Goal: Task Accomplishment & Management: Complete application form

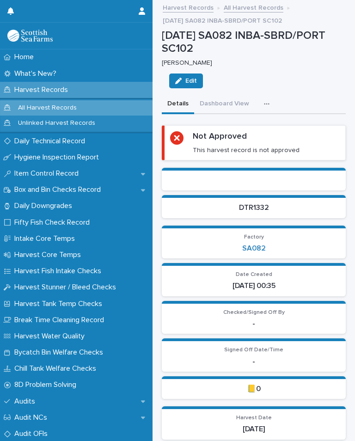
click at [266, 101] on icon "button" at bounding box center [267, 104] width 6 height 6
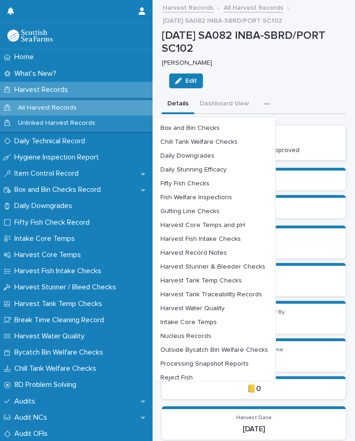
click at [253, 265] on span "Harvest Stunner & Bleeder Checks" at bounding box center [212, 267] width 105 height 6
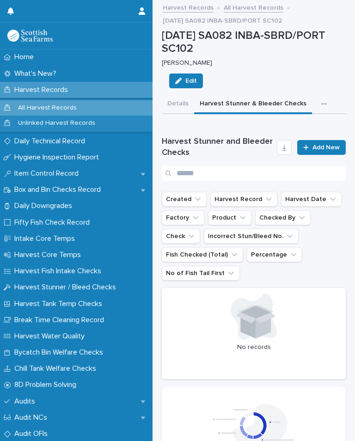
click at [323, 144] on span "Add New" at bounding box center [326, 147] width 27 height 6
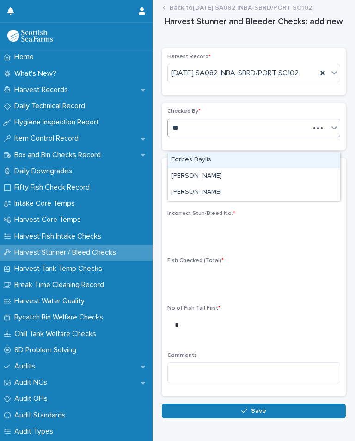
type input "**"
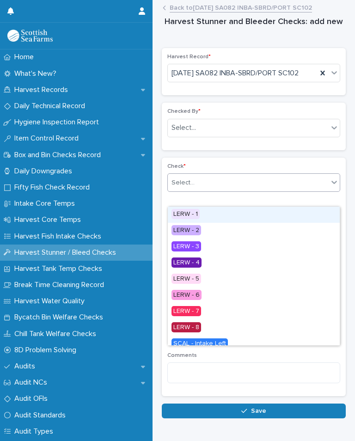
click at [210, 210] on div "LERW - 1" at bounding box center [254, 215] width 172 height 16
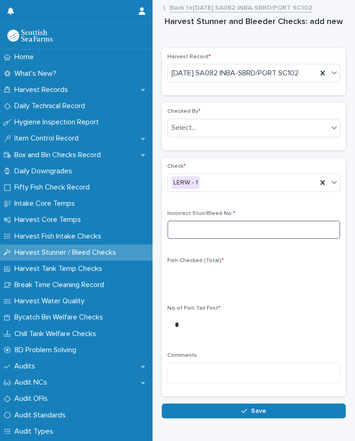
click at [210, 239] on input at bounding box center [253, 230] width 173 height 19
type input "*"
click at [205, 264] on span "Fish Checked (Total) *" at bounding box center [195, 261] width 56 height 6
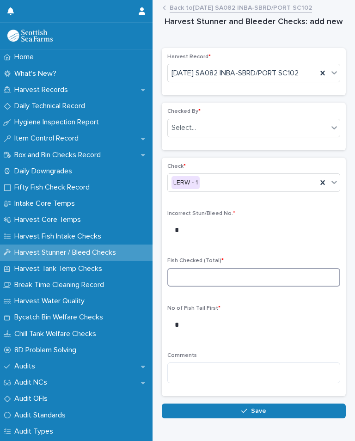
click at [203, 282] on input at bounding box center [253, 277] width 173 height 19
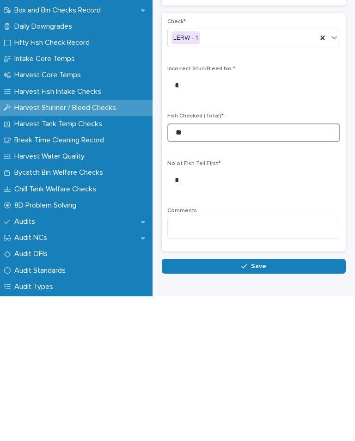
type input "**"
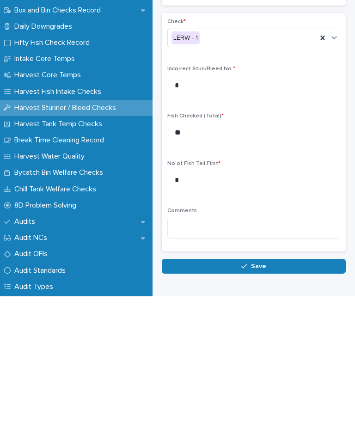
click at [270, 404] on button "Save" at bounding box center [254, 411] width 184 height 15
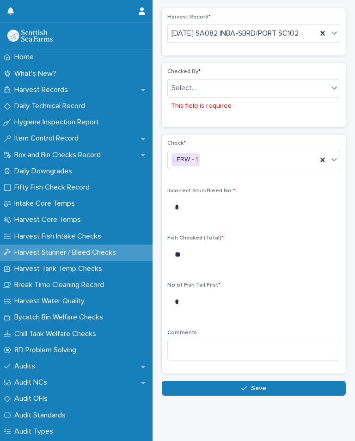
scroll to position [14, 0]
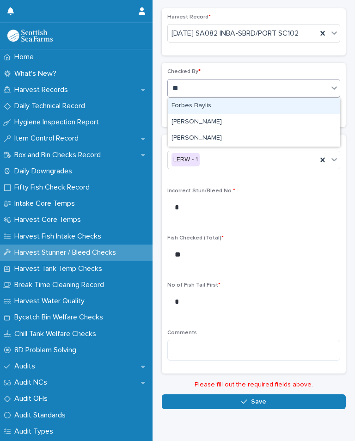
click at [216, 130] on div "[PERSON_NAME]" at bounding box center [254, 138] width 172 height 16
type input "**"
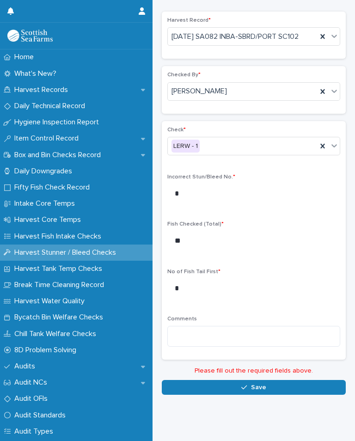
scroll to position [23, 0]
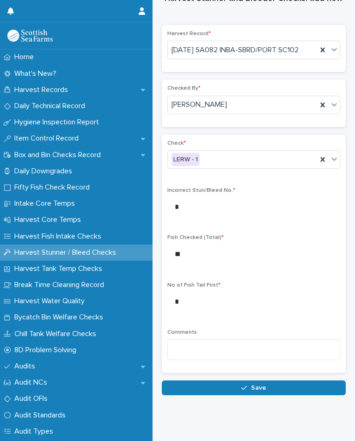
click at [259, 386] on span "Save" at bounding box center [258, 388] width 15 height 6
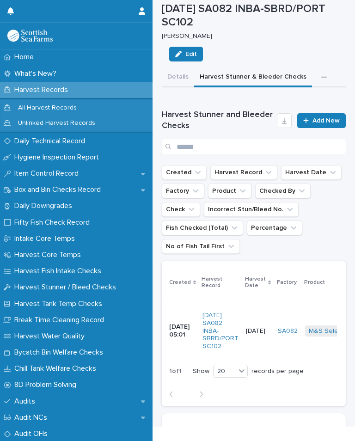
click at [321, 113] on link "Add New" at bounding box center [321, 120] width 49 height 15
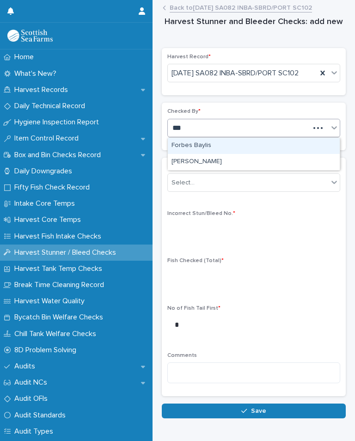
click at [218, 154] on div "[PERSON_NAME]" at bounding box center [254, 162] width 172 height 16
type input "***"
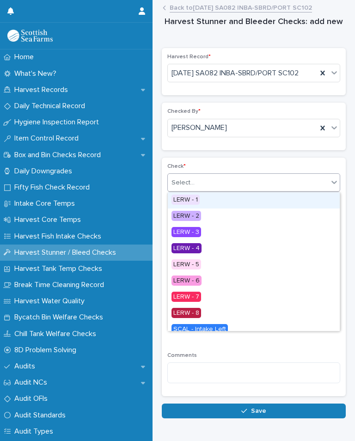
click at [220, 192] on div "LERW - 1" at bounding box center [254, 200] width 172 height 16
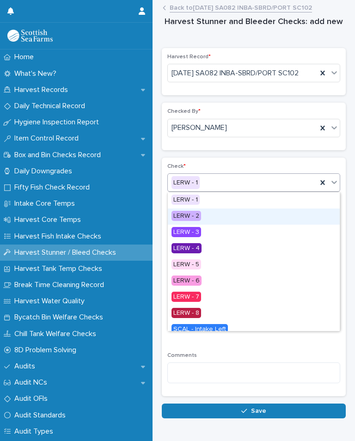
click at [205, 209] on div "LERW - 2" at bounding box center [254, 217] width 172 height 16
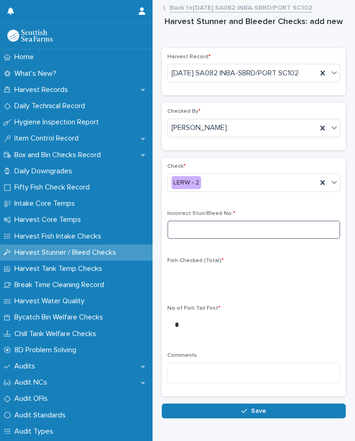
click at [219, 225] on input at bounding box center [253, 230] width 173 height 19
type input "*"
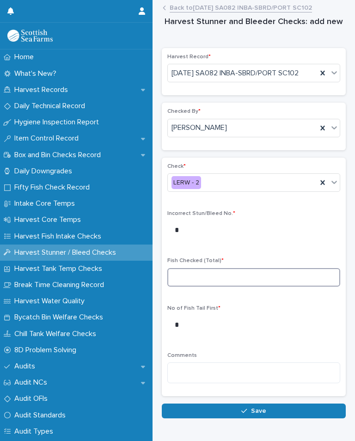
click at [195, 276] on input at bounding box center [253, 277] width 173 height 19
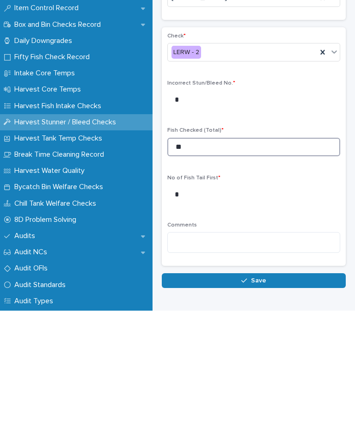
type input "**"
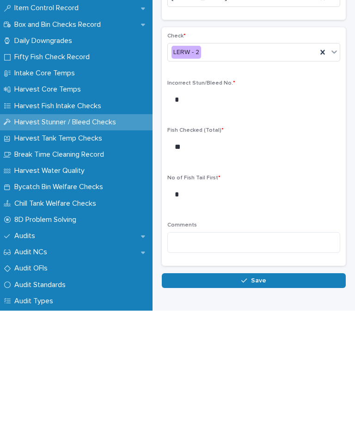
click at [259, 408] on span "Save" at bounding box center [258, 411] width 15 height 6
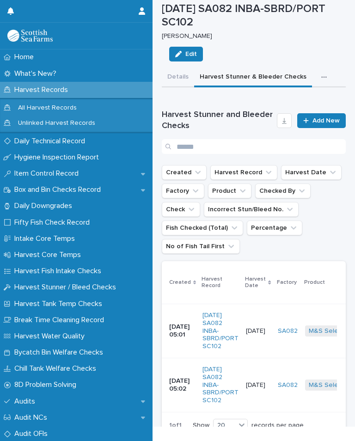
click at [320, 118] on span "Add New" at bounding box center [326, 120] width 27 height 6
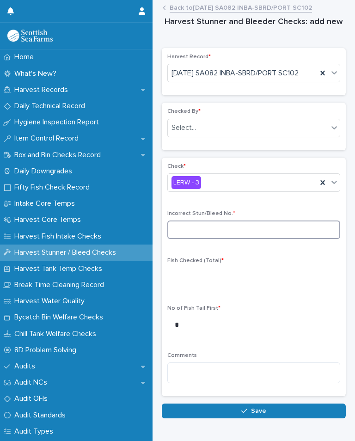
click at [214, 228] on input at bounding box center [253, 230] width 173 height 19
type input "*"
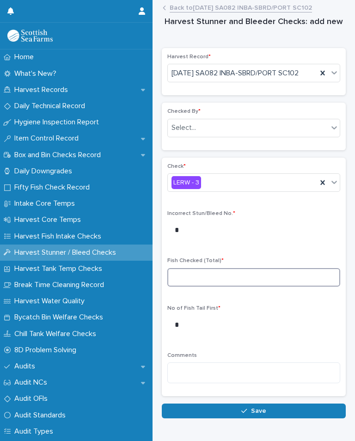
click at [190, 270] on input at bounding box center [253, 277] width 173 height 19
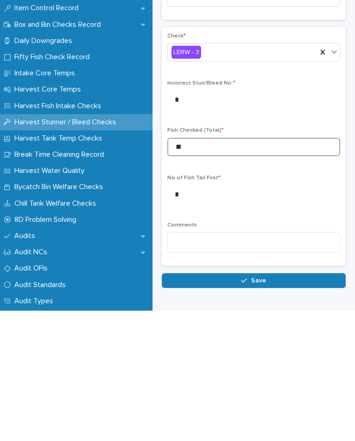
type input "**"
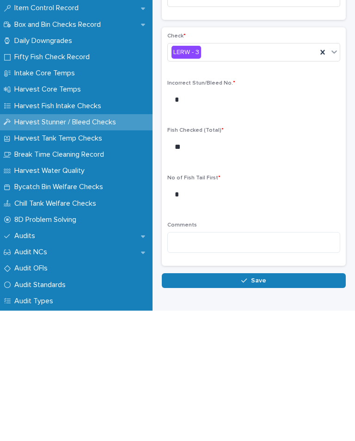
click at [267, 404] on button "Save" at bounding box center [254, 411] width 184 height 15
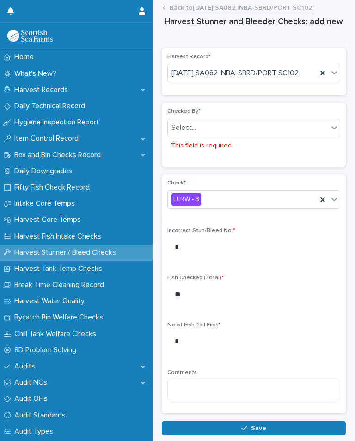
scroll to position [40, 0]
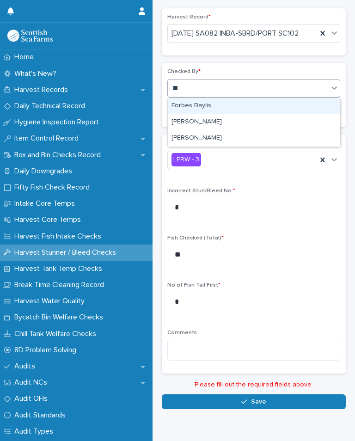
click at [212, 130] on div "[PERSON_NAME]" at bounding box center [254, 138] width 172 height 16
type input "**"
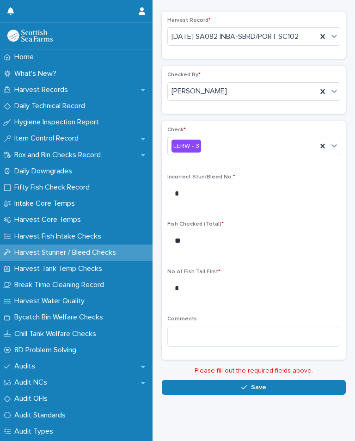
scroll to position [23, 0]
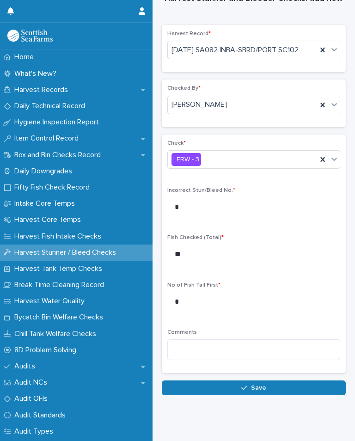
click at [259, 386] on span "Save" at bounding box center [258, 388] width 15 height 6
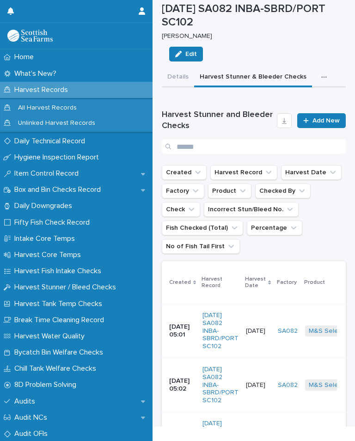
click at [322, 117] on span "Add New" at bounding box center [326, 120] width 27 height 6
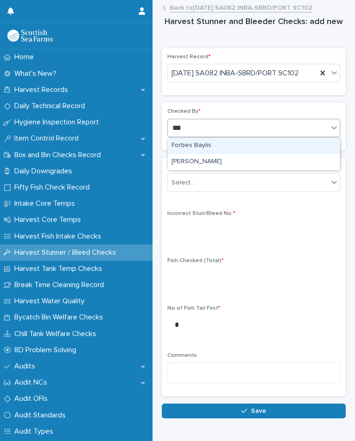
click at [219, 154] on div "[PERSON_NAME]" at bounding box center [254, 162] width 172 height 16
type input "***"
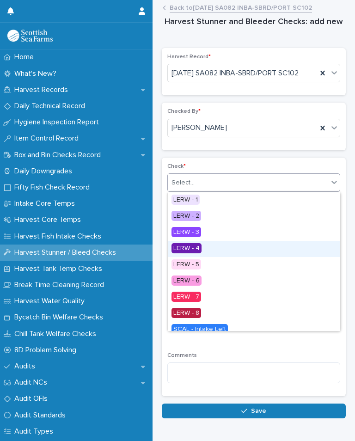
click at [207, 241] on div "LERW - 4" at bounding box center [254, 249] width 172 height 16
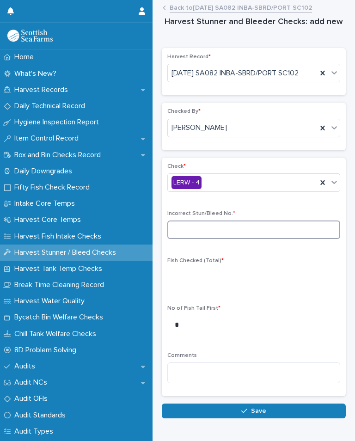
click at [232, 223] on input at bounding box center [253, 230] width 173 height 19
type input "*"
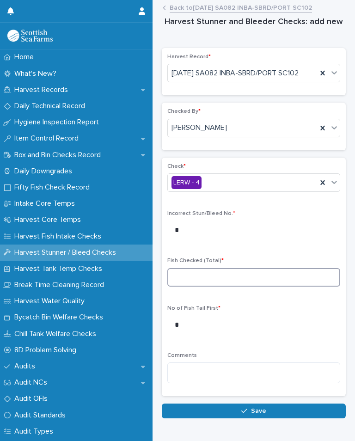
click at [199, 279] on input at bounding box center [253, 277] width 173 height 19
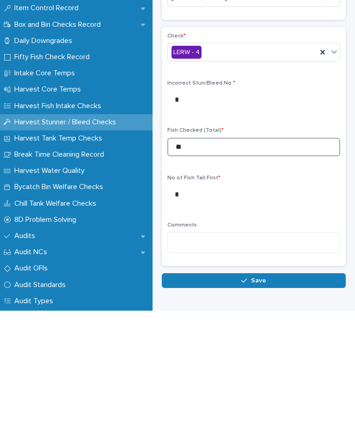
type input "**"
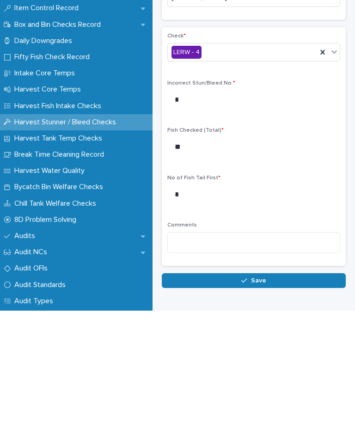
click at [274, 404] on button "Save" at bounding box center [254, 411] width 184 height 15
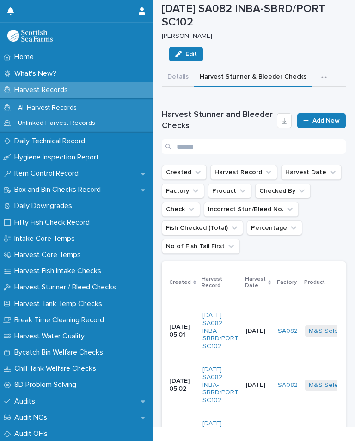
click at [324, 115] on link "Add New" at bounding box center [321, 120] width 49 height 15
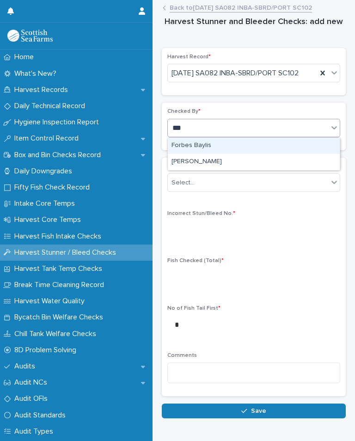
click at [218, 154] on div "[PERSON_NAME]" at bounding box center [254, 162] width 172 height 16
type input "***"
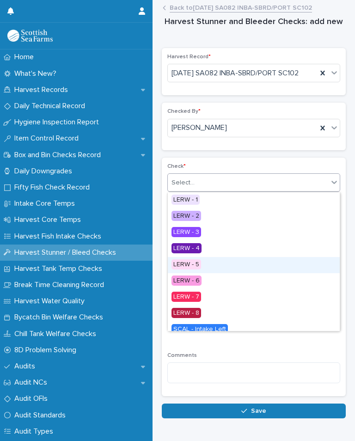
click at [208, 257] on div "LERW - 5" at bounding box center [254, 265] width 172 height 16
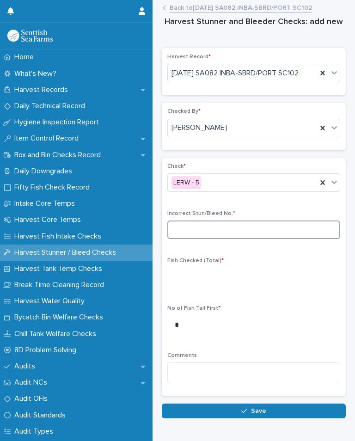
click at [234, 226] on input at bounding box center [253, 230] width 173 height 19
type input "*"
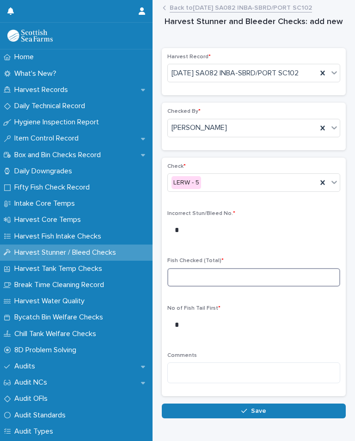
click at [196, 276] on input at bounding box center [253, 277] width 173 height 19
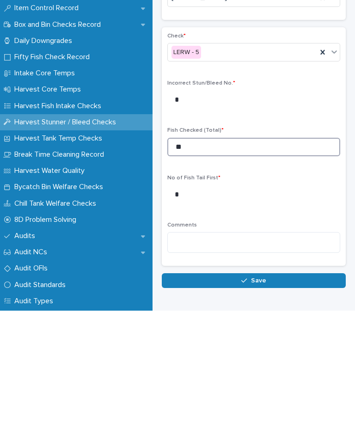
type input "**"
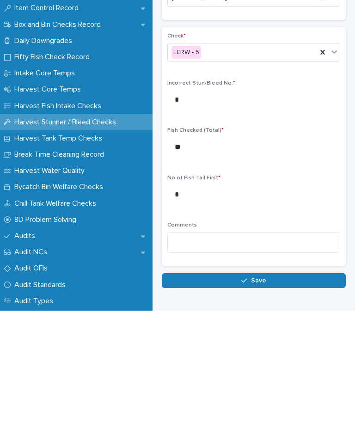
click at [280, 404] on button "Save" at bounding box center [254, 411] width 184 height 15
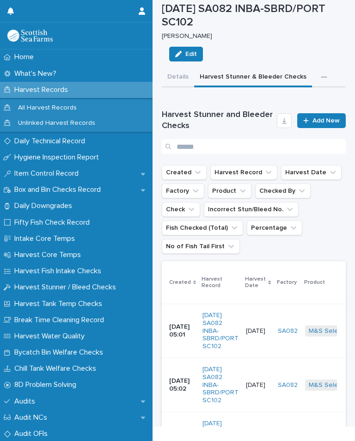
click at [323, 115] on link "Add New" at bounding box center [321, 120] width 49 height 15
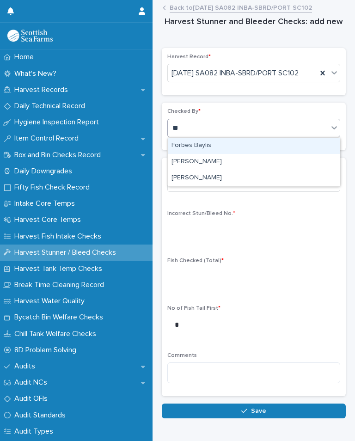
click at [213, 170] on div "[PERSON_NAME]" at bounding box center [254, 178] width 172 height 16
type input "**"
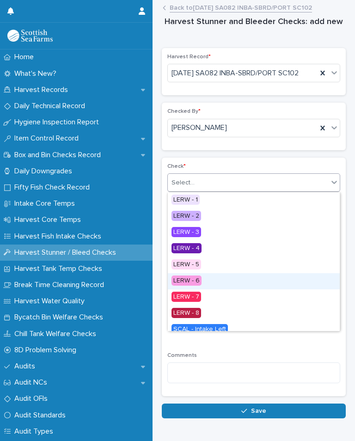
click at [209, 273] on div "LERW - 6" at bounding box center [254, 281] width 172 height 16
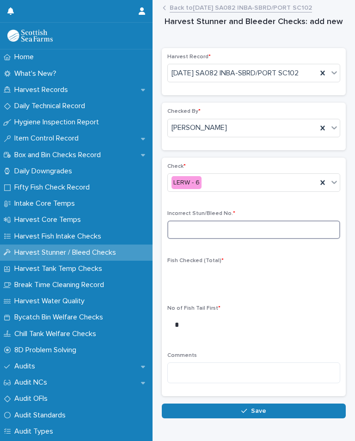
click at [230, 224] on input at bounding box center [253, 230] width 173 height 19
type input "*"
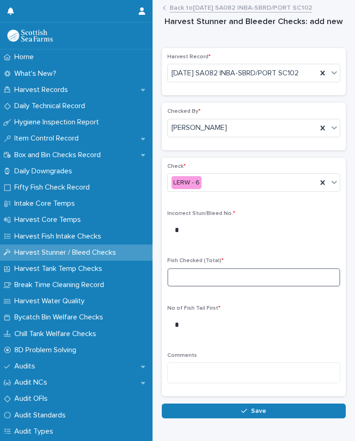
click at [202, 272] on input at bounding box center [253, 277] width 173 height 19
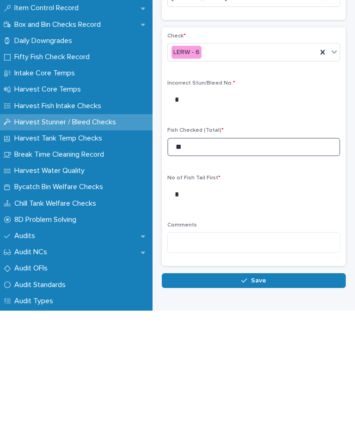
type input "**"
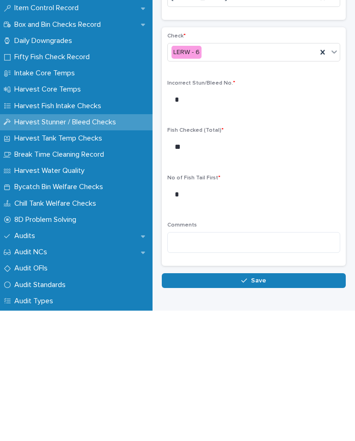
click at [263, 404] on button "Save" at bounding box center [254, 411] width 184 height 15
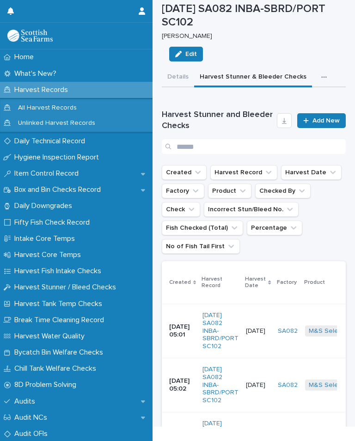
click at [316, 117] on span "Add New" at bounding box center [326, 120] width 27 height 6
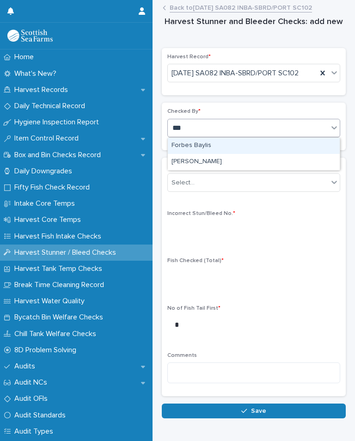
click at [221, 154] on div "[PERSON_NAME]" at bounding box center [254, 162] width 172 height 16
type input "***"
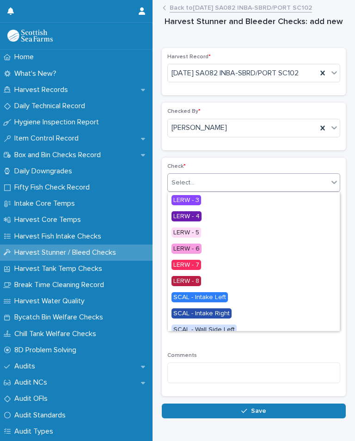
scroll to position [35, 0]
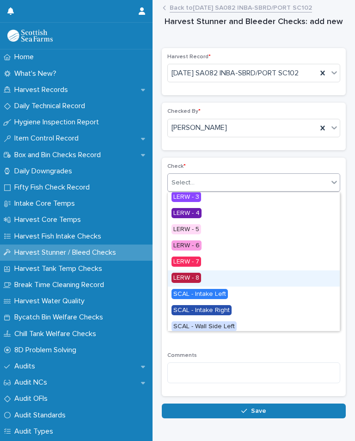
click at [202, 271] on div "LERW - 8" at bounding box center [254, 279] width 172 height 16
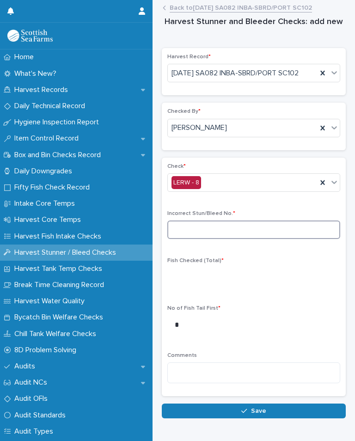
click at [228, 222] on input at bounding box center [253, 230] width 173 height 19
type input "*"
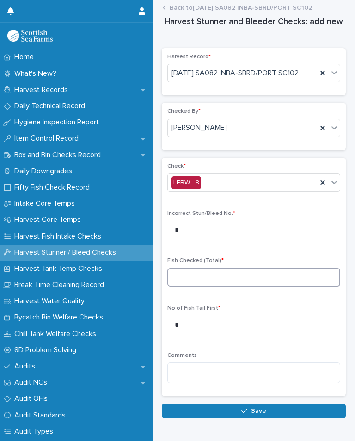
click at [202, 270] on input at bounding box center [253, 277] width 173 height 19
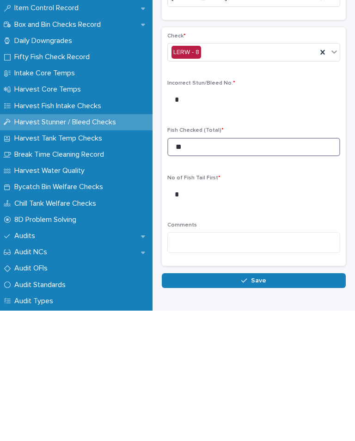
type input "**"
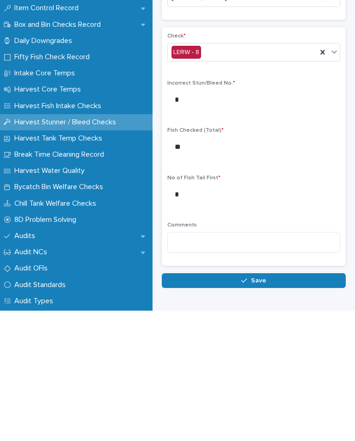
click at [283, 404] on button "Save" at bounding box center [254, 411] width 184 height 15
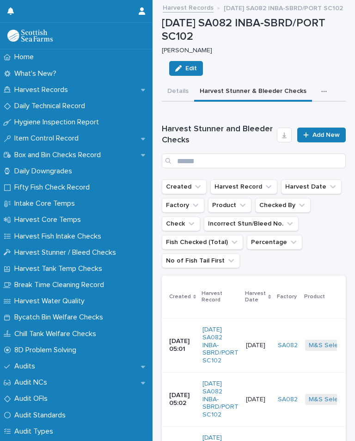
click at [317, 85] on button "button" at bounding box center [326, 91] width 20 height 19
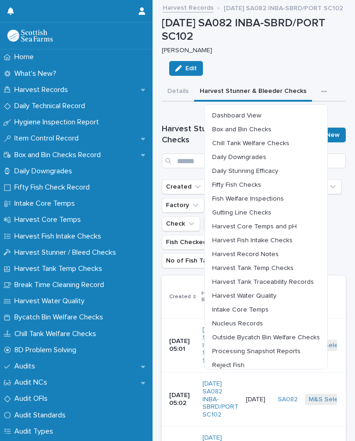
click at [270, 237] on span "Harvest Fish Intake Checks" at bounding box center [252, 240] width 80 height 6
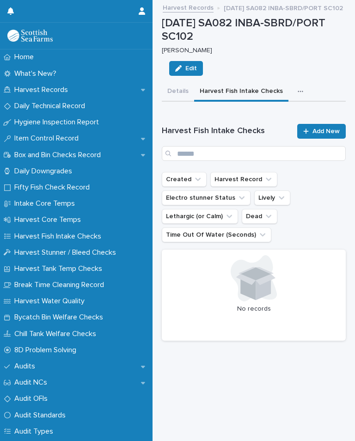
click at [321, 129] on span "Add New" at bounding box center [326, 131] width 27 height 6
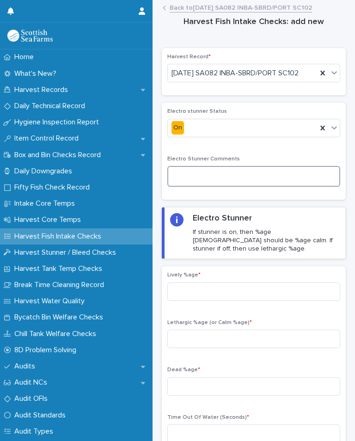
click at [216, 187] on textarea at bounding box center [253, 176] width 173 height 21
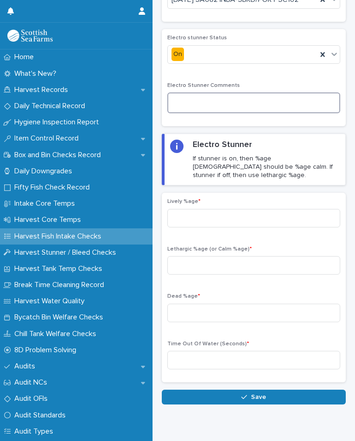
scroll to position [73, 0]
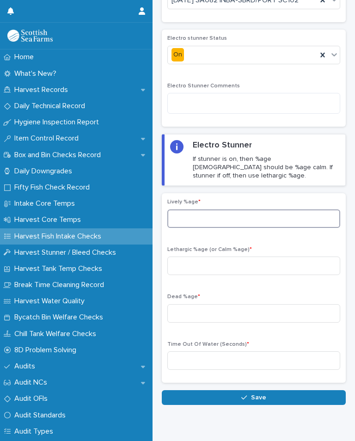
click at [210, 223] on input at bounding box center [253, 219] width 173 height 19
type input "*"
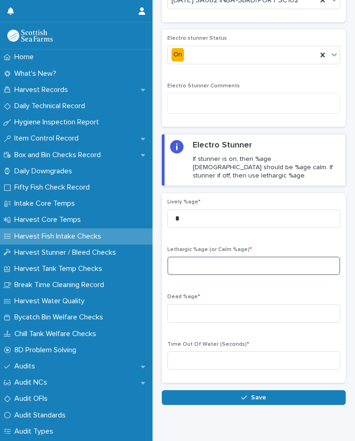
click at [229, 272] on input at bounding box center [253, 266] width 173 height 19
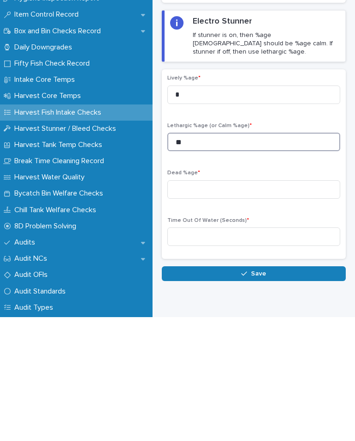
type input "**"
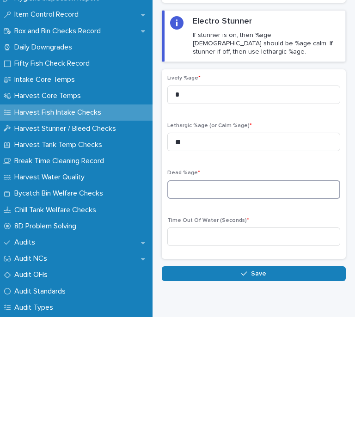
click at [224, 304] on input at bounding box center [253, 313] width 173 height 19
type input "*"
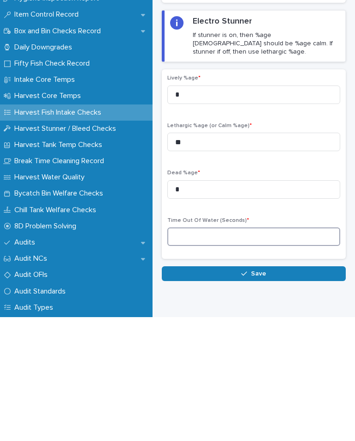
click at [216, 352] on input at bounding box center [253, 361] width 173 height 19
type input "*"
click at [265, 395] on span "Save" at bounding box center [258, 398] width 15 height 6
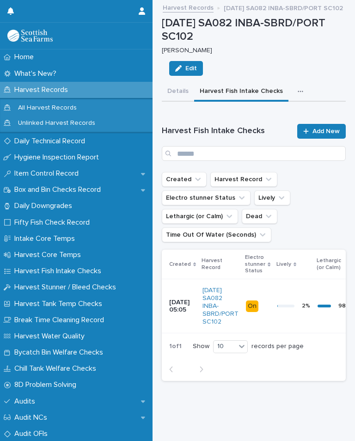
click at [298, 89] on icon "button" at bounding box center [301, 91] width 6 height 6
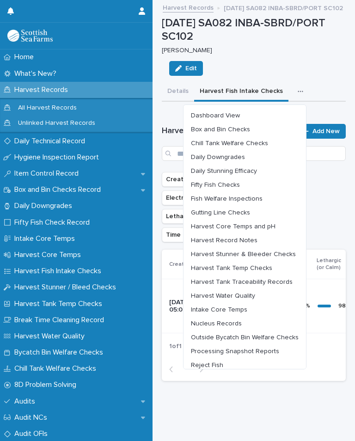
click at [246, 293] on span "Harvest Water Quality" at bounding box center [223, 296] width 64 height 6
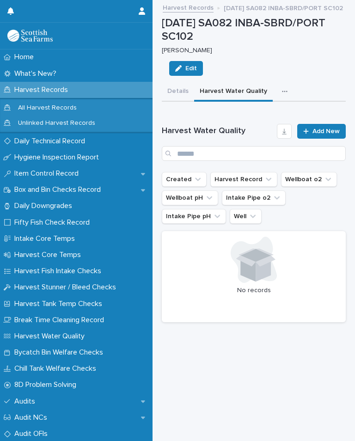
click at [320, 124] on link "Add New" at bounding box center [321, 131] width 49 height 15
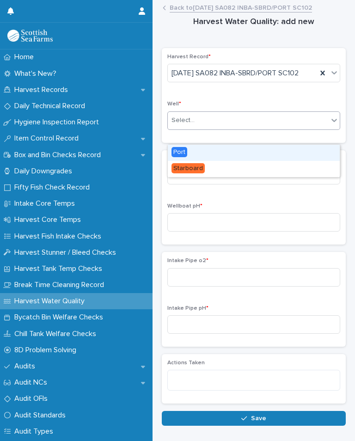
click at [184, 149] on span "Port" at bounding box center [180, 152] width 16 height 10
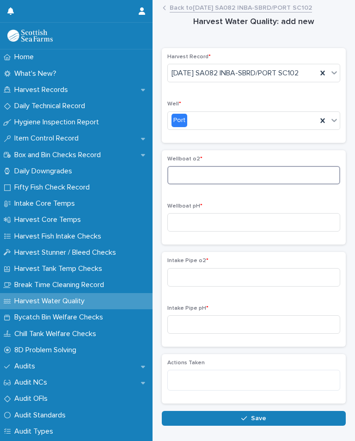
click at [220, 185] on input at bounding box center [253, 175] width 173 height 19
type input "*****"
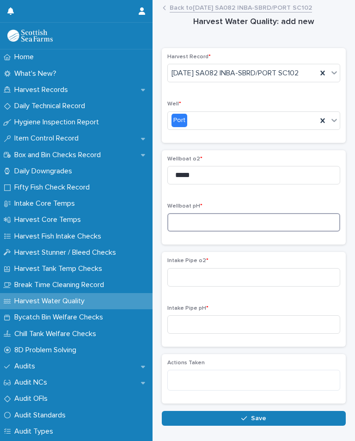
click at [227, 232] on input at bounding box center [253, 222] width 173 height 19
type input "*"
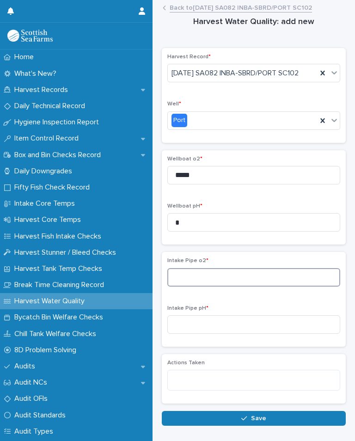
click at [222, 282] on input at bounding box center [253, 277] width 173 height 19
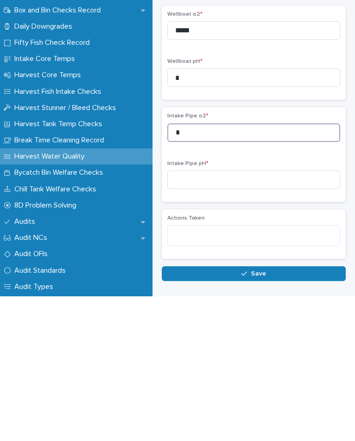
type input "*"
click at [213, 315] on input at bounding box center [253, 324] width 173 height 19
type input "*"
click at [268, 411] on button "Save" at bounding box center [254, 418] width 184 height 15
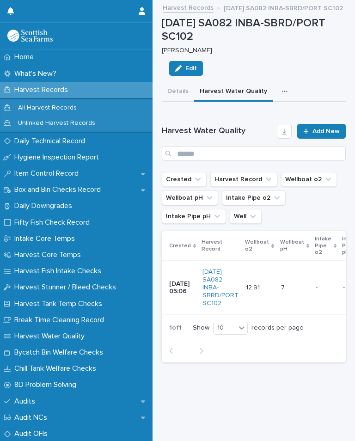
click at [282, 88] on icon "button" at bounding box center [285, 91] width 6 height 6
click at [327, 68] on div "[DATE] SA082 INBA-SBRD/PORT SC102 [PERSON_NAME] Edit" at bounding box center [254, 50] width 184 height 66
click at [323, 280] on div "- -" at bounding box center [326, 287] width 20 height 15
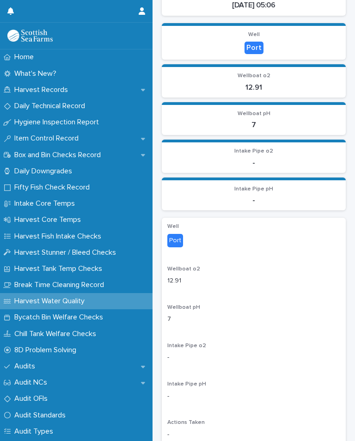
scroll to position [169, 0]
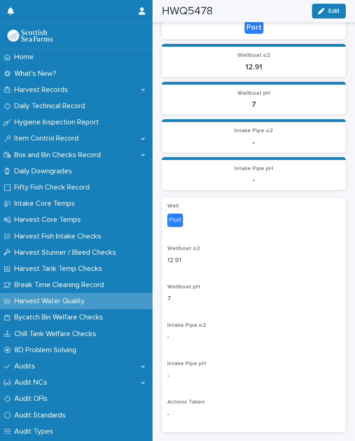
click at [331, 12] on span "Edit" at bounding box center [334, 11] width 12 height 6
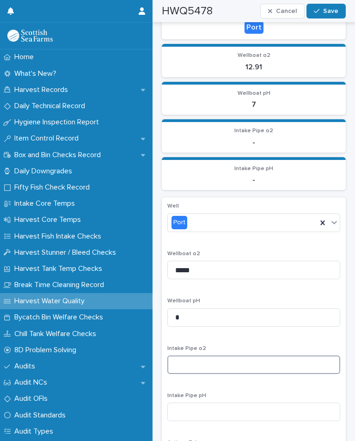
click at [225, 358] on input at bounding box center [253, 365] width 173 height 19
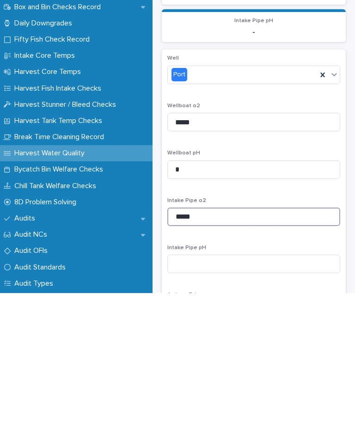
type input "*****"
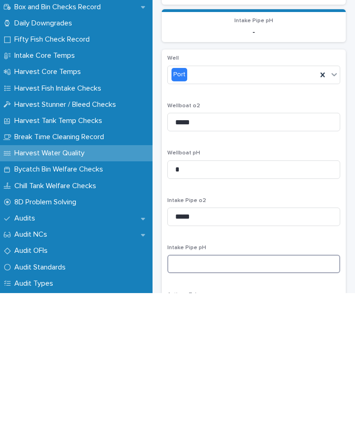
click at [221, 403] on input at bounding box center [253, 412] width 173 height 19
type input "****"
click at [290, 393] on div "Intake Pipe pH ****" at bounding box center [253, 411] width 173 height 36
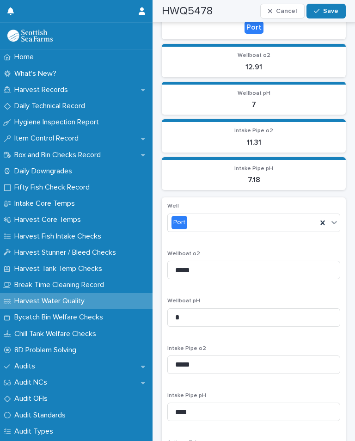
click at [336, 9] on span "Save" at bounding box center [330, 11] width 15 height 6
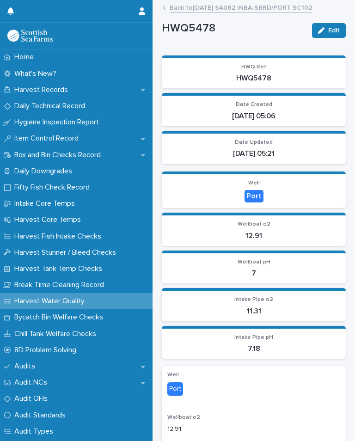
scroll to position [0, 0]
click at [240, 5] on link "Back to [DATE] SA082 INBA-SBRD/PORT SC102" at bounding box center [241, 7] width 142 height 11
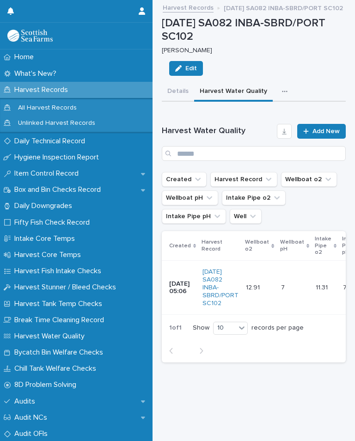
click at [282, 91] on icon "button" at bounding box center [285, 91] width 6 height 6
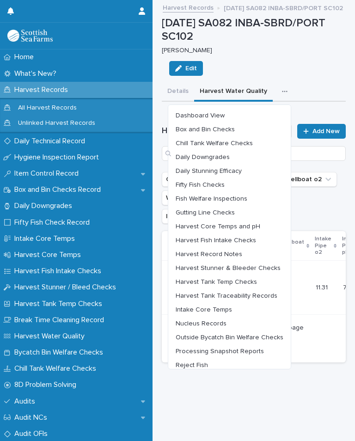
click at [244, 226] on span "Harvest Core Temps and pH" at bounding box center [218, 226] width 85 height 6
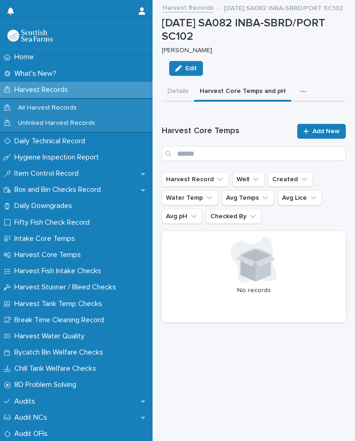
click at [331, 126] on link "Add New" at bounding box center [321, 131] width 49 height 15
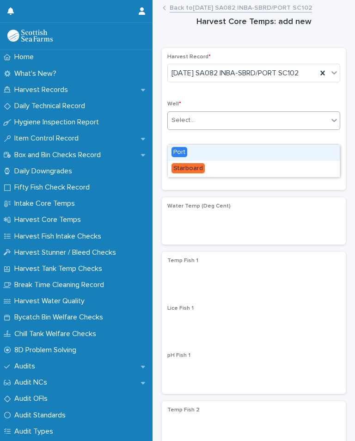
click at [188, 148] on div "Port" at bounding box center [254, 153] width 172 height 16
click at [183, 152] on span "Port" at bounding box center [180, 152] width 16 height 10
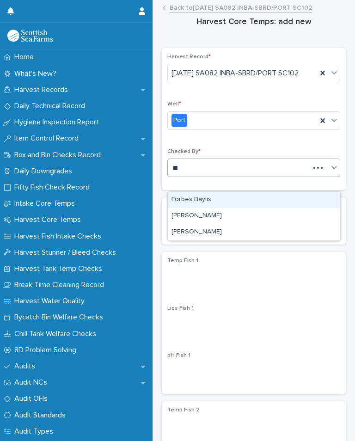
click at [205, 228] on div "Robert Forbes" at bounding box center [254, 232] width 172 height 16
type input "**"
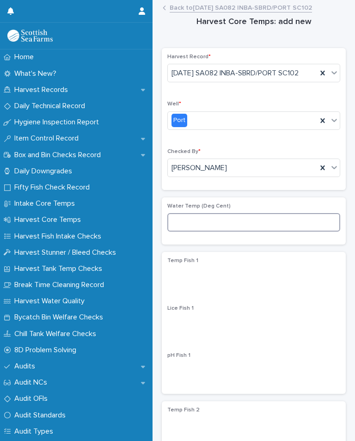
click at [208, 232] on input at bounding box center [253, 222] width 173 height 19
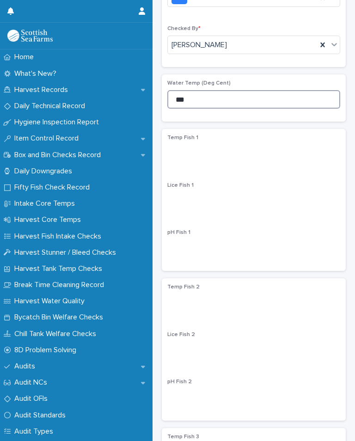
scroll to position [122, 0]
type input "***"
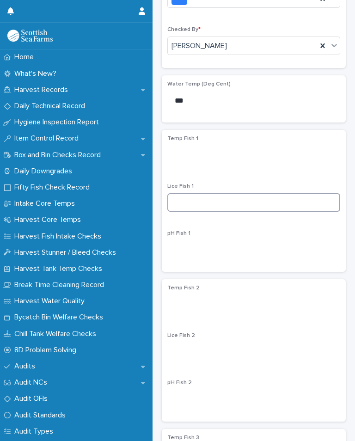
click at [232, 210] on input at bounding box center [253, 202] width 173 height 19
type input "*"
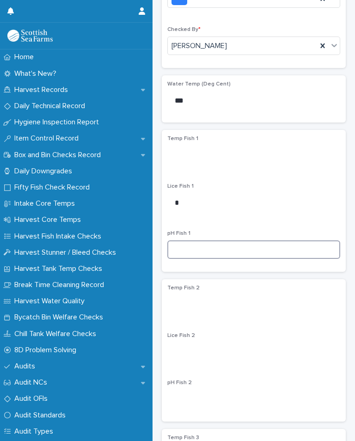
click at [203, 259] on input at bounding box center [253, 250] width 173 height 19
type input "****"
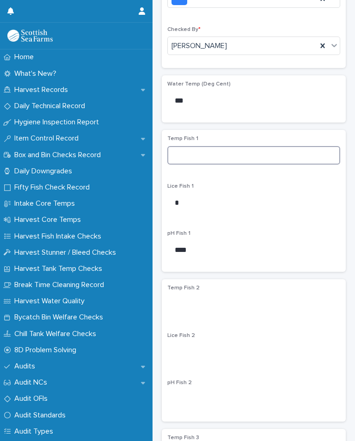
click at [209, 165] on input at bounding box center [253, 155] width 173 height 19
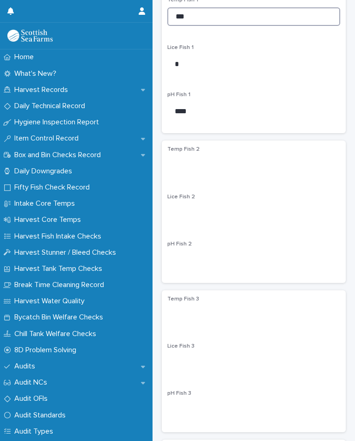
scroll to position [260, 0]
type input "***"
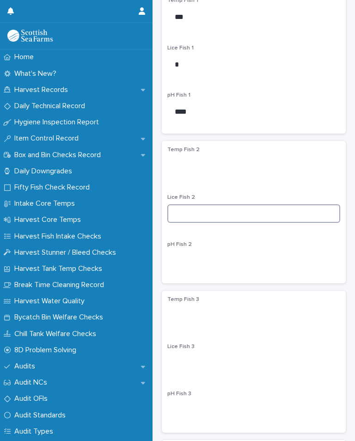
click at [231, 223] on input at bounding box center [253, 213] width 173 height 19
type input "*"
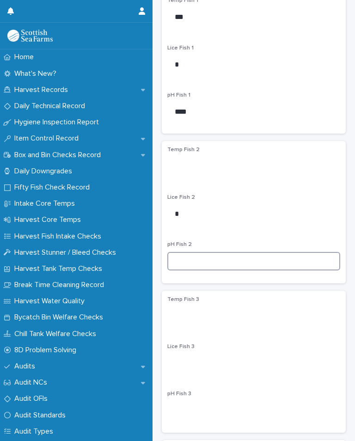
click at [214, 271] on input at bounding box center [253, 261] width 173 height 19
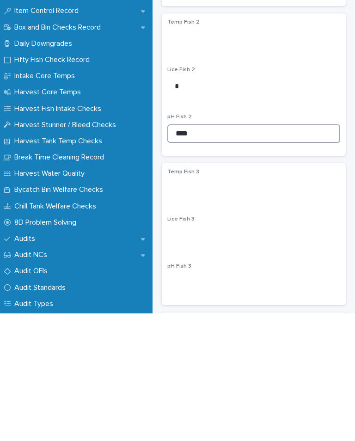
type input "****"
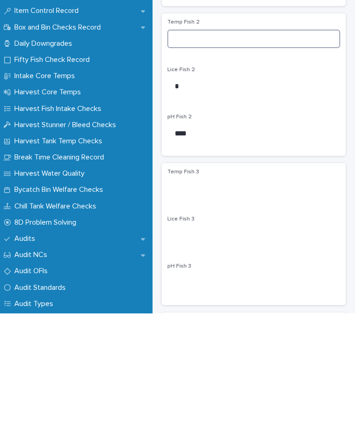
click at [196, 157] on input at bounding box center [253, 166] width 173 height 19
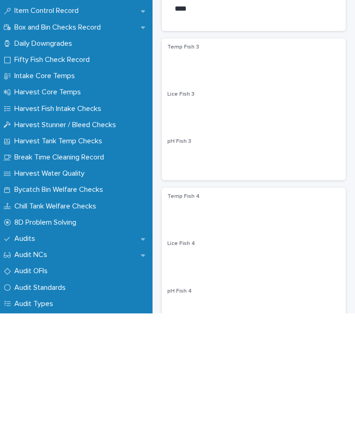
scroll to position [385, 0]
type input "***"
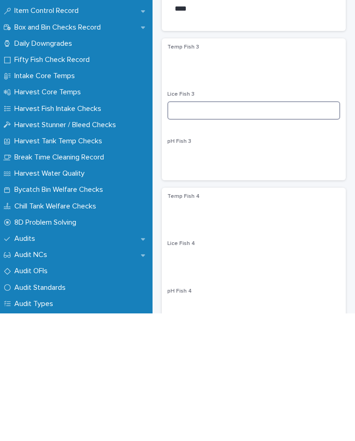
click at [225, 229] on input at bounding box center [253, 238] width 173 height 19
type input "*"
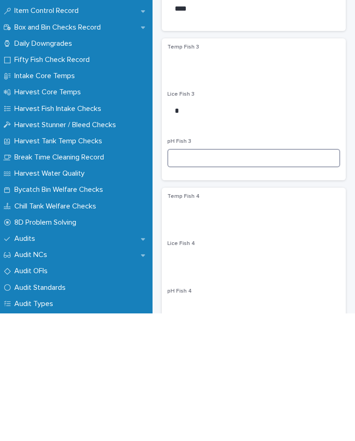
click at [192, 277] on input at bounding box center [253, 286] width 173 height 19
type input "****"
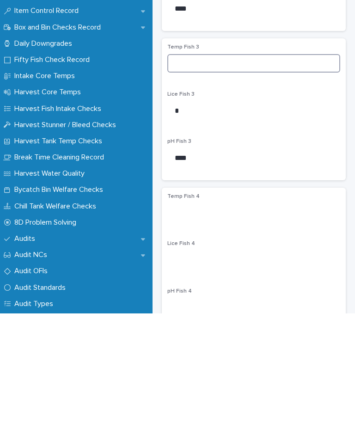
click at [201, 182] on input at bounding box center [253, 191] width 173 height 19
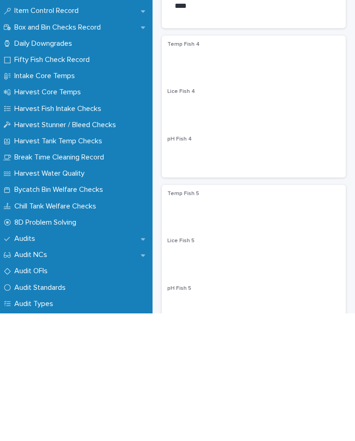
scroll to position [537, 0]
type input "***"
click at [222, 227] on input at bounding box center [253, 236] width 173 height 19
type input "*"
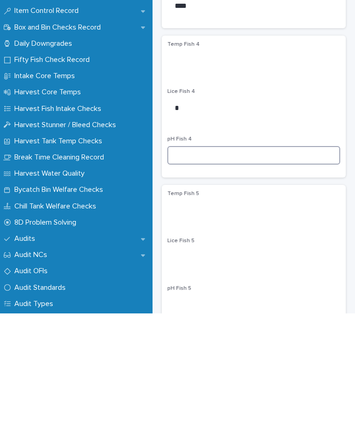
click at [203, 274] on input at bounding box center [253, 283] width 173 height 19
type input "****"
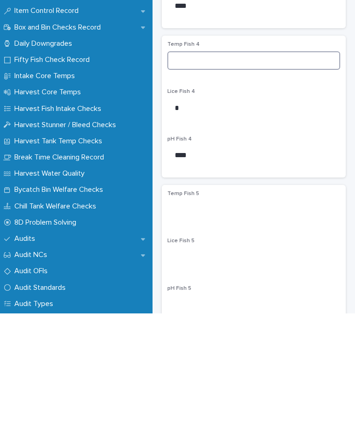
click at [200, 179] on input at bounding box center [253, 188] width 173 height 19
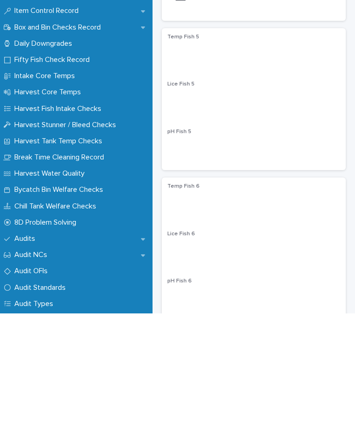
scroll to position [693, 0]
type input "***"
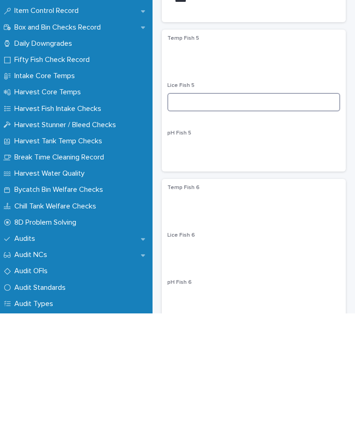
click at [234, 221] on input at bounding box center [253, 230] width 173 height 19
type input "*"
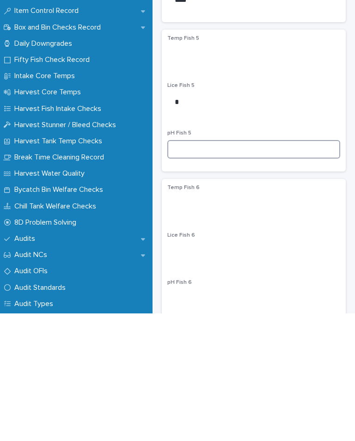
click at [202, 268] on input at bounding box center [253, 277] width 173 height 19
type input "****"
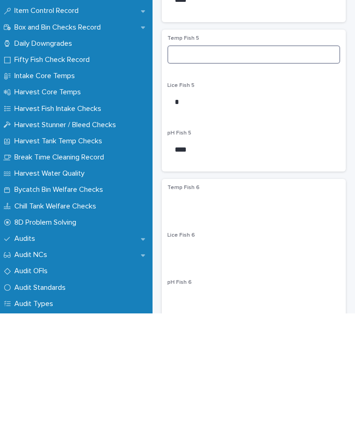
click at [187, 173] on input at bounding box center [253, 182] width 173 height 19
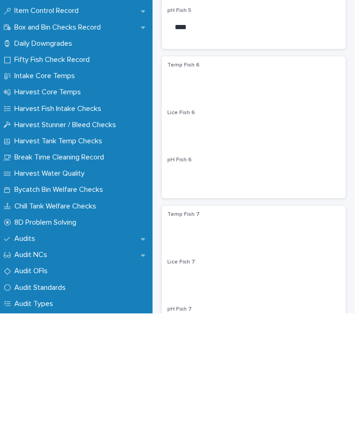
scroll to position [870, 0]
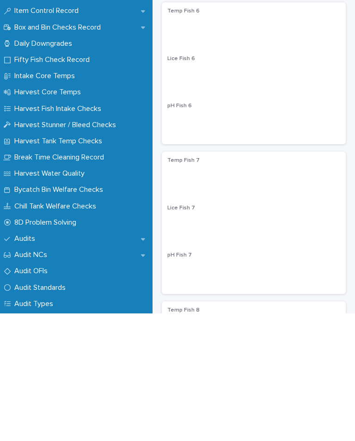
type input "***"
click at [219, 193] on input at bounding box center [253, 202] width 173 height 19
type input "*"
click at [195, 241] on input at bounding box center [253, 250] width 173 height 19
type input "****"
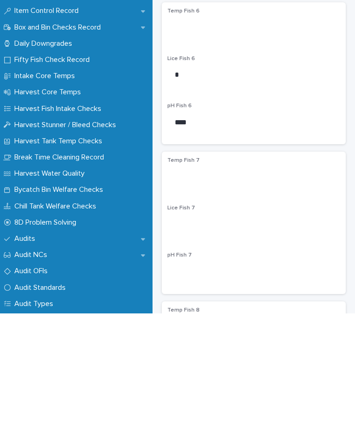
click at [196, 136] on div "Temp Fish 6" at bounding box center [253, 154] width 173 height 36
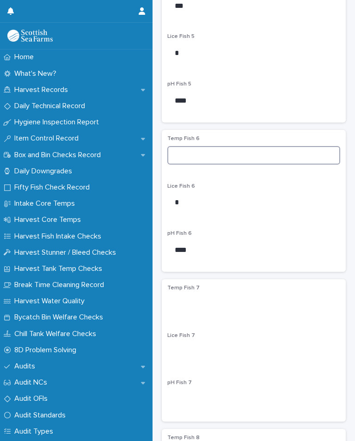
click at [189, 165] on input at bounding box center [253, 155] width 173 height 19
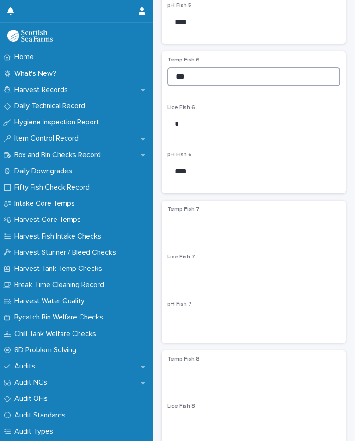
scroll to position [1013, 0]
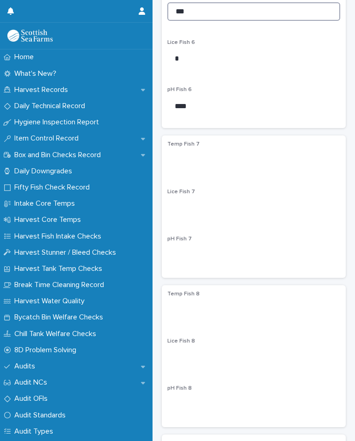
type input "***"
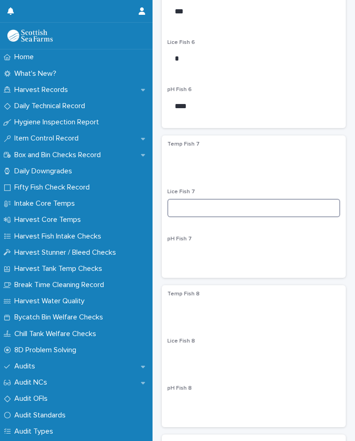
click at [234, 212] on input at bounding box center [253, 208] width 173 height 19
type input "*"
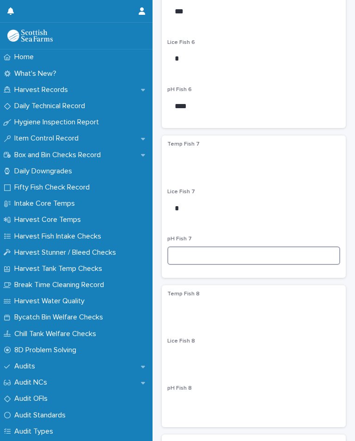
click at [200, 262] on input at bounding box center [253, 256] width 173 height 19
type input "****"
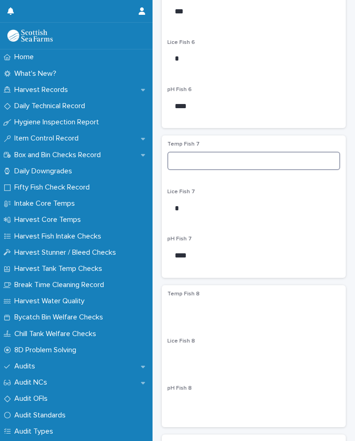
click at [182, 170] on input at bounding box center [253, 161] width 173 height 19
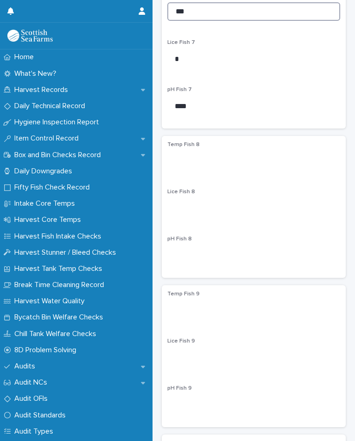
scroll to position [1159, 0]
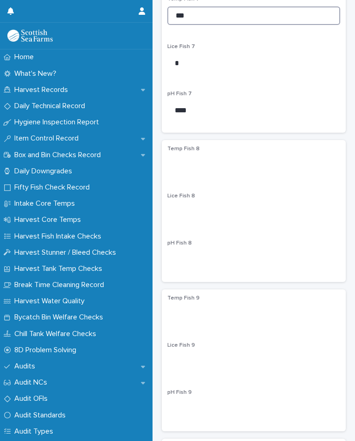
type input "***"
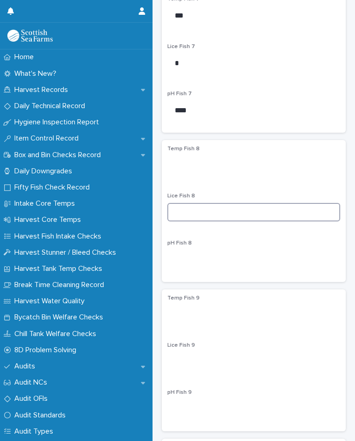
click at [234, 217] on input at bounding box center [253, 212] width 173 height 19
type input "*"
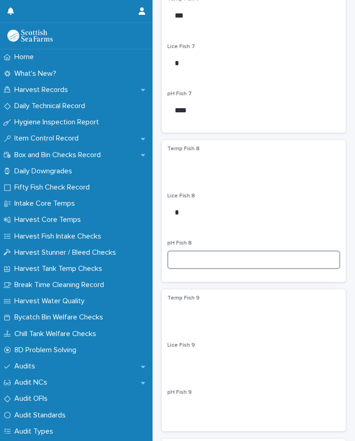
click at [201, 264] on input at bounding box center [253, 260] width 173 height 19
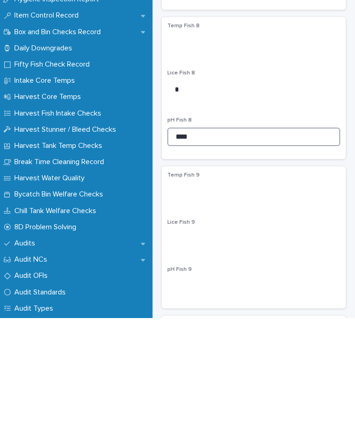
type input "****"
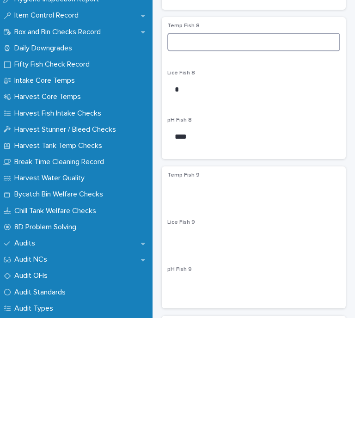
click at [196, 156] on input at bounding box center [253, 165] width 173 height 19
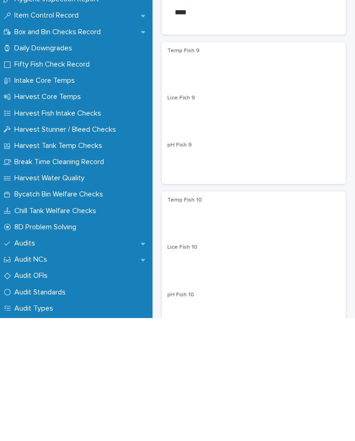
scroll to position [1288, 0]
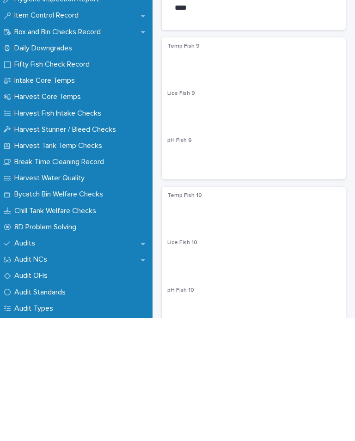
type input "***"
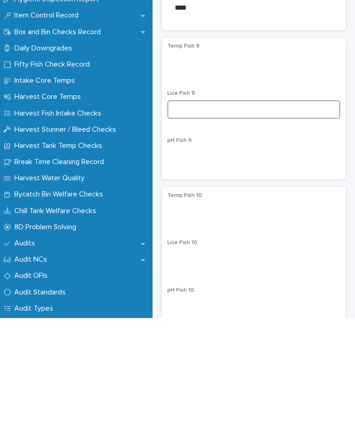
click at [225, 223] on input at bounding box center [253, 232] width 173 height 19
type input "*"
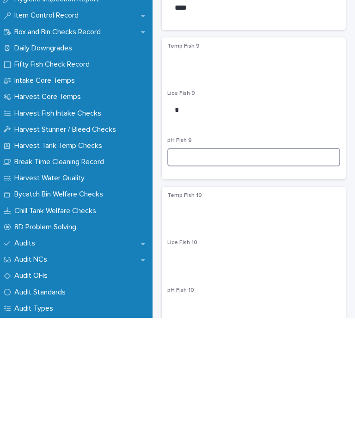
click at [228, 271] on input at bounding box center [253, 280] width 173 height 19
type input "****"
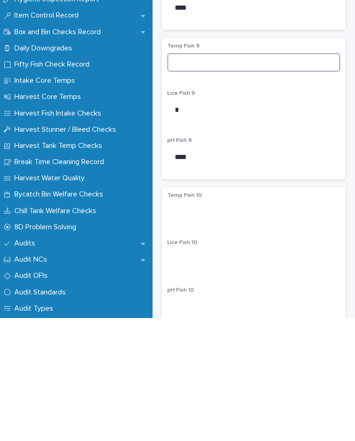
click at [190, 176] on input at bounding box center [253, 185] width 173 height 19
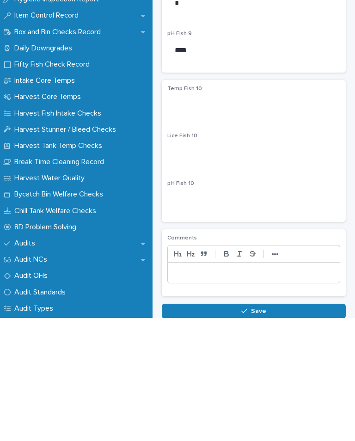
scroll to position [1392, 0]
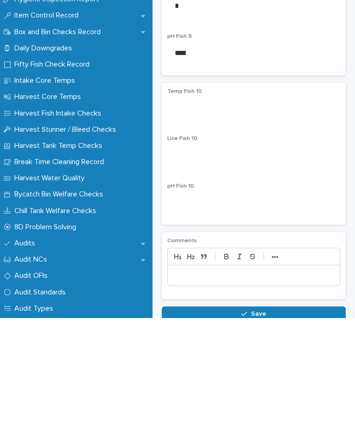
type input "***"
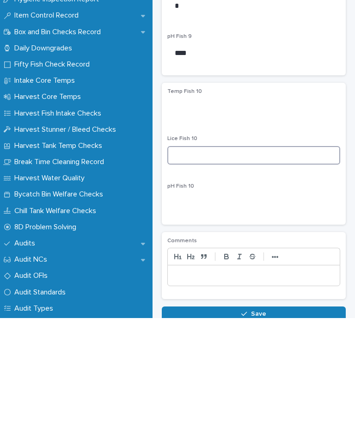
click at [221, 269] on input at bounding box center [253, 278] width 173 height 19
type input "*"
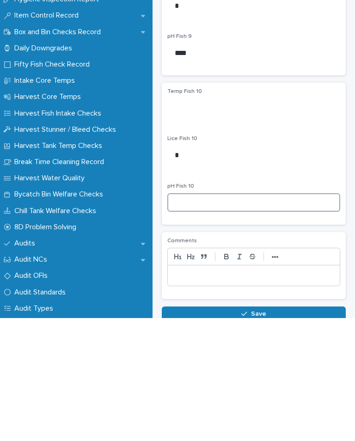
click at [197, 316] on input at bounding box center [253, 325] width 173 height 19
type input "****"
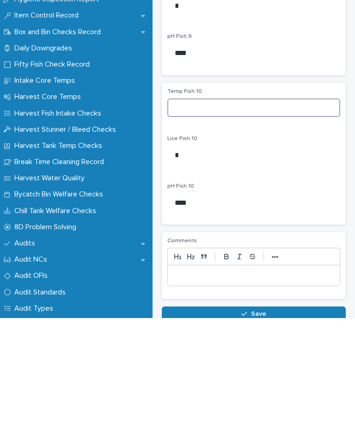
click at [191, 222] on input at bounding box center [253, 231] width 173 height 19
type input "***"
click at [235, 211] on div "Temp Fish 10 *** Lice Fish 10 * pH Fish 10 ****" at bounding box center [253, 276] width 173 height 131
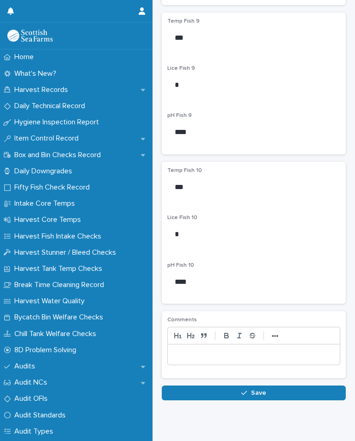
scroll to position [1435, 0]
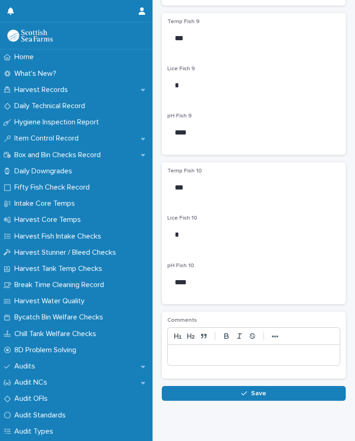
click at [238, 401] on button "Save" at bounding box center [254, 393] width 184 height 15
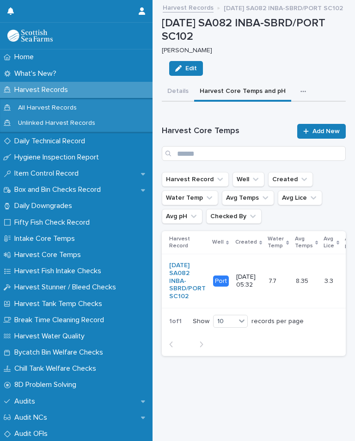
click at [295, 94] on button "button" at bounding box center [305, 91] width 20 height 19
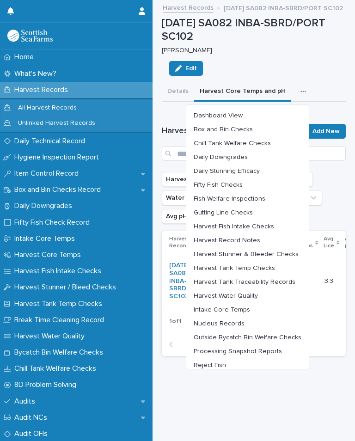
click at [277, 336] on span "Outside Bycatch Bin Welfare Checks" at bounding box center [248, 337] width 108 height 6
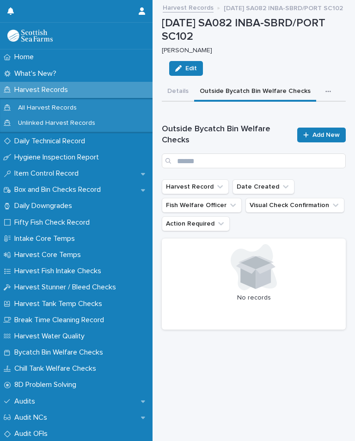
click at [329, 138] on link "Add New" at bounding box center [321, 135] width 49 height 15
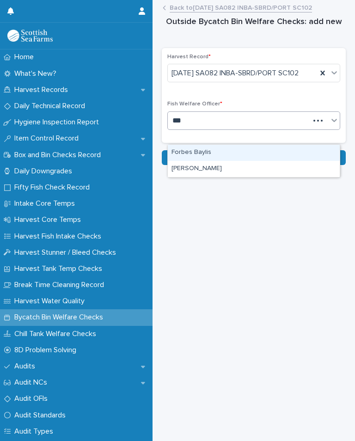
click at [223, 167] on div "[PERSON_NAME]" at bounding box center [254, 169] width 172 height 16
type input "***"
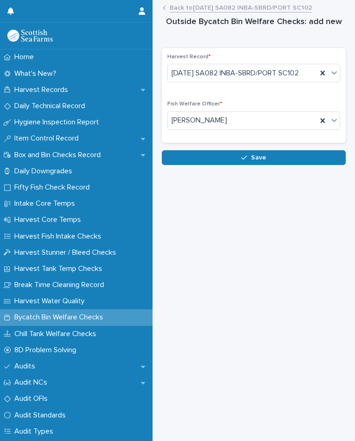
click at [268, 165] on button "Save" at bounding box center [254, 157] width 184 height 15
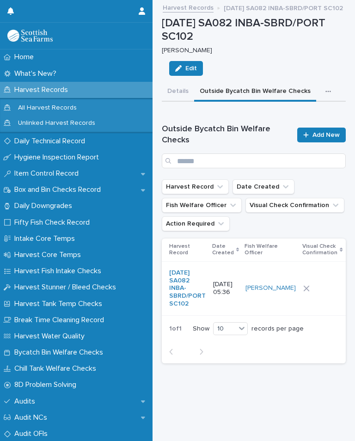
click at [303, 292] on div at bounding box center [322, 288] width 38 height 6
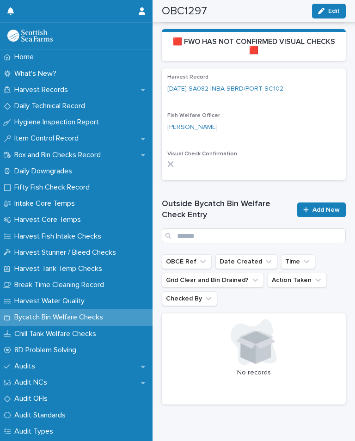
scroll to position [281, 0]
click at [323, 207] on span "Add New" at bounding box center [326, 210] width 27 height 6
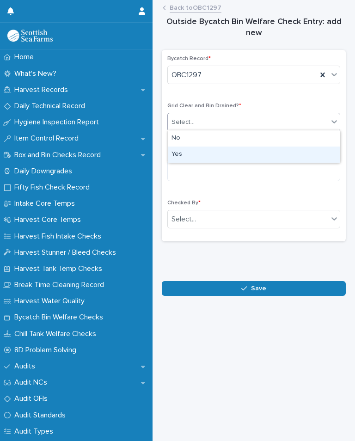
click at [189, 155] on div "Yes" at bounding box center [254, 155] width 172 height 16
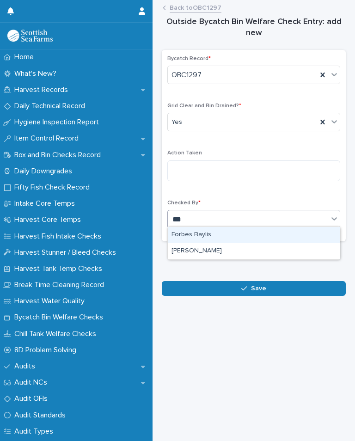
click at [212, 248] on div "[PERSON_NAME]" at bounding box center [254, 251] width 172 height 16
type input "***"
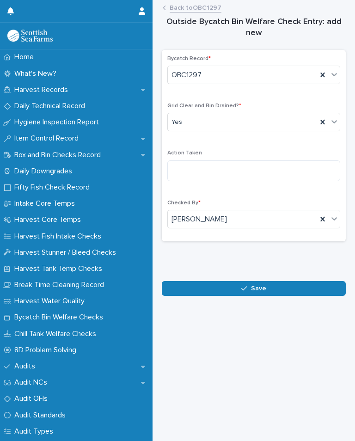
click at [264, 285] on span "Save" at bounding box center [258, 288] width 15 height 6
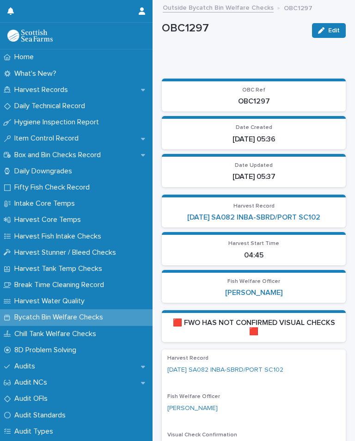
click at [278, 216] on link "[DATE] SA082 INBA-SBRD/PORT SC102" at bounding box center [253, 217] width 133 height 9
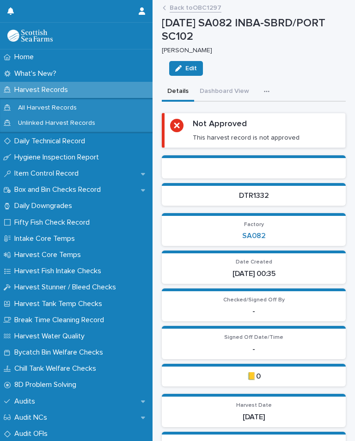
click at [264, 92] on icon "button" at bounding box center [267, 91] width 6 height 6
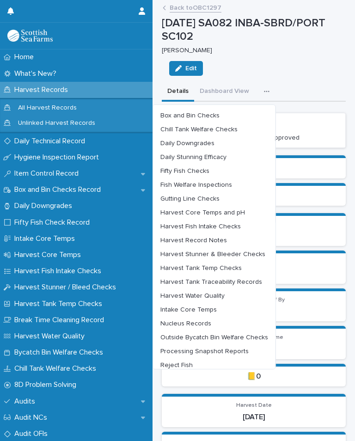
click at [222, 128] on span "Chill Tank Welfare Checks" at bounding box center [198, 129] width 77 height 6
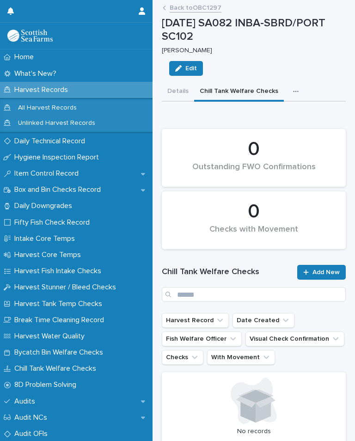
click at [325, 265] on link "Add New" at bounding box center [321, 272] width 49 height 15
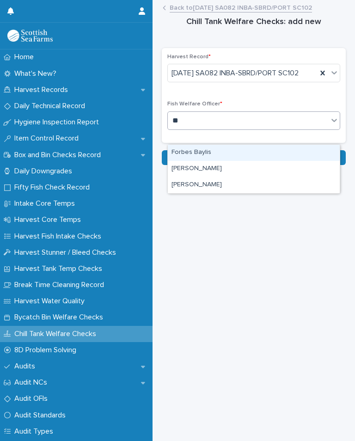
click at [215, 187] on div "[PERSON_NAME]" at bounding box center [254, 185] width 172 height 16
type input "**"
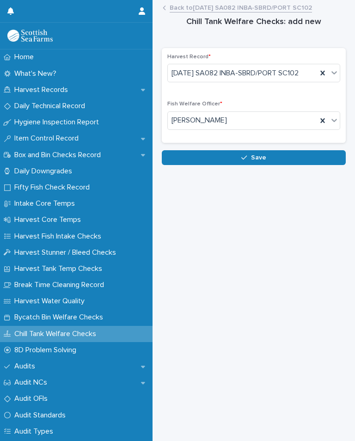
click at [262, 161] on span "Save" at bounding box center [258, 157] width 15 height 6
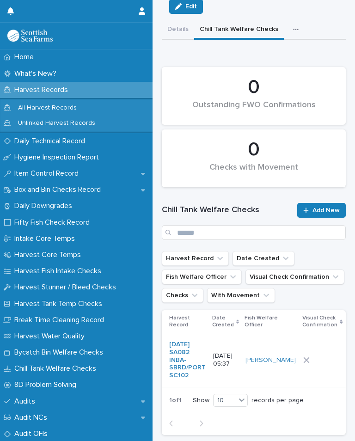
scroll to position [61, 0]
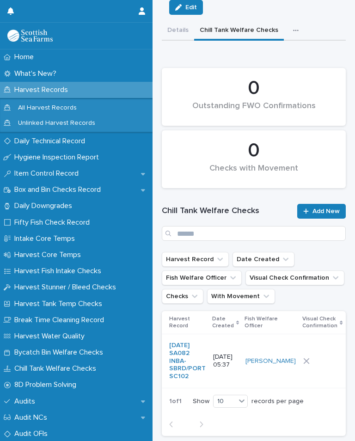
click at [303, 364] on div at bounding box center [322, 361] width 38 height 6
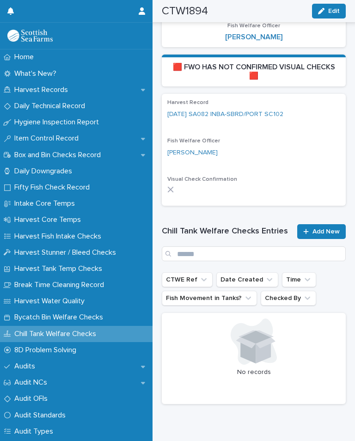
scroll to position [232, 0]
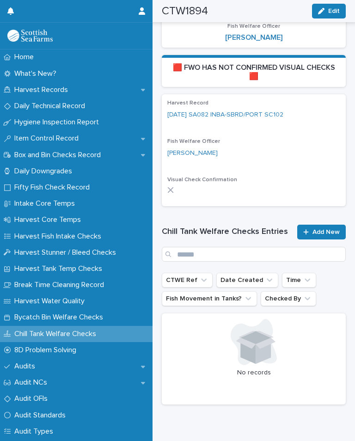
click at [330, 229] on span "Add New" at bounding box center [326, 232] width 27 height 6
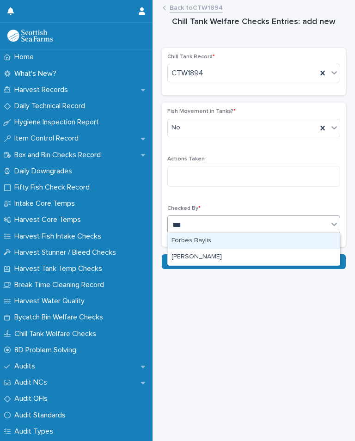
click at [215, 258] on div "[PERSON_NAME]" at bounding box center [254, 257] width 172 height 16
type input "***"
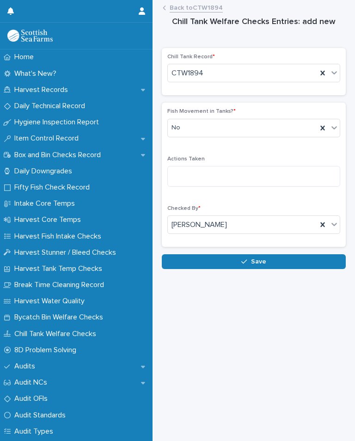
click at [261, 254] on button "Save" at bounding box center [254, 261] width 184 height 15
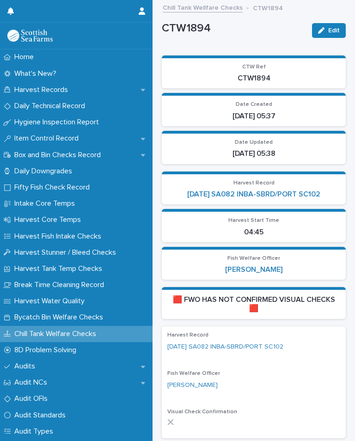
click at [289, 191] on link "[DATE] SA082 INBA-SBRD/PORT SC102" at bounding box center [253, 194] width 133 height 9
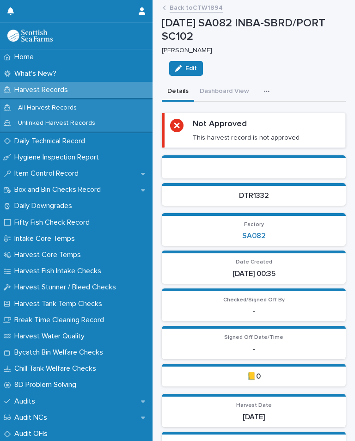
click at [267, 90] on div "button" at bounding box center [268, 91] width 9 height 6
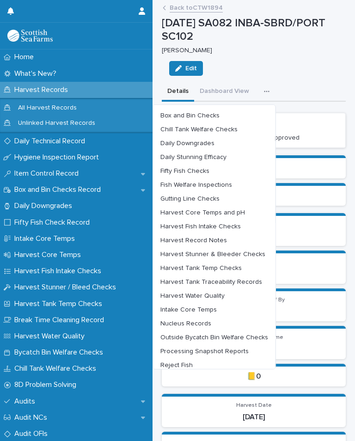
click at [221, 265] on span "Harvest Tank Temp Checks" at bounding box center [200, 268] width 81 height 6
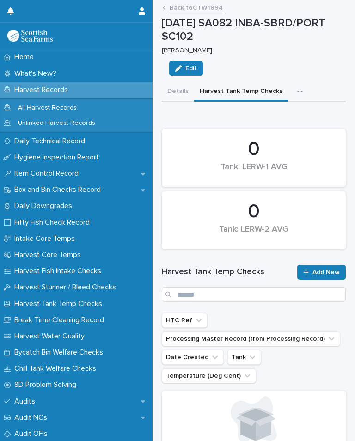
click at [323, 269] on span "Add New" at bounding box center [326, 272] width 27 height 6
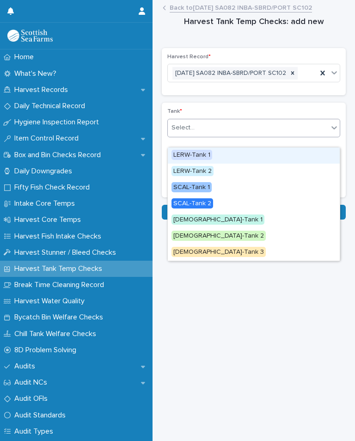
click at [201, 153] on span "LERW-Tank 1" at bounding box center [192, 155] width 41 height 10
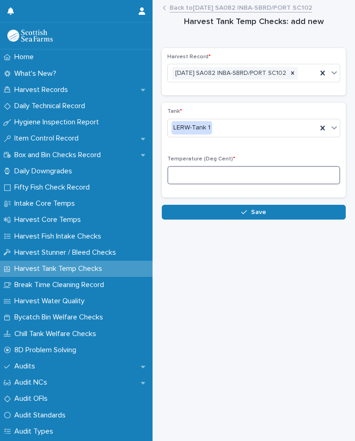
click at [217, 185] on input at bounding box center [253, 175] width 173 height 19
type input "*"
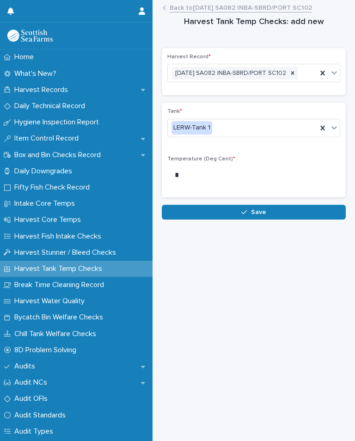
click at [277, 220] on button "Save" at bounding box center [254, 212] width 184 height 15
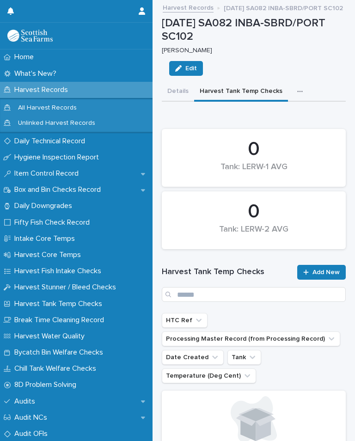
click at [300, 87] on button "button" at bounding box center [302, 91] width 20 height 19
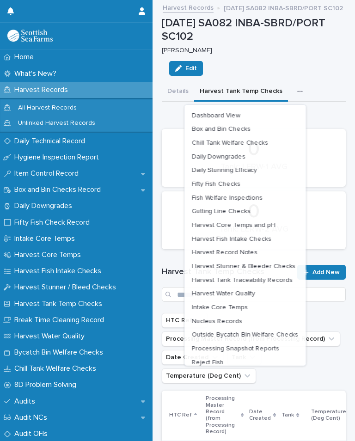
click at [334, 45] on div "[PERSON_NAME]" at bounding box center [252, 50] width 180 height 10
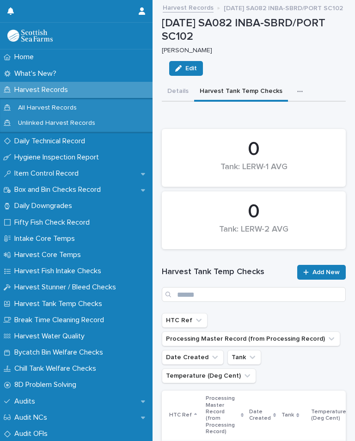
click at [297, 90] on div "button" at bounding box center [301, 91] width 9 height 6
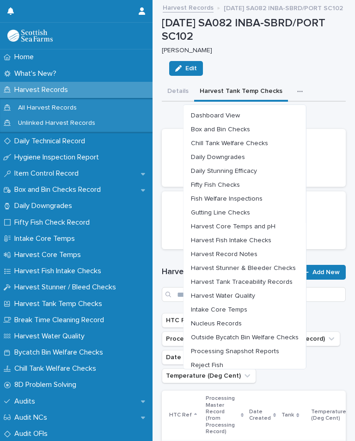
click at [263, 224] on span "Harvest Core Temps and pH" at bounding box center [233, 226] width 85 height 6
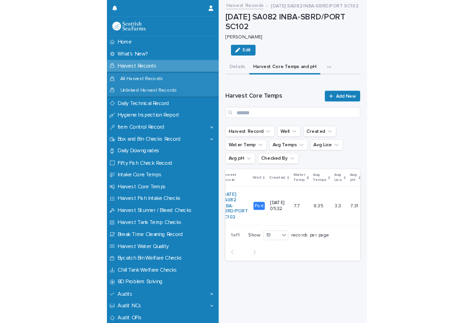
scroll to position [0, 15]
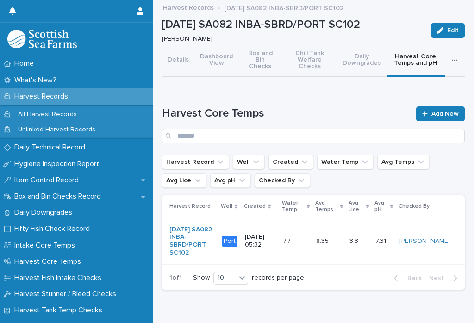
click at [449, 59] on button "button" at bounding box center [456, 59] width 16 height 31
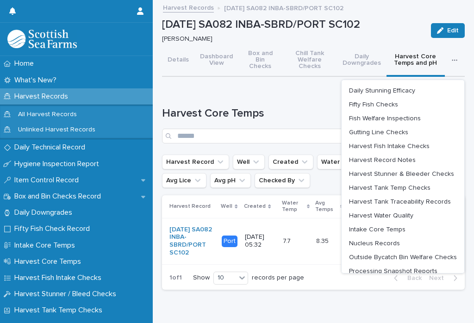
click at [315, 56] on button "Chill Tank Welfare Checks" at bounding box center [309, 60] width 55 height 32
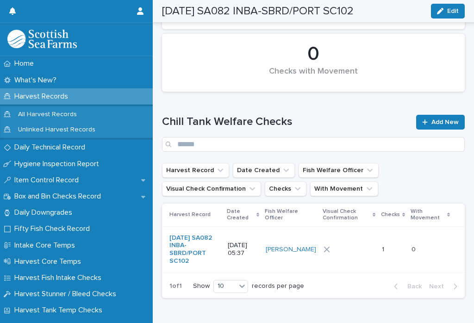
scroll to position [132, 0]
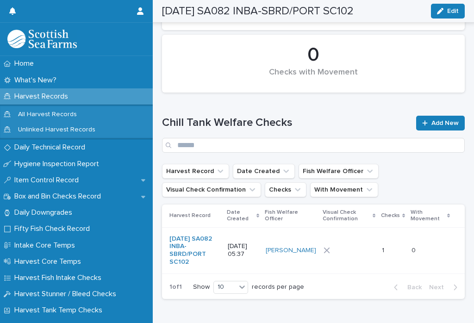
click at [363, 243] on div at bounding box center [348, 250] width 51 height 14
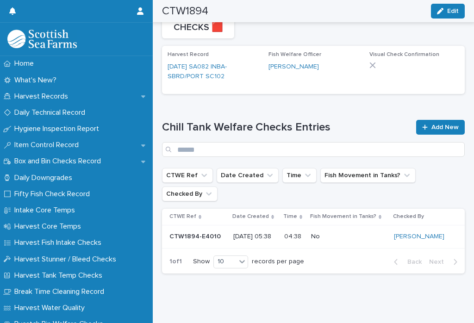
scroll to position [206, 0]
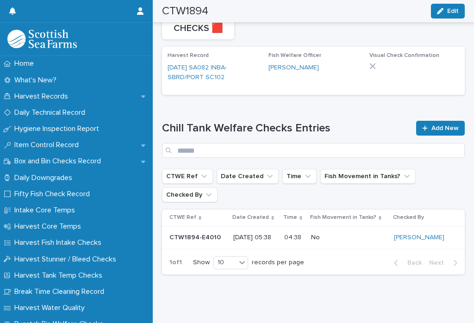
click at [436, 131] on span "Add New" at bounding box center [444, 128] width 27 height 6
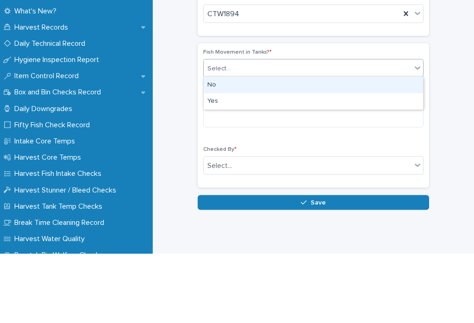
click at [222, 146] on div "No" at bounding box center [313, 154] width 219 height 16
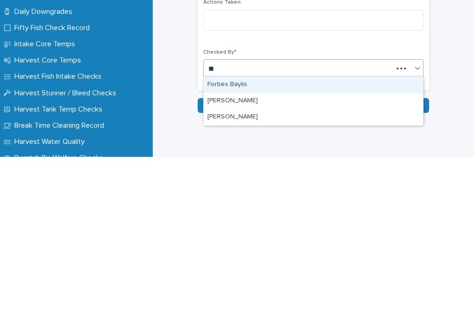
type input "**"
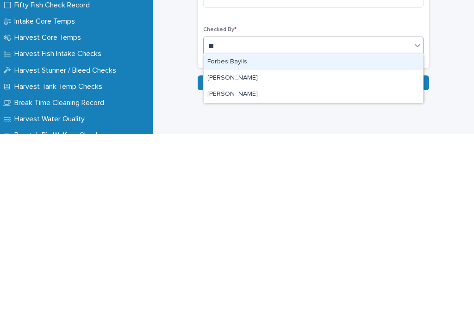
click at [239, 275] on div "[PERSON_NAME]" at bounding box center [313, 283] width 219 height 16
type input "**"
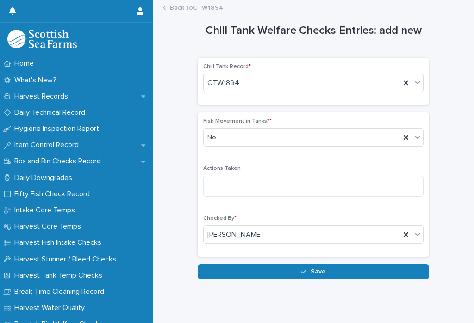
click at [316, 264] on button "Save" at bounding box center [312, 271] width 231 height 15
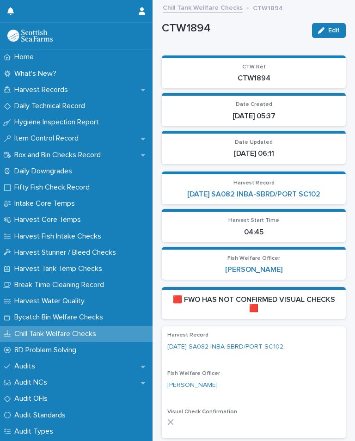
click at [299, 190] on link "[DATE] SA082 INBA-SBRD/PORT SC102" at bounding box center [253, 194] width 133 height 9
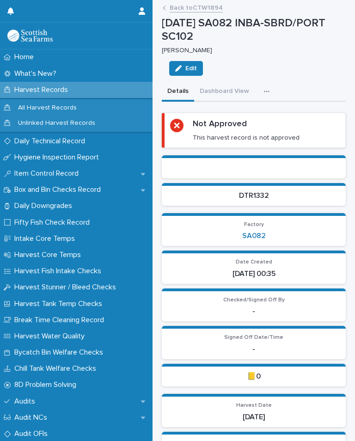
click at [265, 90] on icon "button" at bounding box center [267, 91] width 6 height 6
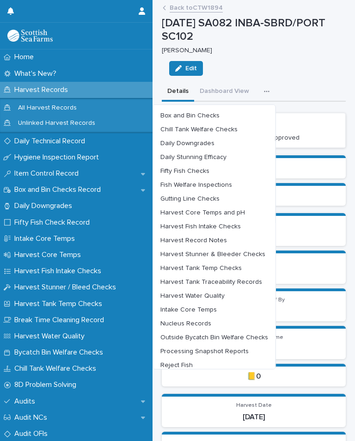
click at [244, 322] on span "Outside Bycatch Bin Welfare Checks" at bounding box center [214, 337] width 108 height 6
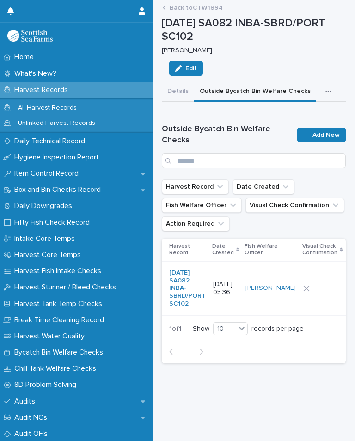
click at [303, 292] on div at bounding box center [322, 288] width 38 height 6
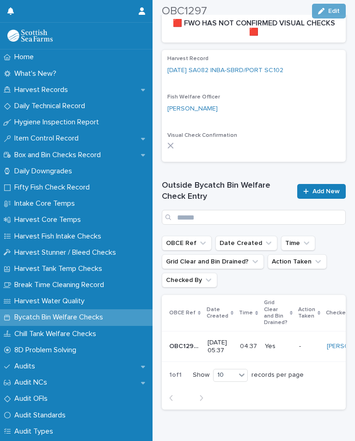
scroll to position [302, 0]
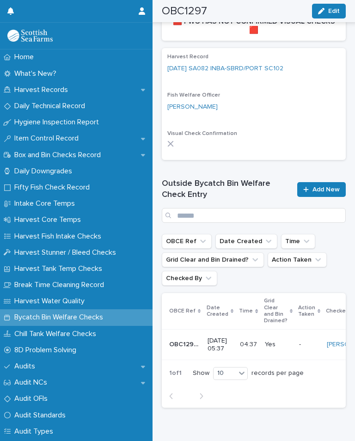
click at [327, 186] on span "Add New" at bounding box center [326, 189] width 27 height 6
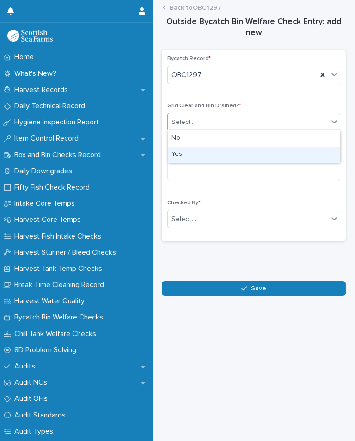
click at [191, 154] on div "Yes" at bounding box center [254, 155] width 172 height 16
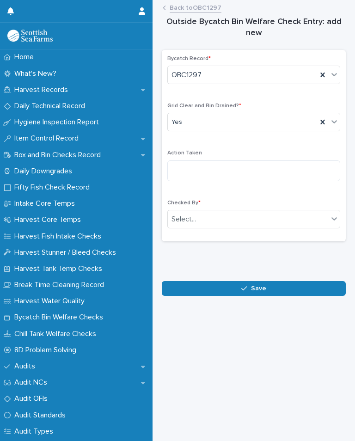
click at [231, 210] on div "Select..." at bounding box center [253, 219] width 173 height 19
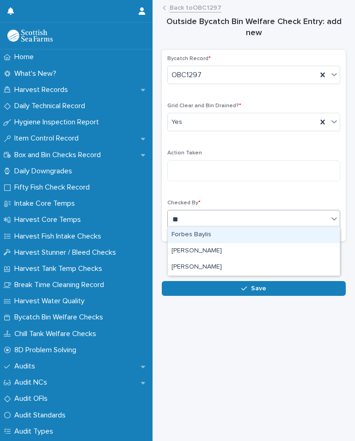
click at [211, 265] on div "[PERSON_NAME]" at bounding box center [254, 267] width 172 height 16
type input "**"
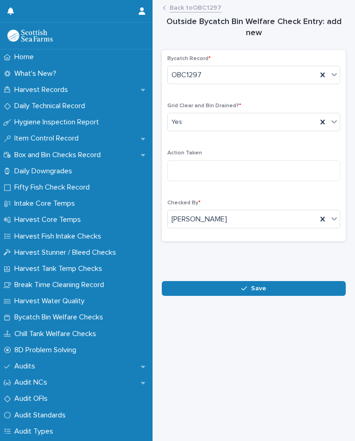
click at [265, 285] on span "Save" at bounding box center [258, 288] width 15 height 6
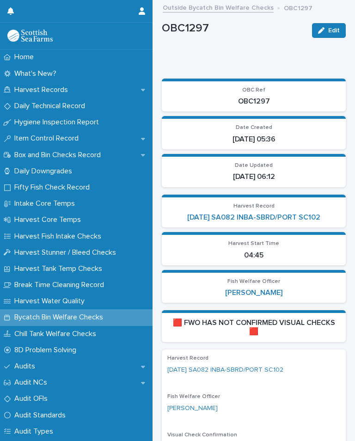
click at [297, 214] on link "[DATE] SA082 INBA-SBRD/PORT SC102" at bounding box center [253, 217] width 133 height 9
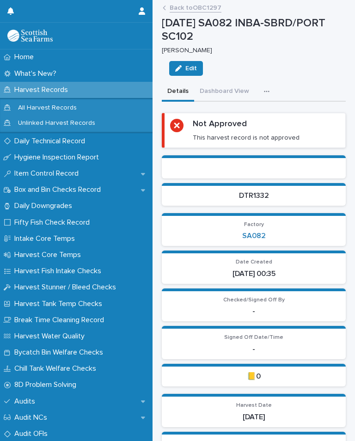
click at [267, 94] on button "button" at bounding box center [269, 91] width 20 height 19
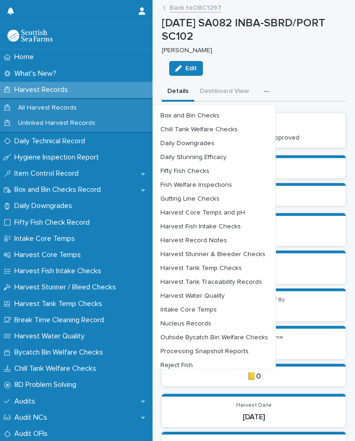
click at [228, 267] on span "Harvest Tank Temp Checks" at bounding box center [200, 268] width 81 height 6
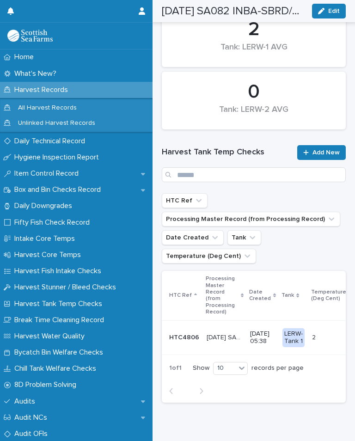
scroll to position [119, 0]
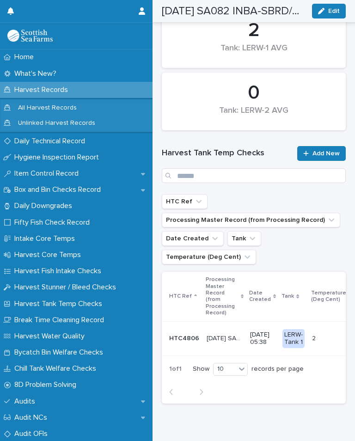
click at [322, 150] on span "Add New" at bounding box center [326, 153] width 27 height 6
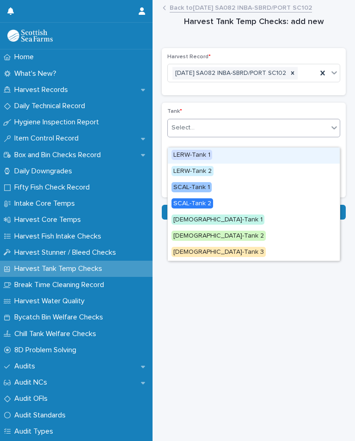
click at [200, 153] on span "LERW-Tank 1" at bounding box center [192, 155] width 41 height 10
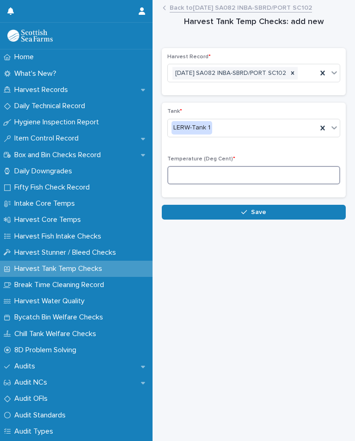
click at [216, 181] on input at bounding box center [253, 175] width 173 height 19
type input "*"
click at [277, 220] on button "Save" at bounding box center [254, 212] width 184 height 15
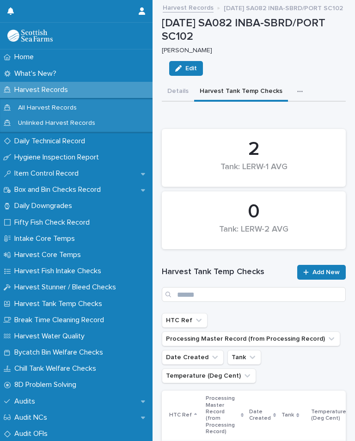
click at [300, 87] on button "button" at bounding box center [302, 91] width 20 height 19
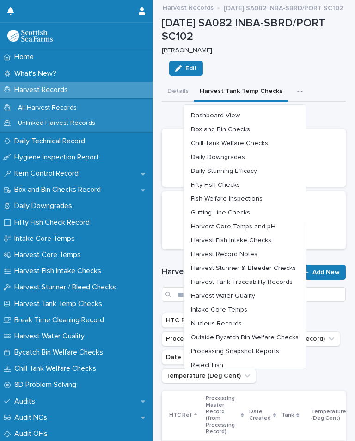
click at [254, 293] on span "Harvest Water Quality" at bounding box center [223, 296] width 64 height 6
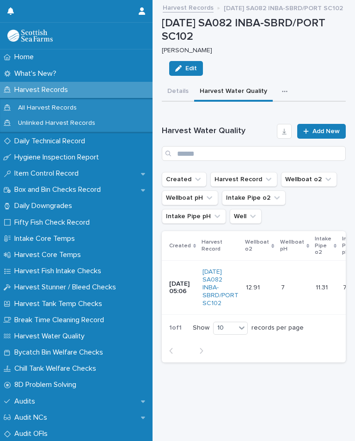
click at [326, 126] on link "Add New" at bounding box center [321, 131] width 49 height 15
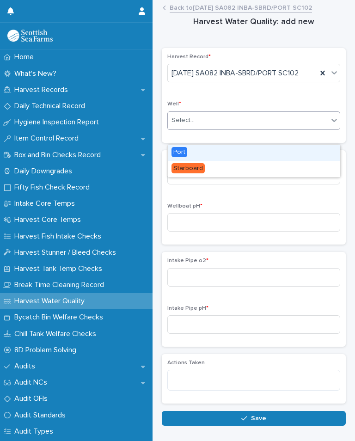
click at [190, 151] on div "Port" at bounding box center [254, 153] width 172 height 16
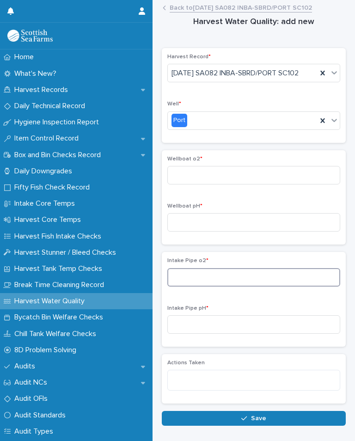
click at [225, 287] on input at bounding box center [253, 277] width 173 height 19
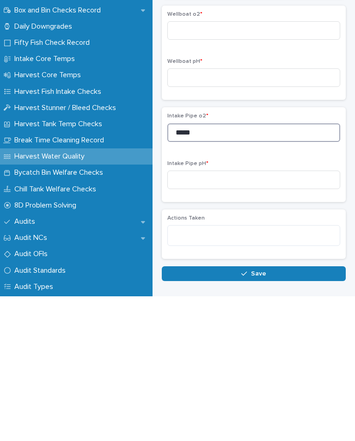
type input "*****"
click at [215, 315] on input at bounding box center [253, 324] width 173 height 19
type input "****"
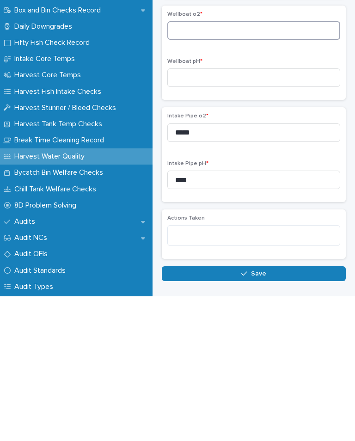
click at [229, 166] on input at bounding box center [253, 175] width 173 height 19
type input "*"
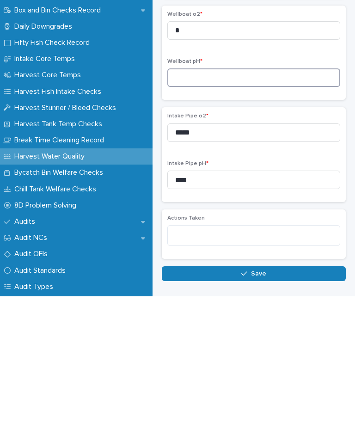
click at [211, 213] on input at bounding box center [253, 222] width 173 height 19
type input "*"
click at [275, 322] on button "Save" at bounding box center [254, 418] width 184 height 15
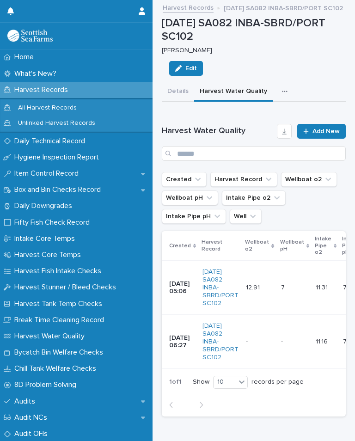
click at [305, 322] on p at bounding box center [294, 342] width 27 height 8
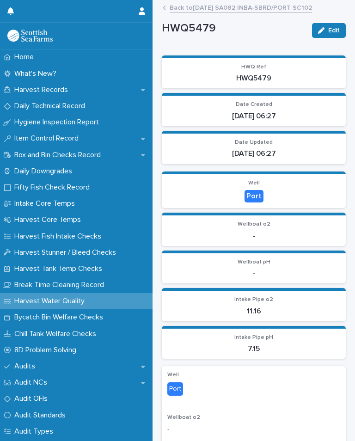
click at [332, 32] on span "Edit" at bounding box center [334, 30] width 12 height 6
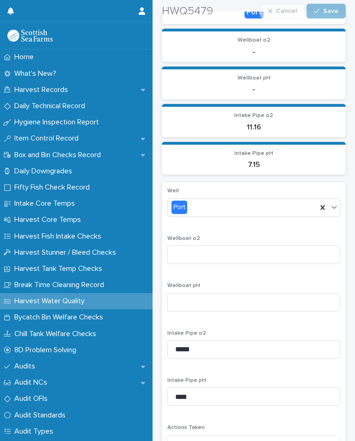
scroll to position [184, 0]
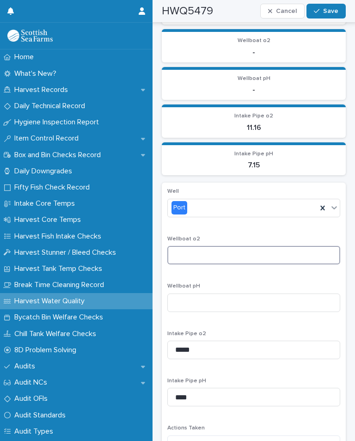
click at [214, 247] on input at bounding box center [253, 255] width 173 height 19
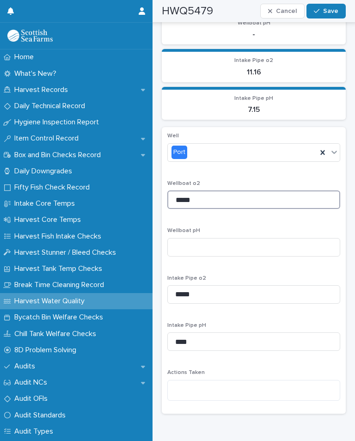
type input "*****"
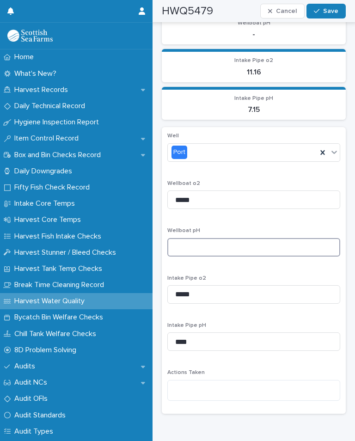
click at [220, 245] on input at bounding box center [253, 247] width 173 height 19
type input "***"
click at [335, 11] on span "Save" at bounding box center [330, 11] width 15 height 6
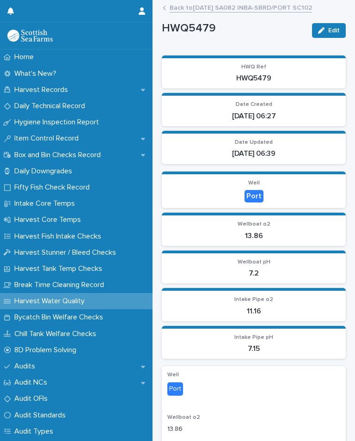
scroll to position [0, 0]
click at [263, 11] on link "Back to [DATE] SA082 INBA-SBRD/PORT SC102" at bounding box center [241, 7] width 142 height 11
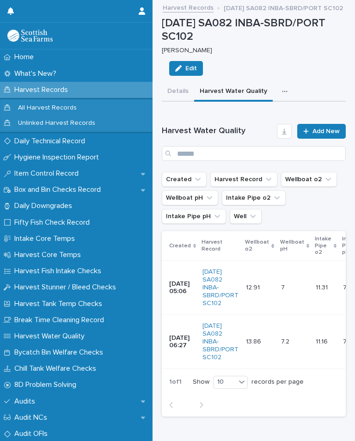
click at [282, 88] on icon "button" at bounding box center [285, 91] width 6 height 6
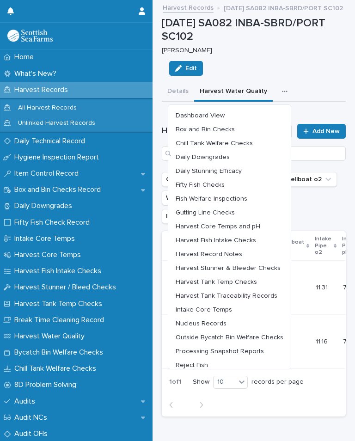
click at [260, 267] on span "Harvest Stunner & Bleeder Checks" at bounding box center [228, 268] width 105 height 6
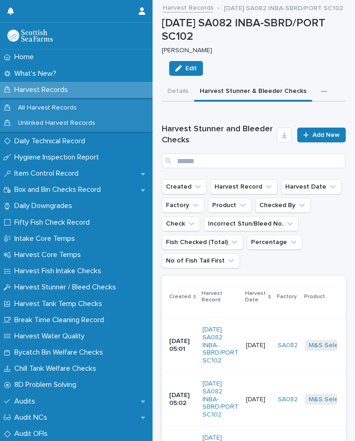
click at [323, 132] on span "Add New" at bounding box center [326, 135] width 27 height 6
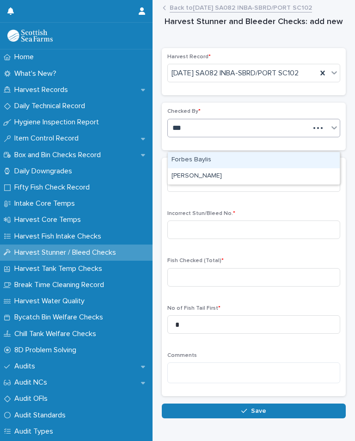
click at [213, 169] on div "[PERSON_NAME]" at bounding box center [254, 176] width 172 height 16
type input "***"
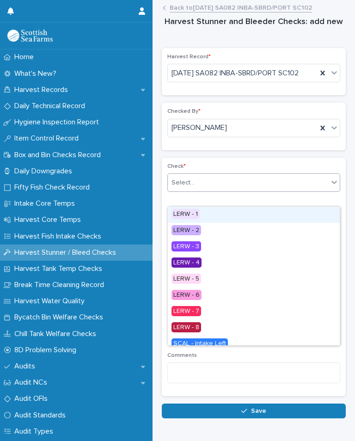
click at [209, 217] on div "LERW - 1" at bounding box center [254, 215] width 172 height 16
click at [208, 216] on div "Check * option LERW - 1 focused, 1 of 16. 16 results available. Use Up and Down…" at bounding box center [253, 277] width 173 height 228
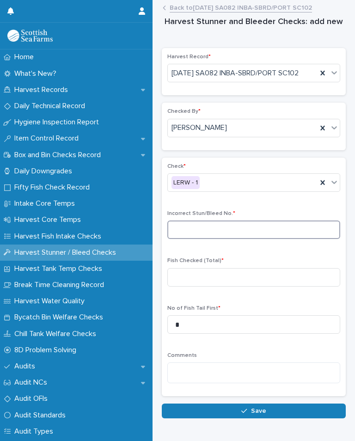
click at [237, 239] on input at bounding box center [253, 230] width 173 height 19
type input "*"
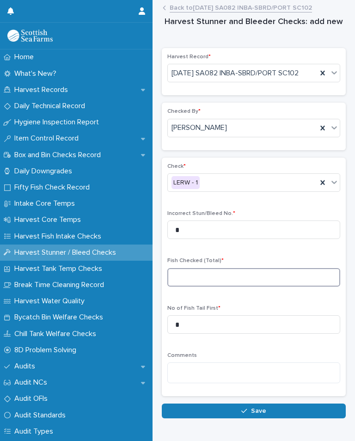
click at [195, 287] on input at bounding box center [253, 277] width 173 height 19
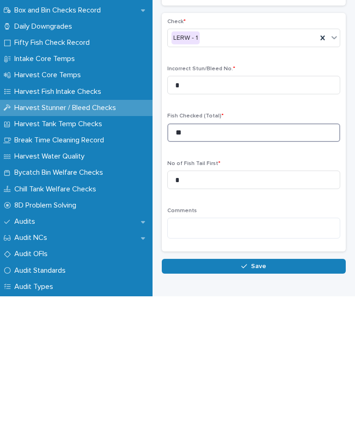
type input "**"
click at [262, 322] on button "Save" at bounding box center [254, 411] width 184 height 15
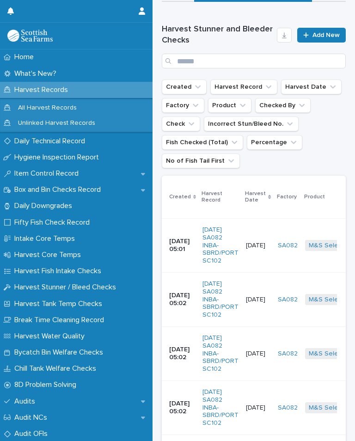
scroll to position [99, 0]
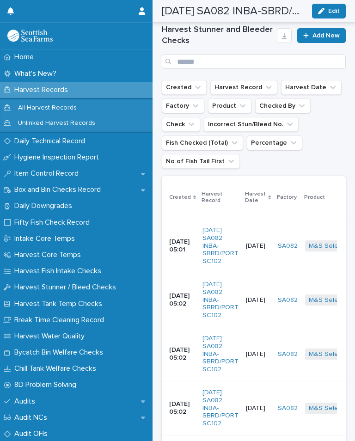
click at [326, 36] on span "Add New" at bounding box center [326, 35] width 27 height 6
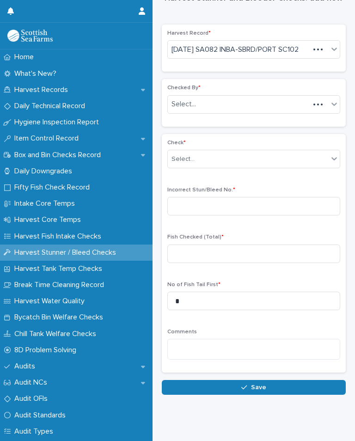
scroll to position [2, 0]
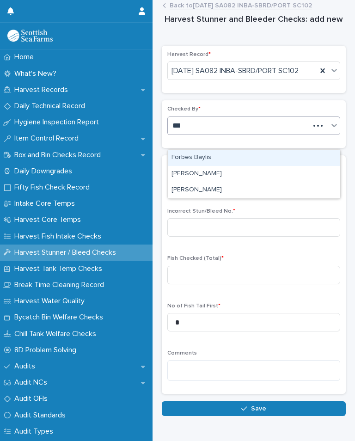
type input "***"
click at [211, 176] on div "[PERSON_NAME]" at bounding box center [254, 174] width 172 height 16
type input "***"
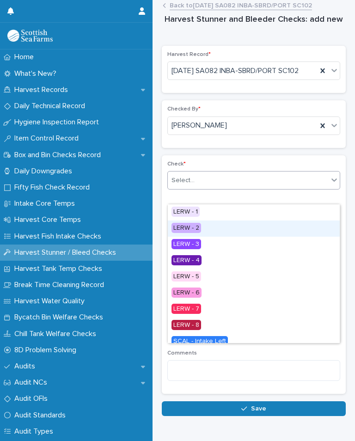
click at [207, 225] on div "LERW - 2" at bounding box center [254, 229] width 172 height 16
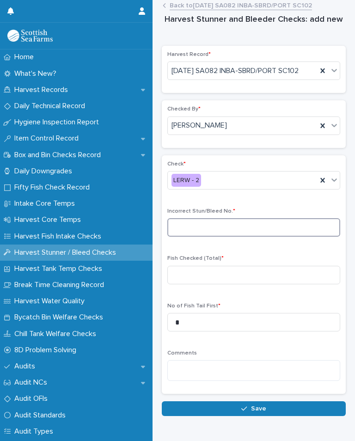
click at [217, 237] on input at bounding box center [253, 227] width 173 height 19
click at [242, 265] on div "Check * LERW - 2 Incorrect Stun/Bleed No. * Fish Checked (Total) * No of Fish T…" at bounding box center [253, 275] width 173 height 228
click at [214, 237] on input at bounding box center [253, 227] width 173 height 19
type input "*"
click at [219, 278] on div "Fish Checked (Total) *" at bounding box center [253, 273] width 173 height 36
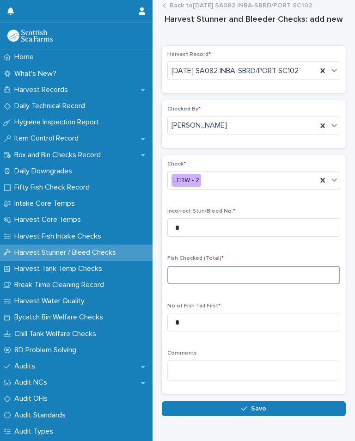
click at [220, 282] on input at bounding box center [253, 275] width 173 height 19
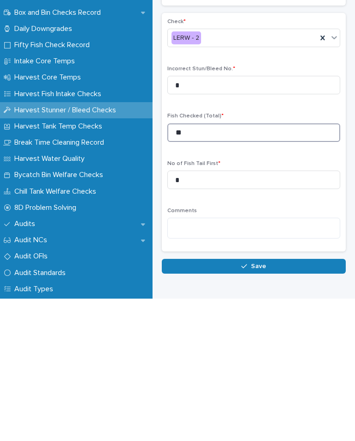
type input "**"
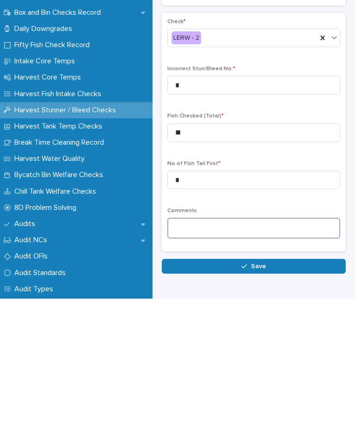
click at [224, 322] on textarea at bounding box center [253, 370] width 173 height 21
type textarea "**********"
click at [263, 322] on span "Save" at bounding box center [258, 409] width 15 height 6
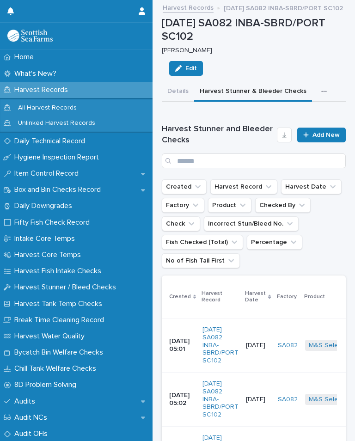
scroll to position [56, 0]
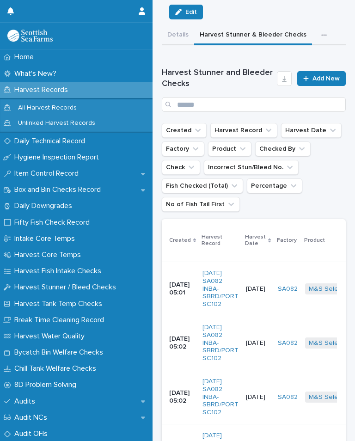
click at [319, 75] on span "Add New" at bounding box center [326, 78] width 27 height 6
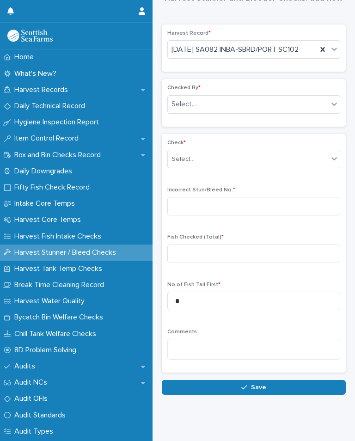
scroll to position [2, 0]
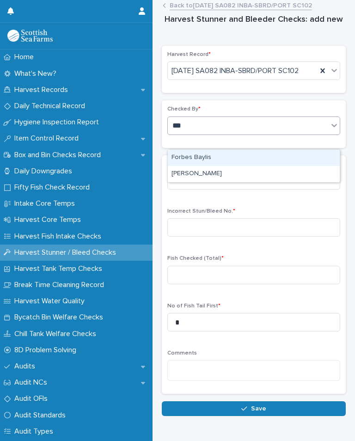
click at [220, 170] on div "Robert Forbes" at bounding box center [254, 174] width 172 height 16
type input "***"
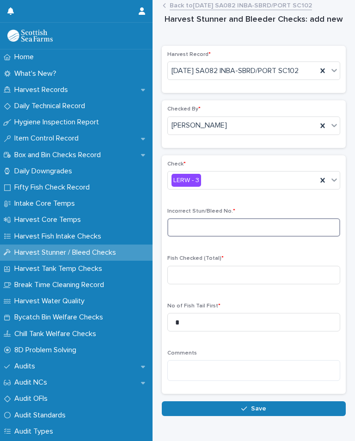
click at [233, 237] on input at bounding box center [253, 227] width 173 height 19
type input "*"
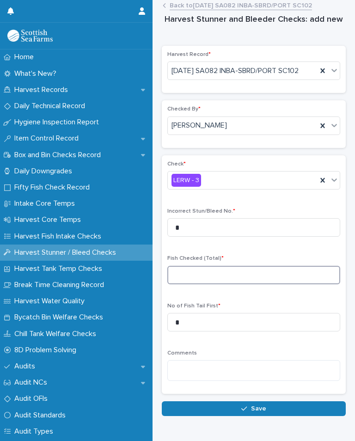
click at [190, 284] on input at bounding box center [253, 275] width 173 height 19
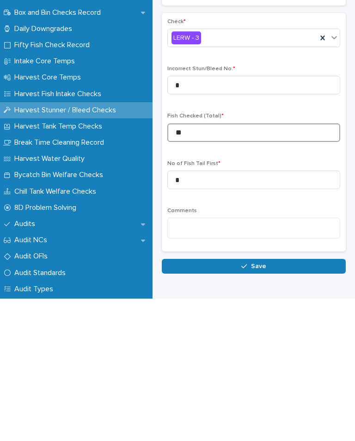
type input "**"
click at [264, 322] on span "Save" at bounding box center [258, 409] width 15 height 6
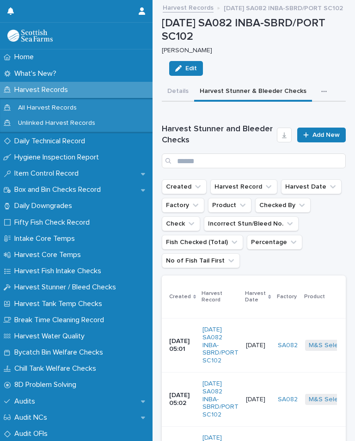
click at [322, 132] on span "Add New" at bounding box center [326, 135] width 27 height 6
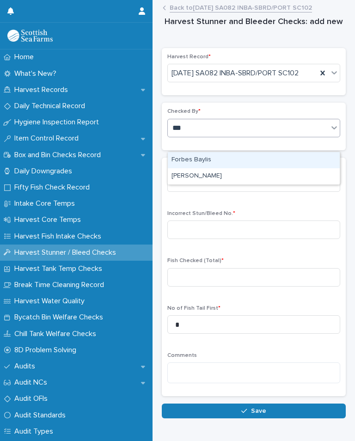
click at [218, 178] on div "[PERSON_NAME]" at bounding box center [254, 176] width 172 height 16
type input "***"
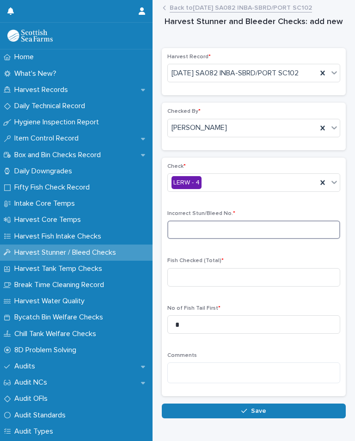
click at [235, 239] on input at bounding box center [253, 230] width 173 height 19
type input "*"
click at [216, 267] on div "Check * LERW - 4 Incorrect Stun/Bleed No. * * Fish Checked (Total) * No of Fish…" at bounding box center [253, 277] width 173 height 228
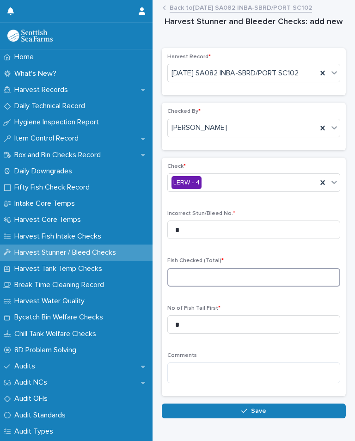
click at [198, 287] on input at bounding box center [253, 277] width 173 height 19
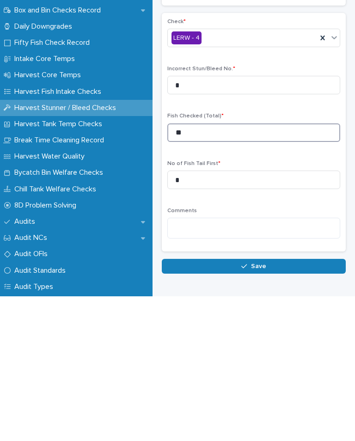
type input "**"
click at [274, 322] on button "Save" at bounding box center [254, 411] width 184 height 15
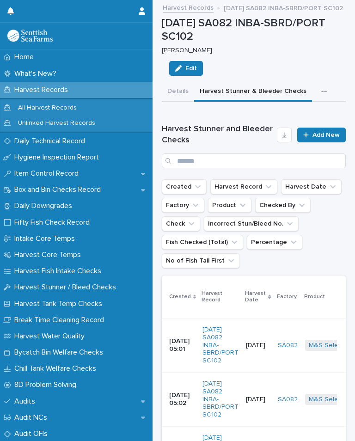
click at [331, 132] on span "Add New" at bounding box center [326, 135] width 27 height 6
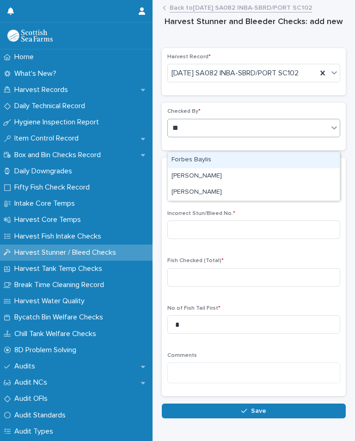
click at [210, 189] on div "[PERSON_NAME]" at bounding box center [254, 193] width 172 height 16
type input "**"
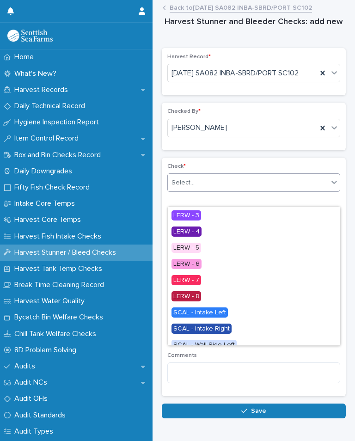
scroll to position [42, 0]
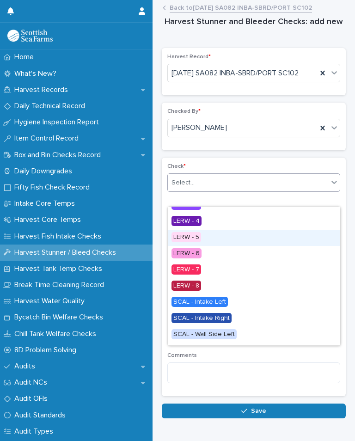
click at [201, 238] on span "LERW - 5" at bounding box center [187, 237] width 30 height 10
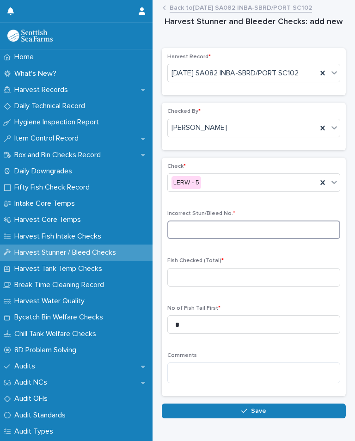
click at [219, 239] on input at bounding box center [253, 230] width 173 height 19
type input "*"
click at [221, 264] on div "Check * LERW - 5 Incorrect Stun/Bleed No. * * Fish Checked (Total) * No of Fish…" at bounding box center [253, 277] width 173 height 228
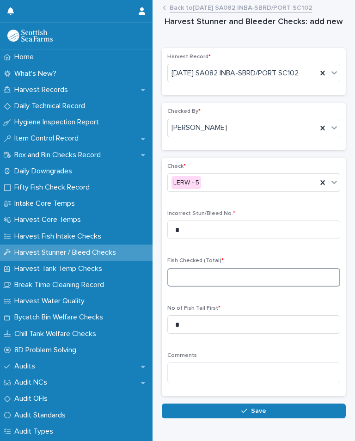
click at [213, 286] on input at bounding box center [253, 277] width 173 height 19
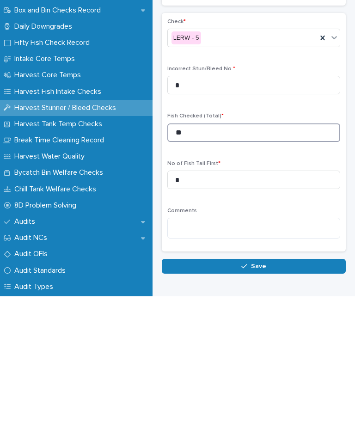
type input "**"
click at [262, 322] on button "Save" at bounding box center [254, 411] width 184 height 15
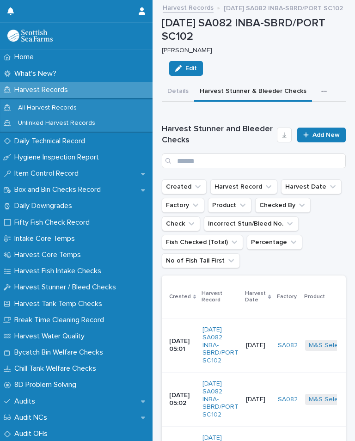
click at [323, 132] on span "Add New" at bounding box center [326, 135] width 27 height 6
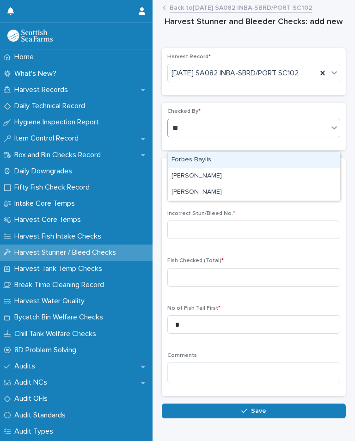
click at [211, 189] on div "[PERSON_NAME]" at bounding box center [254, 193] width 172 height 16
type input "**"
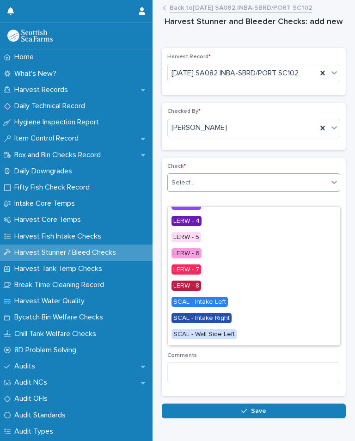
scroll to position [42, 0]
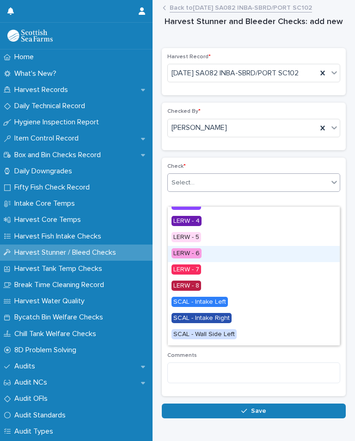
click at [211, 256] on div "LERW - 6" at bounding box center [254, 254] width 172 height 16
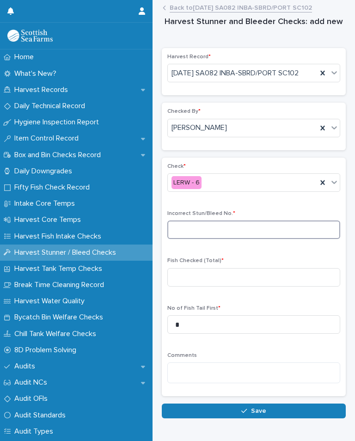
click at [231, 239] on input at bounding box center [253, 230] width 173 height 19
type input "*"
click at [215, 265] on div "Check * LERW - 6 Incorrect Stun/Bleed No. * * Fish Checked (Total) * No of Fish…" at bounding box center [253, 277] width 173 height 228
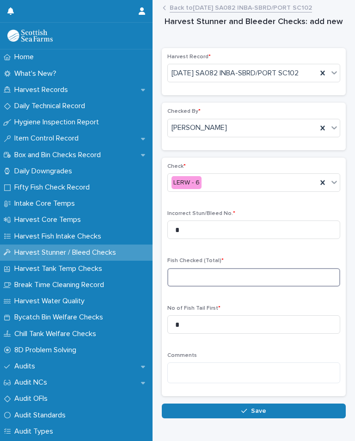
click at [197, 287] on input at bounding box center [253, 277] width 173 height 19
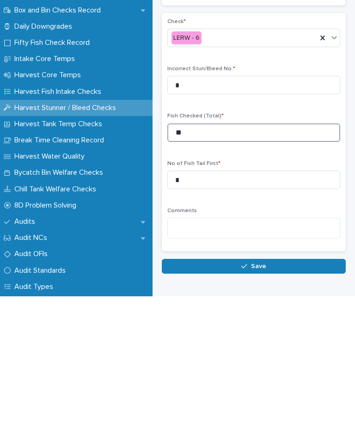
type input "**"
click at [267, 322] on button "Save" at bounding box center [254, 411] width 184 height 15
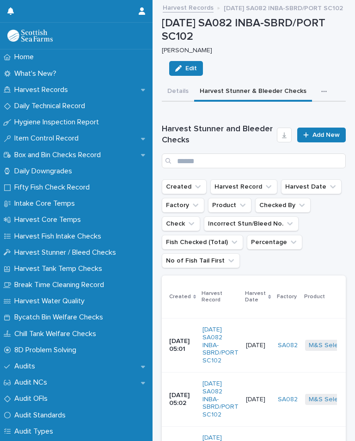
click at [320, 136] on link "Add New" at bounding box center [321, 135] width 49 height 15
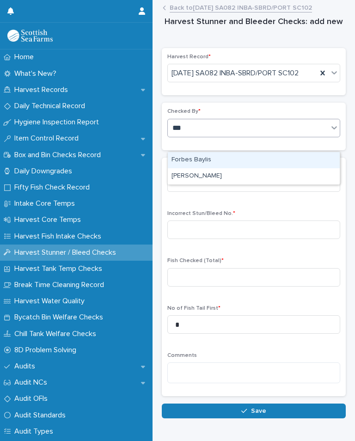
type input "***"
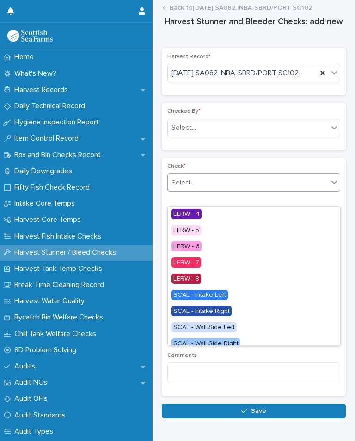
scroll to position [52, 0]
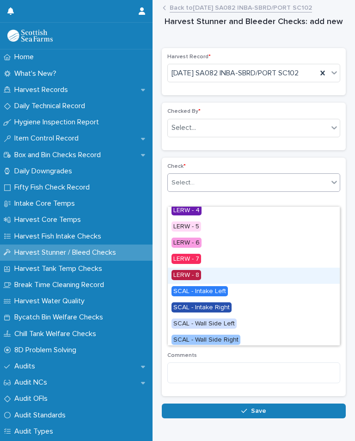
click at [198, 273] on span "LERW - 8" at bounding box center [187, 275] width 30 height 10
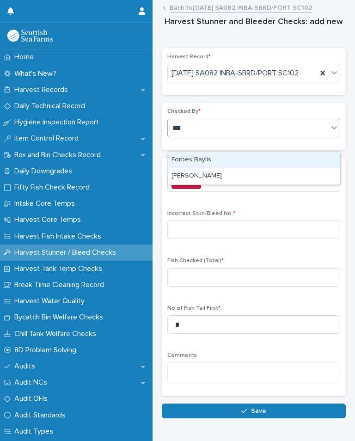
click at [214, 175] on div "[PERSON_NAME]" at bounding box center [254, 176] width 172 height 16
type input "***"
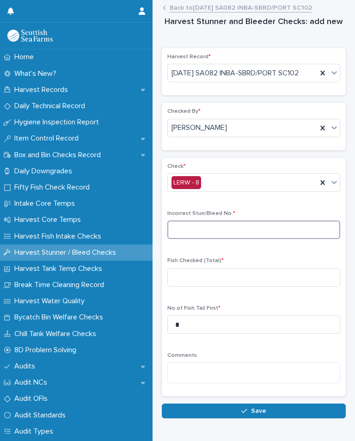
click at [236, 239] on input at bounding box center [253, 230] width 173 height 19
type input "*"
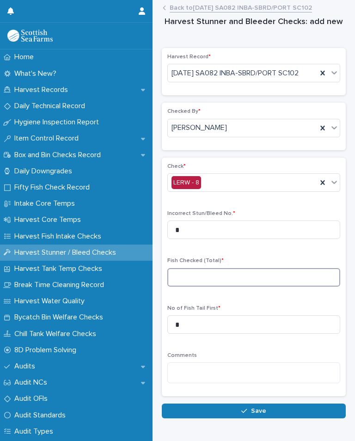
click at [197, 286] on input at bounding box center [253, 277] width 173 height 19
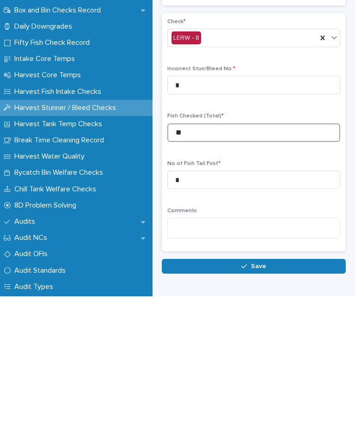
type input "**"
click at [271, 404] on button "Save" at bounding box center [254, 411] width 184 height 15
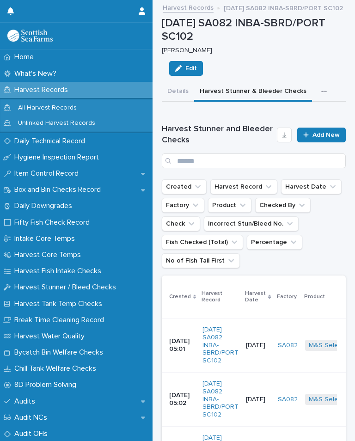
click at [321, 92] on icon "button" at bounding box center [324, 91] width 6 height 6
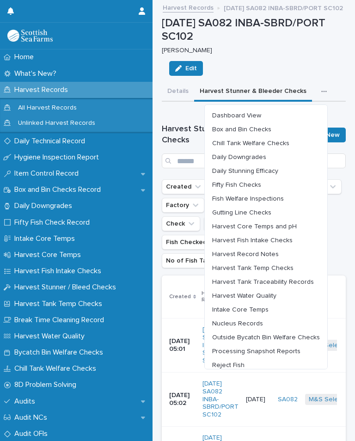
click at [271, 237] on span "Harvest Fish Intake Checks" at bounding box center [252, 240] width 80 height 6
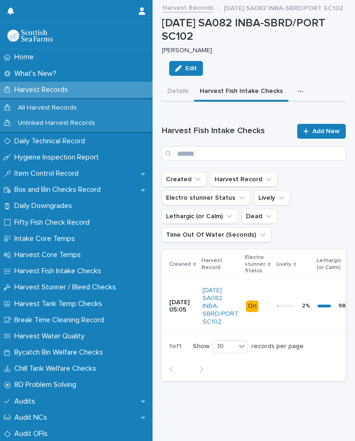
click at [323, 126] on link "Add New" at bounding box center [321, 131] width 49 height 15
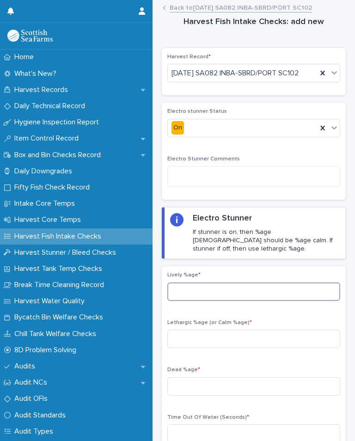
click at [228, 288] on input at bounding box center [253, 292] width 173 height 19
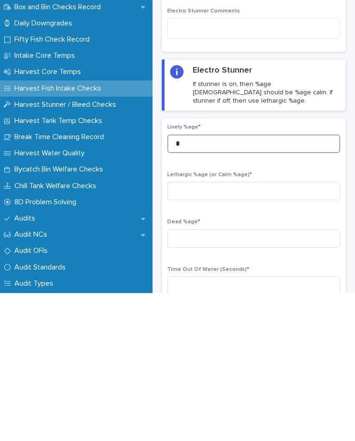
type input "*"
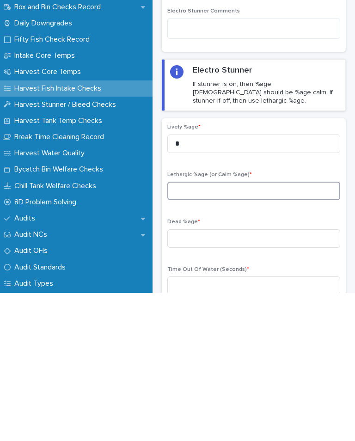
click at [203, 330] on input at bounding box center [253, 339] width 173 height 19
type input "**"
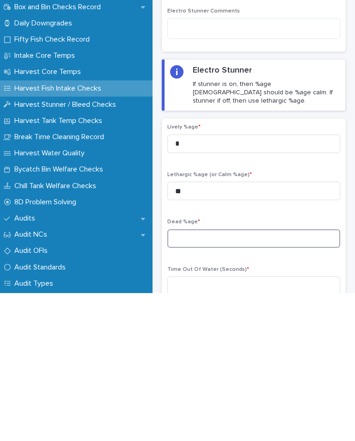
click at [222, 377] on input at bounding box center [253, 386] width 173 height 19
type input "*"
click at [245, 272] on div "Lively %age * * Lethargic %age (or Calm %age) * ** Dead %age * * Time Out Of Wa…" at bounding box center [253, 361] width 173 height 179
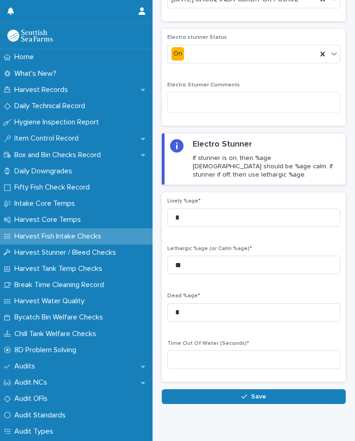
scroll to position [73, 0]
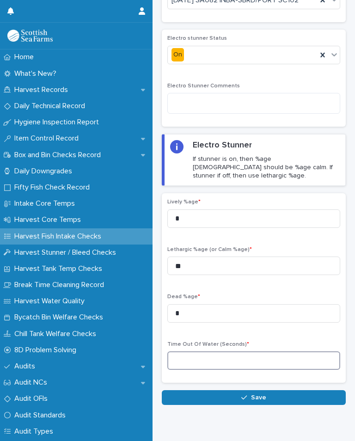
click at [214, 359] on input at bounding box center [253, 361] width 173 height 19
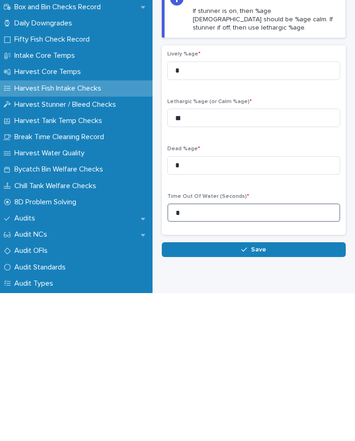
type input "*"
click at [278, 390] on button "Save" at bounding box center [254, 397] width 184 height 15
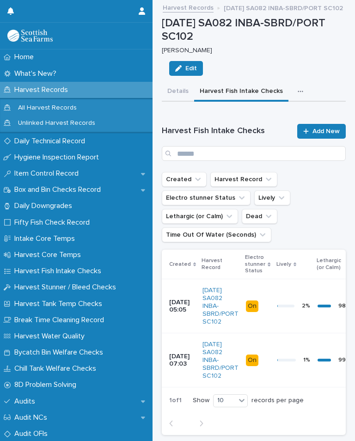
click at [303, 93] on button "button" at bounding box center [302, 91] width 20 height 19
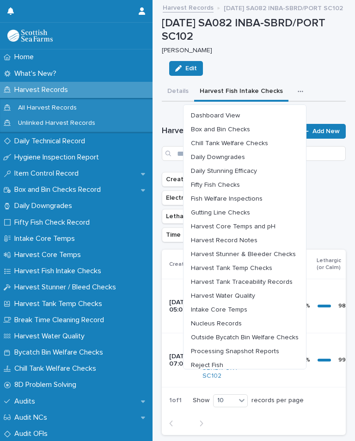
click at [247, 294] on span "Harvest Water Quality" at bounding box center [223, 296] width 64 height 6
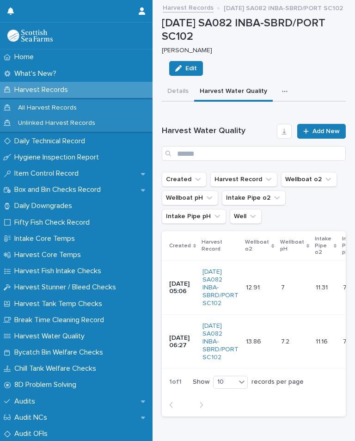
click at [321, 131] on span "Add New" at bounding box center [326, 131] width 27 height 6
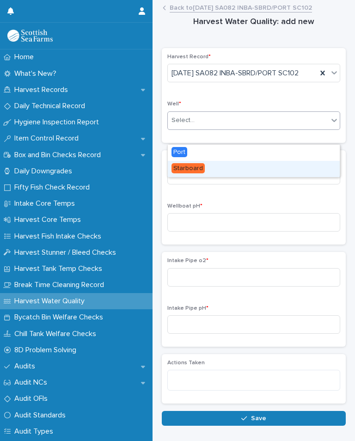
click at [199, 168] on span "Starboard" at bounding box center [188, 168] width 33 height 10
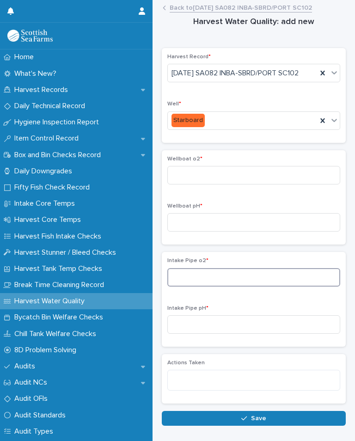
click at [215, 287] on input at bounding box center [253, 277] width 173 height 19
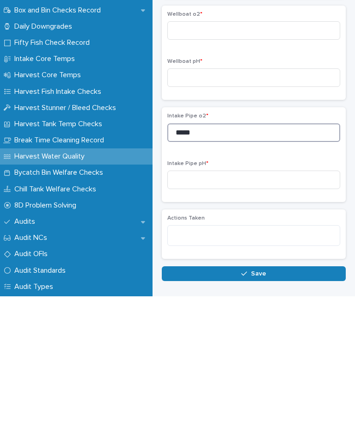
type input "*****"
click at [226, 315] on input at bounding box center [253, 324] width 173 height 19
type input "****"
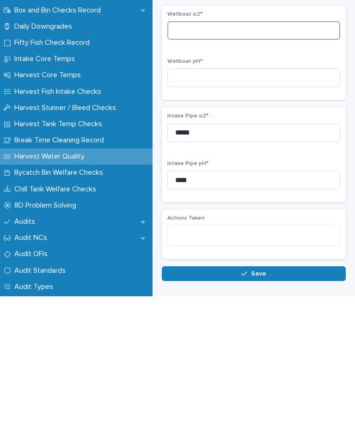
click at [237, 166] on input at bounding box center [253, 175] width 173 height 19
type input "*****"
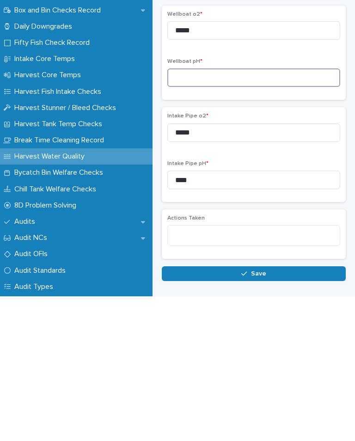
click at [226, 213] on input at bounding box center [253, 222] width 173 height 19
type input "***"
click at [265, 411] on button "Save" at bounding box center [254, 418] width 184 height 15
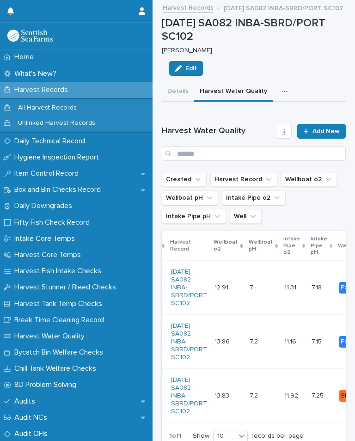
click at [282, 88] on icon "button" at bounding box center [285, 91] width 6 height 6
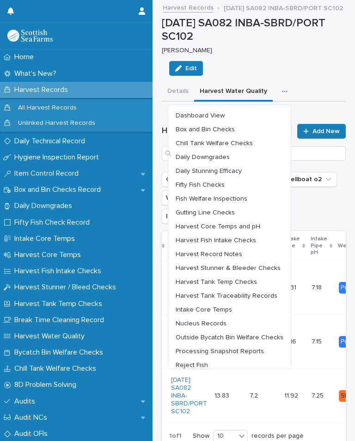
click at [248, 223] on span "Harvest Core Temps and pH" at bounding box center [218, 226] width 85 height 6
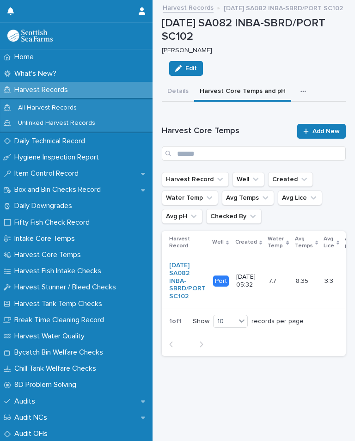
click at [307, 87] on button "button" at bounding box center [305, 91] width 20 height 19
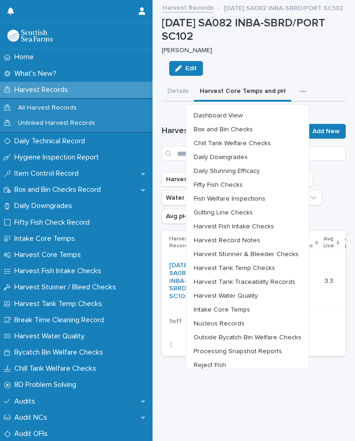
click at [262, 140] on span "Chill Tank Welfare Checks" at bounding box center [232, 143] width 77 height 6
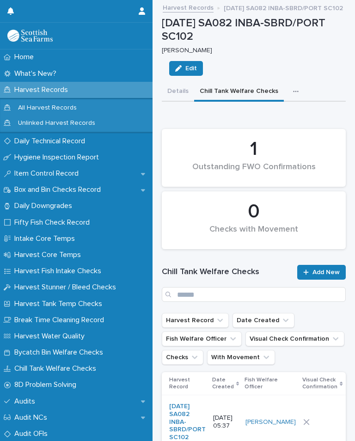
scroll to position [91, 0]
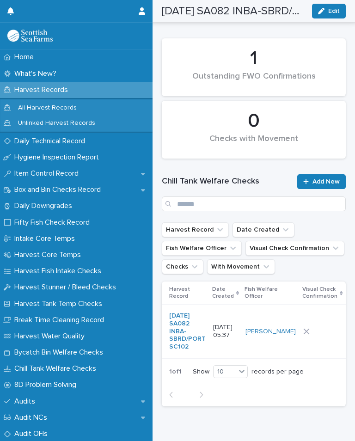
click at [304, 335] on div at bounding box center [322, 331] width 38 height 6
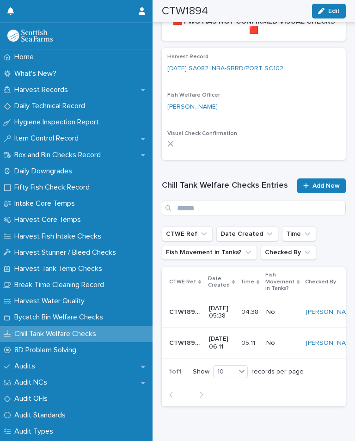
scroll to position [278, 0]
click at [331, 184] on span "Add New" at bounding box center [326, 186] width 27 height 6
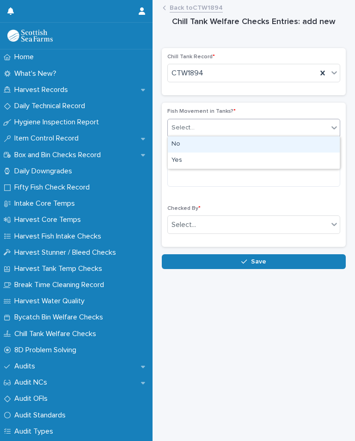
click at [191, 141] on div "Fish Movement in Tanks? * option No focused, 1 of 2. 2 results available. Use U…" at bounding box center [253, 126] width 173 height 36
click at [187, 143] on div "No" at bounding box center [254, 144] width 172 height 16
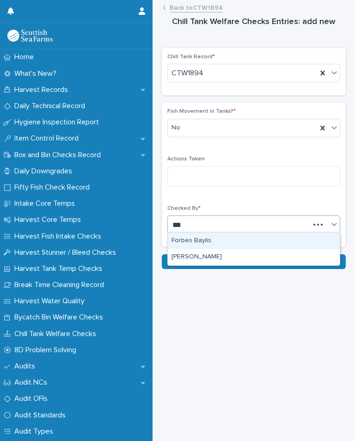
click at [219, 251] on div "[PERSON_NAME]" at bounding box center [254, 257] width 172 height 16
type input "***"
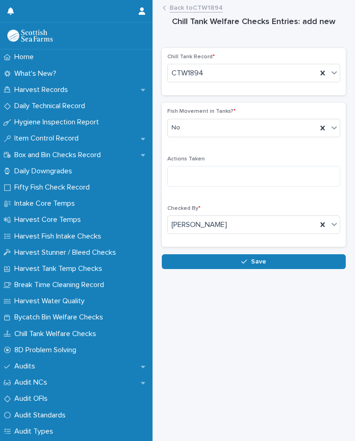
click at [267, 258] on button "Save" at bounding box center [254, 261] width 184 height 15
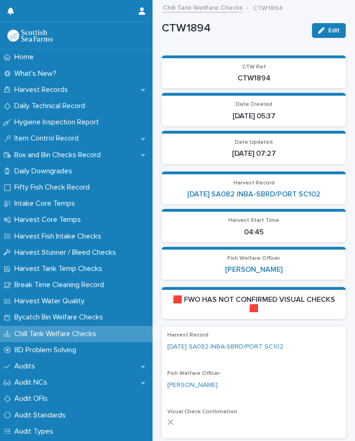
click at [277, 195] on link "[DATE] SA082 INBA-SBRD/PORT SC102" at bounding box center [253, 194] width 133 height 9
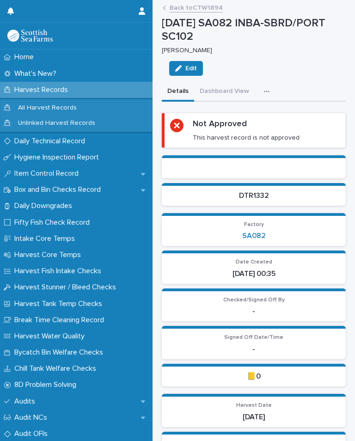
click at [271, 91] on button "button" at bounding box center [269, 91] width 20 height 19
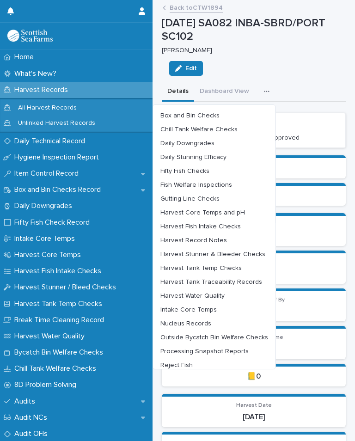
click at [243, 334] on span "Outside Bycatch Bin Welfare Checks" at bounding box center [214, 337] width 108 height 6
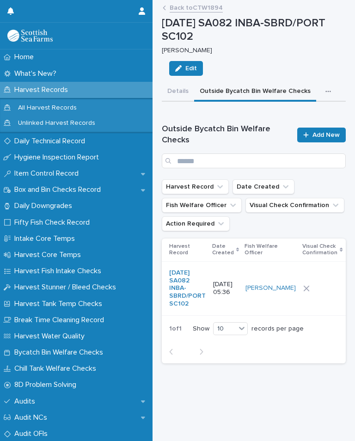
click at [303, 292] on div at bounding box center [322, 288] width 38 height 6
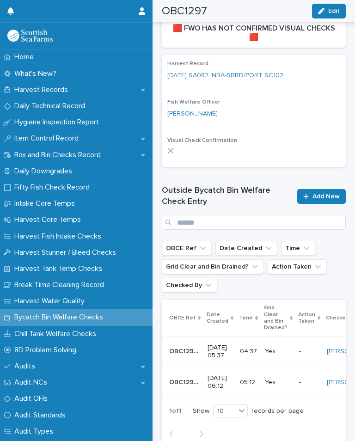
scroll to position [295, 0]
click at [319, 193] on span "Add New" at bounding box center [326, 196] width 27 height 6
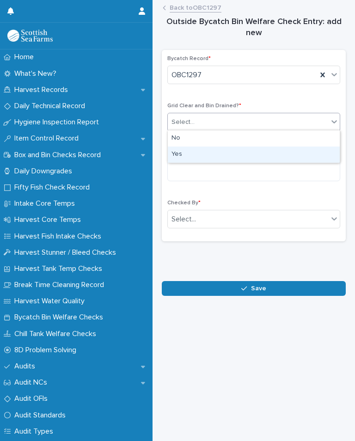
click at [191, 154] on div "Yes" at bounding box center [254, 155] width 172 height 16
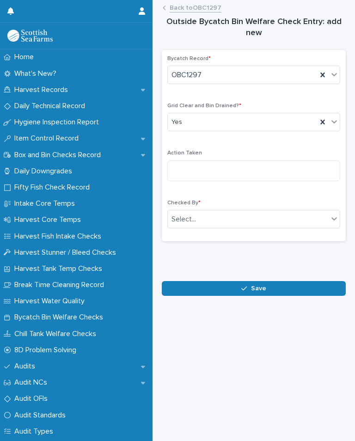
click at [218, 205] on div "Checked By * Select..." at bounding box center [253, 218] width 173 height 36
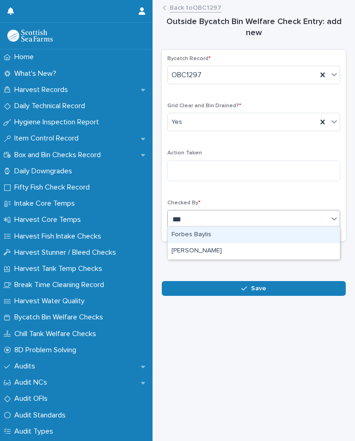
type input "***"
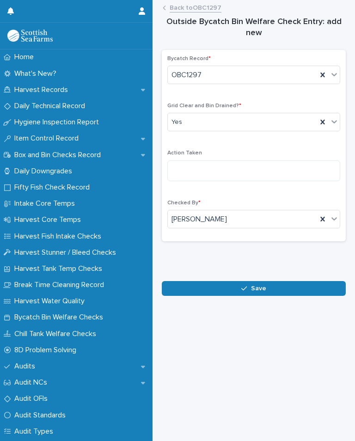
click at [268, 287] on button "Save" at bounding box center [254, 288] width 184 height 15
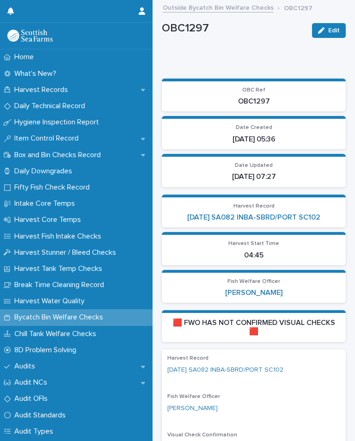
click at [301, 209] on div "Harvest Record 14-09-2025 SA082 INBA-SBRD/PORT SC102" at bounding box center [253, 212] width 173 height 19
click at [300, 213] on link "[DATE] SA082 INBA-SBRD/PORT SC102" at bounding box center [253, 217] width 133 height 9
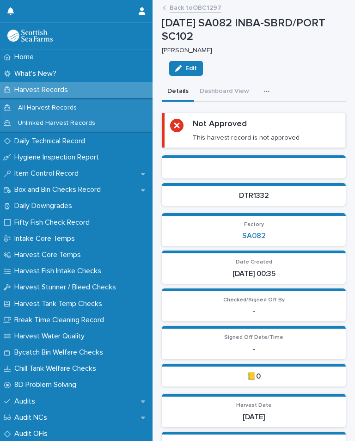
click at [269, 91] on div "button" at bounding box center [268, 91] width 9 height 6
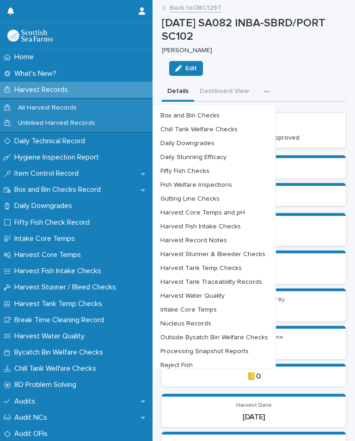
click at [227, 267] on span "Harvest Tank Temp Checks" at bounding box center [200, 268] width 81 height 6
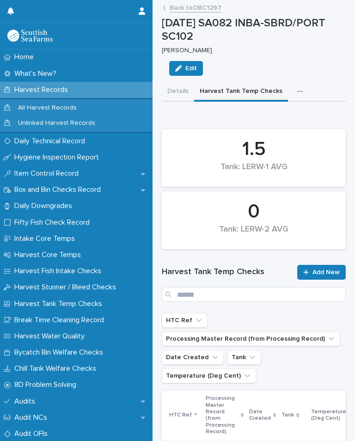
click at [323, 270] on span "Add New" at bounding box center [326, 272] width 27 height 6
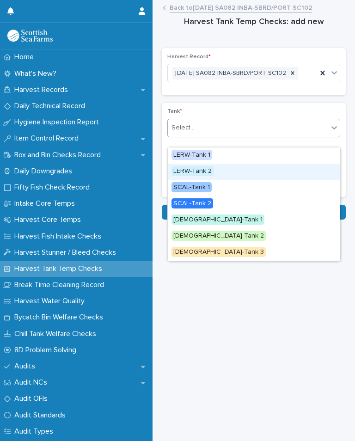
click at [216, 173] on div "LERW-Tank 2" at bounding box center [254, 172] width 172 height 16
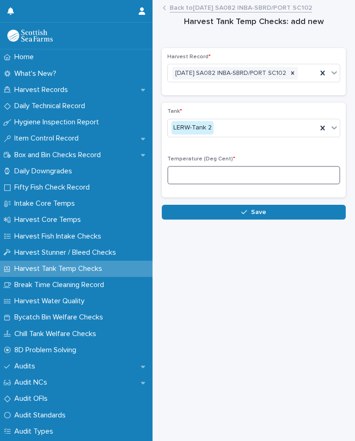
click at [241, 178] on input at bounding box center [253, 175] width 173 height 19
type input "*"
click at [258, 216] on span "Save" at bounding box center [258, 212] width 15 height 6
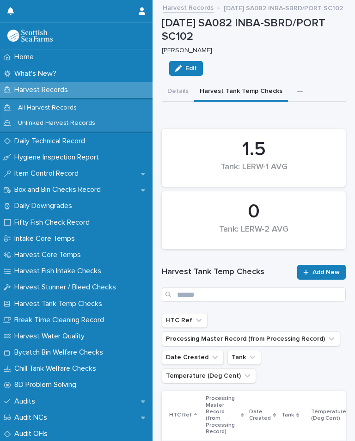
click at [297, 89] on icon "button" at bounding box center [300, 91] width 6 height 6
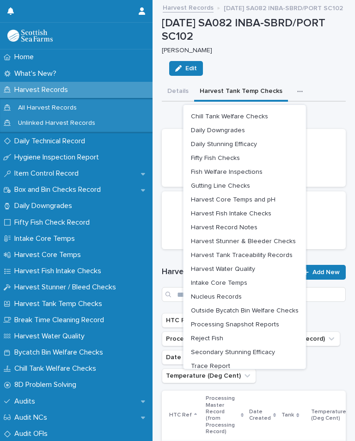
scroll to position [26, 0]
click at [263, 198] on span "Harvest Core Temps and pH" at bounding box center [233, 200] width 85 height 6
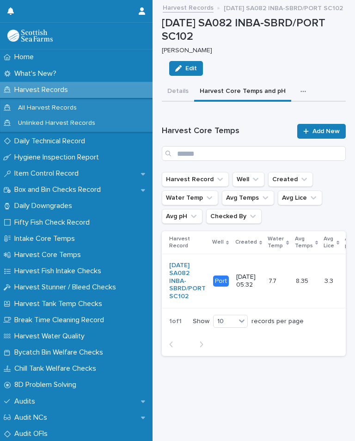
click at [315, 136] on link "Add New" at bounding box center [321, 131] width 49 height 15
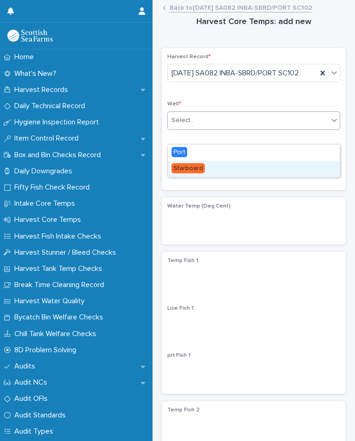
click at [204, 167] on div "Starboard" at bounding box center [254, 169] width 172 height 16
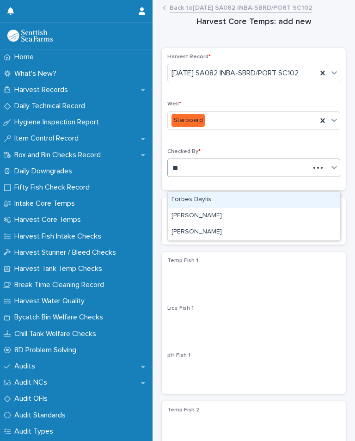
type input "**"
click at [213, 229] on div "[PERSON_NAME]" at bounding box center [254, 232] width 172 height 16
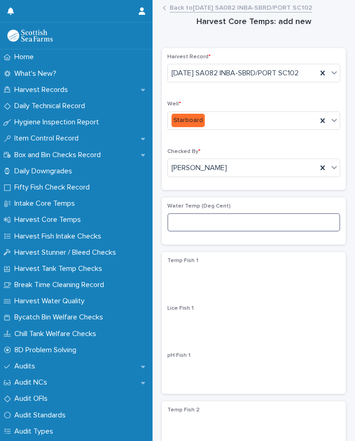
click at [222, 232] on input at bounding box center [253, 222] width 173 height 19
type input "***"
click at [271, 245] on div "Water Temp (Deg Cent) ***" at bounding box center [254, 220] width 184 height 47
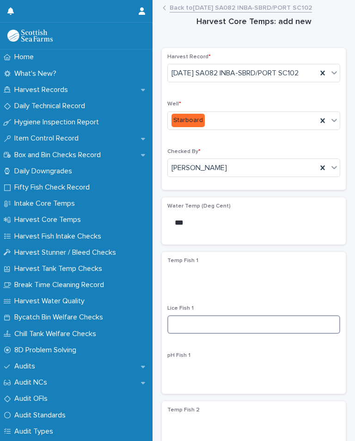
click at [219, 334] on input at bounding box center [253, 324] width 173 height 19
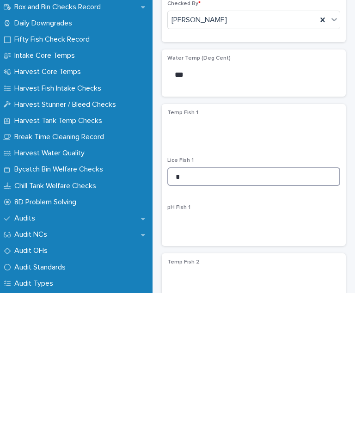
type input "*"
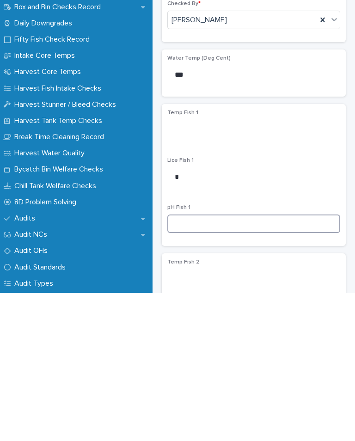
click at [211, 363] on input at bounding box center [253, 372] width 173 height 19
type input "****"
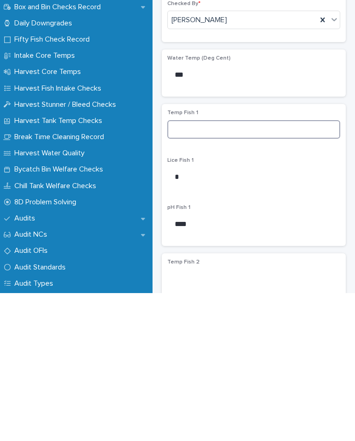
click at [187, 268] on input at bounding box center [253, 277] width 173 height 19
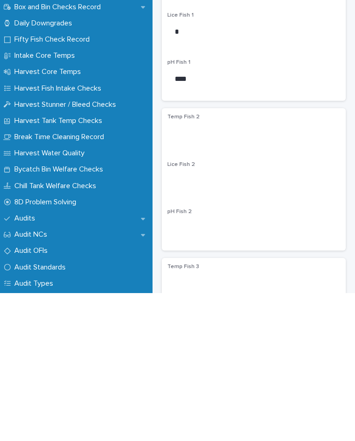
scroll to position [182, 0]
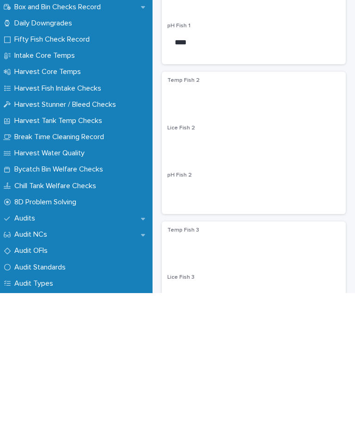
type input "***"
click at [236, 283] on input at bounding box center [253, 292] width 173 height 19
type input "*"
click at [197, 331] on input at bounding box center [253, 340] width 173 height 19
type input "****"
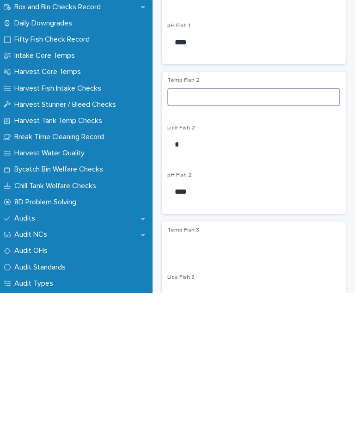
click at [208, 236] on input at bounding box center [253, 245] width 173 height 19
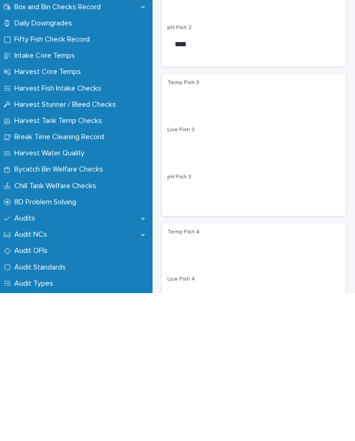
scroll to position [330, 0]
type input "*"
click at [226, 284] on input at bounding box center [253, 293] width 173 height 19
type input "*"
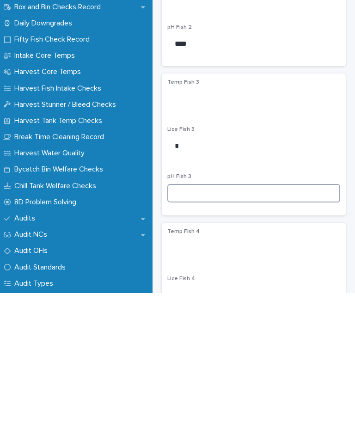
click at [208, 332] on input at bounding box center [253, 341] width 173 height 19
type input "****"
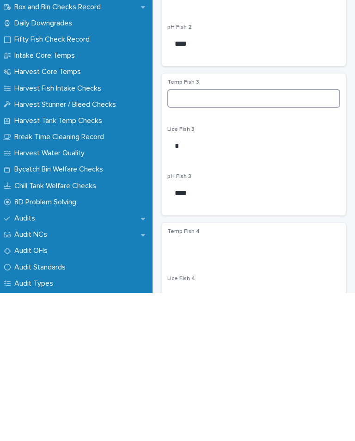
click at [193, 237] on input at bounding box center [253, 246] width 173 height 19
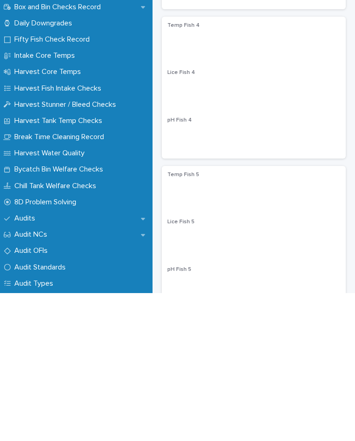
scroll to position [534, 0]
type input "*"
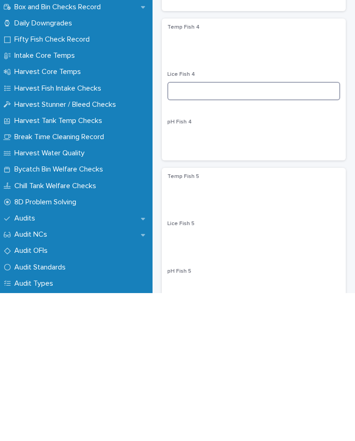
click at [227, 230] on input at bounding box center [253, 239] width 173 height 19
type input "*"
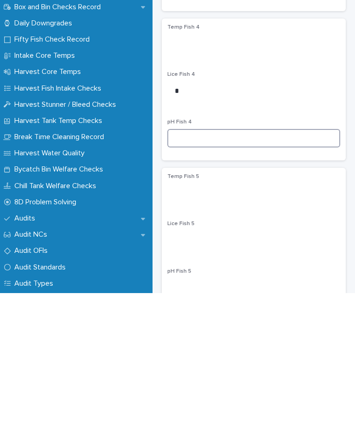
click at [198, 277] on input at bounding box center [253, 286] width 173 height 19
type input "****"
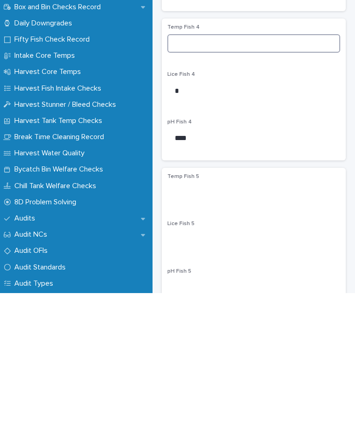
click at [208, 182] on input at bounding box center [253, 191] width 173 height 19
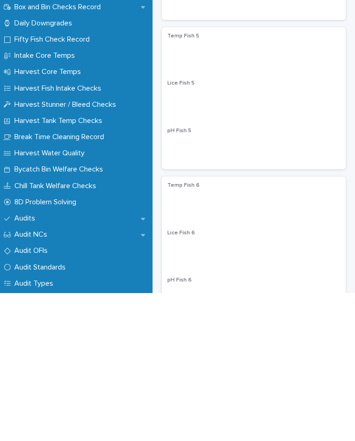
scroll to position [675, 0]
type input "***"
click at [240, 239] on input at bounding box center [253, 248] width 173 height 19
type input "*"
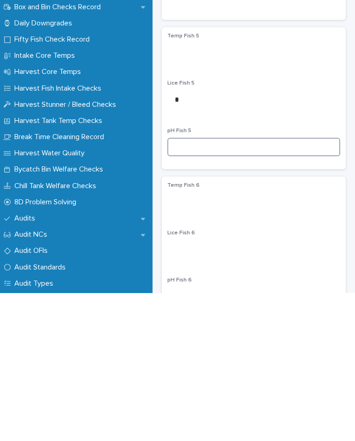
click at [187, 286] on input at bounding box center [253, 295] width 173 height 19
type input "***"
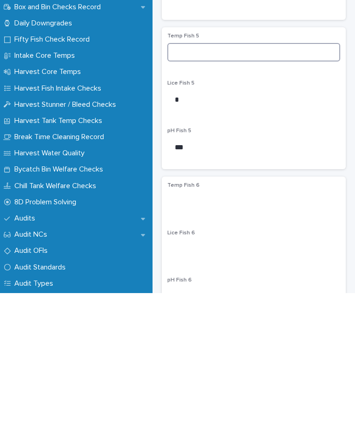
click at [202, 191] on input at bounding box center [253, 200] width 173 height 19
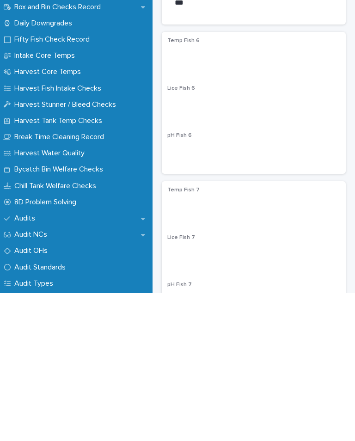
scroll to position [821, 0]
type input "*"
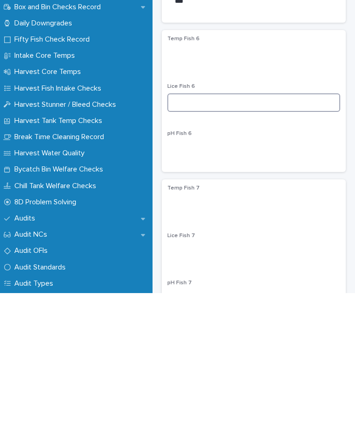
click at [226, 241] on input at bounding box center [253, 250] width 173 height 19
type input "*"
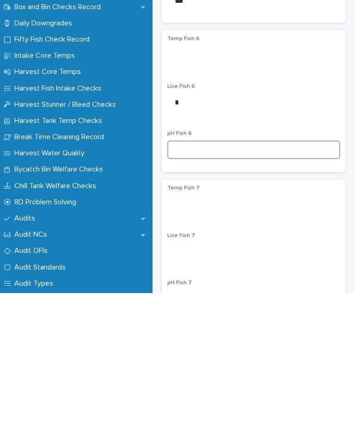
click at [225, 289] on input at bounding box center [253, 298] width 173 height 19
type input "****"
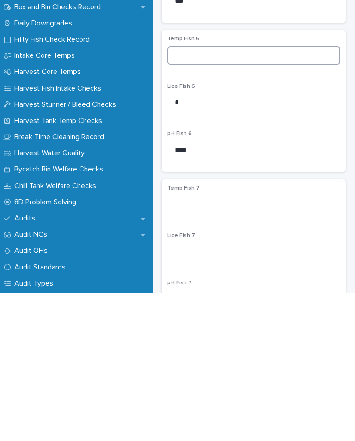
click at [196, 194] on input at bounding box center [253, 203] width 173 height 19
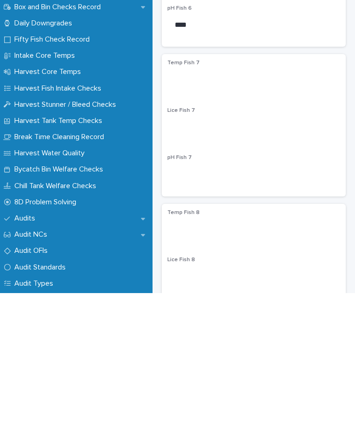
scroll to position [948, 0]
type input "*"
click at [222, 265] on input at bounding box center [253, 274] width 173 height 19
type input "*"
click at [188, 312] on input at bounding box center [253, 321] width 173 height 19
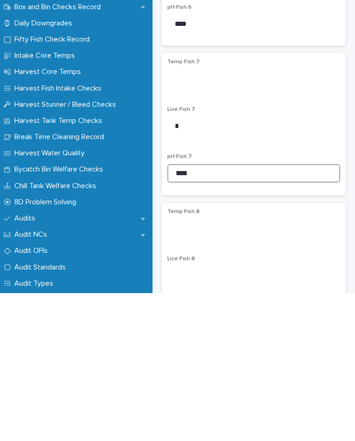
type input "****"
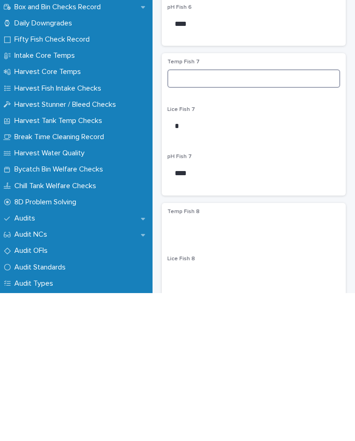
click at [190, 217] on input at bounding box center [253, 226] width 173 height 19
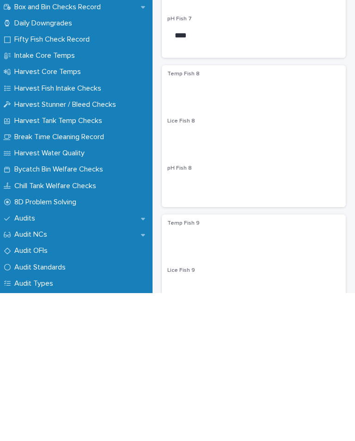
scroll to position [1085, 0]
type input "***"
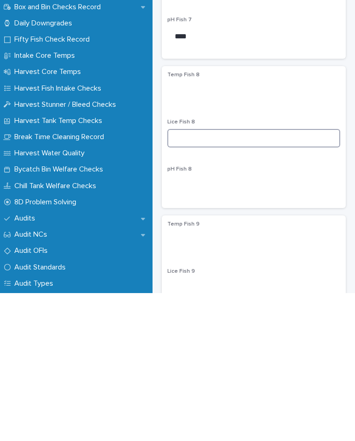
click at [209, 277] on input at bounding box center [253, 286] width 173 height 19
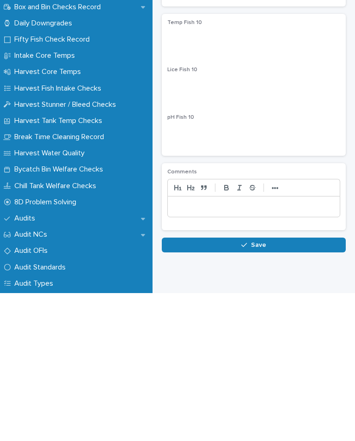
scroll to position [1435, 0]
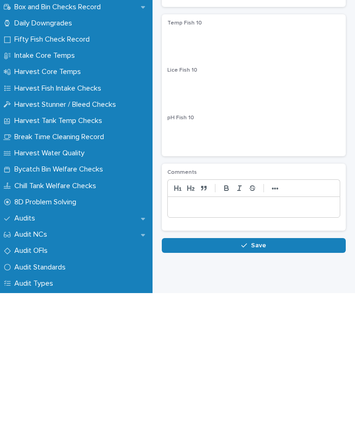
click at [255, 390] on span "Save" at bounding box center [258, 393] width 15 height 6
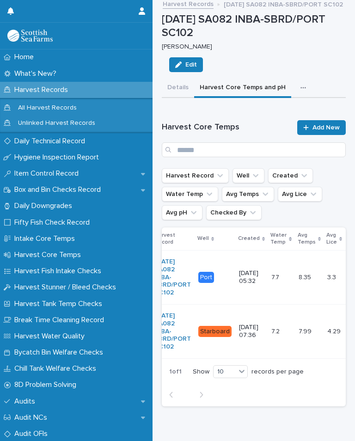
scroll to position [0, 11]
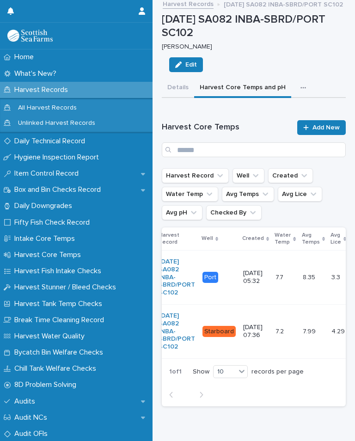
click at [293, 336] on td "7.2 7.2" at bounding box center [285, 331] width 27 height 54
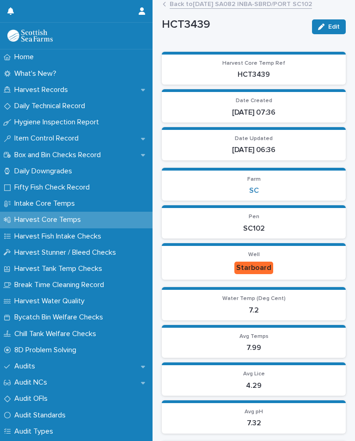
click at [325, 28] on div "button" at bounding box center [323, 27] width 10 height 6
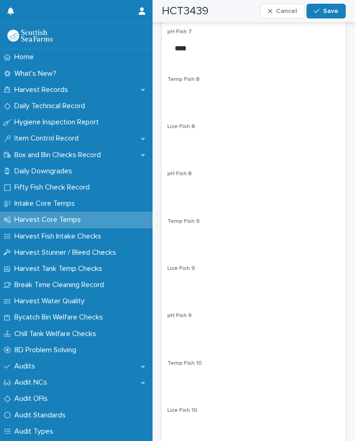
scroll to position [1548, 0]
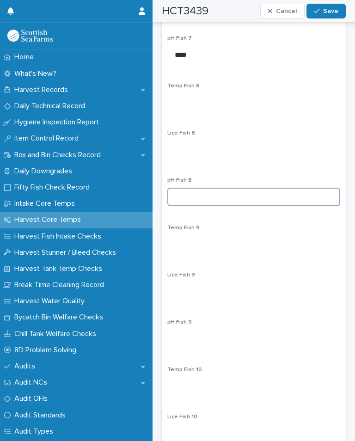
click at [216, 188] on input at bounding box center [253, 197] width 173 height 19
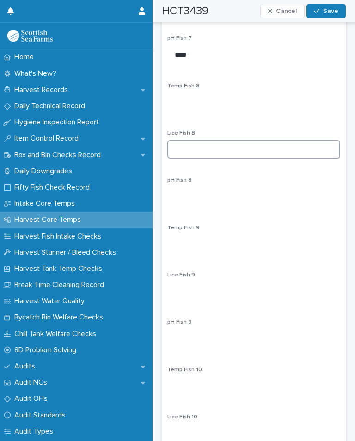
click at [214, 141] on input at bounding box center [253, 149] width 173 height 19
type input "*"
click at [216, 177] on p "pH Fish 8" at bounding box center [253, 180] width 173 height 6
click at [215, 177] on p "pH Fish 8" at bounding box center [253, 180] width 173 height 6
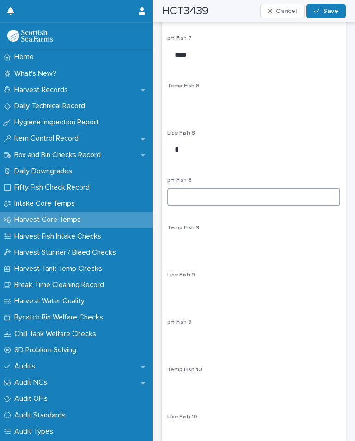
click at [227, 191] on input at bounding box center [253, 197] width 173 height 19
type input "****"
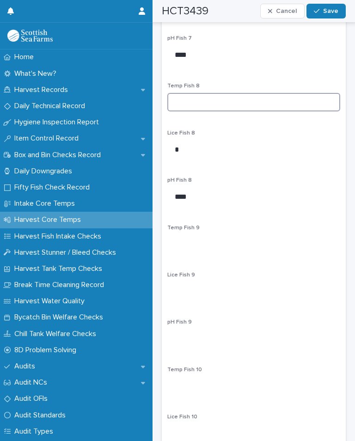
click at [208, 93] on input at bounding box center [253, 102] width 173 height 19
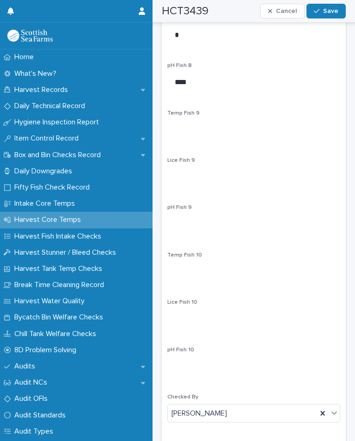
scroll to position [1667, 0]
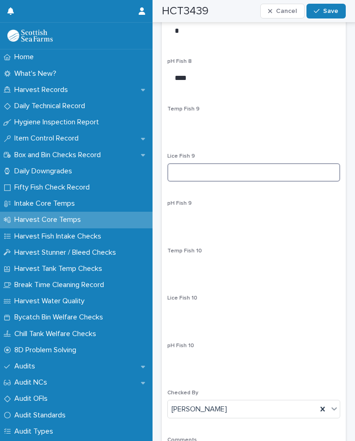
click at [218, 167] on input at bounding box center [253, 172] width 173 height 19
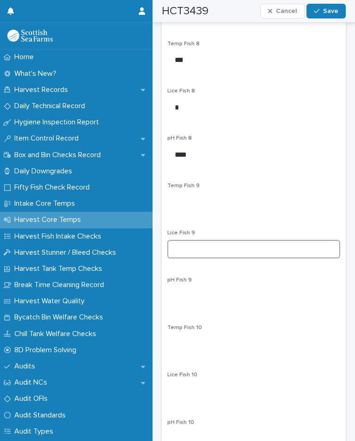
scroll to position [1569, 0]
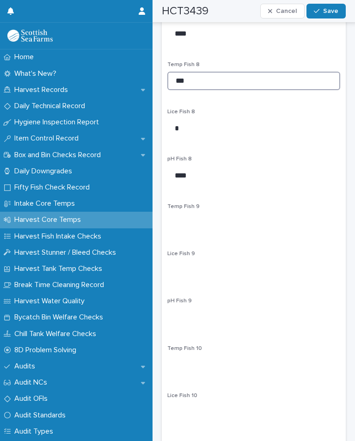
click at [222, 78] on input "***" at bounding box center [253, 81] width 173 height 19
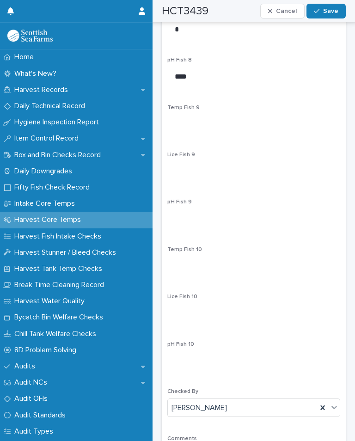
scroll to position [1667, 0]
type input "***"
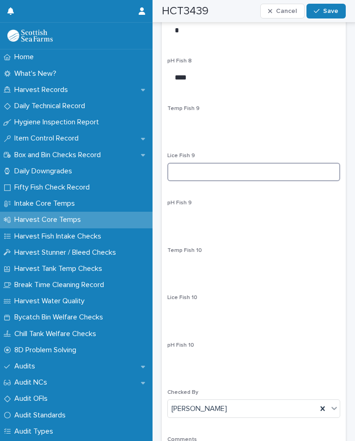
click at [253, 163] on input at bounding box center [253, 172] width 173 height 19
type input "*"
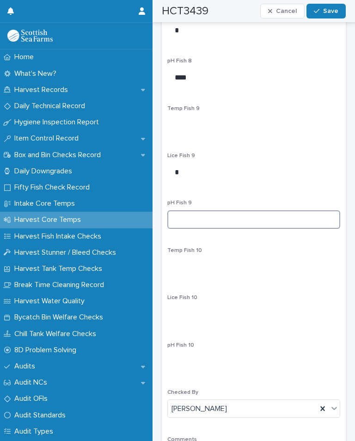
click at [194, 211] on input at bounding box center [253, 219] width 173 height 19
type input "****"
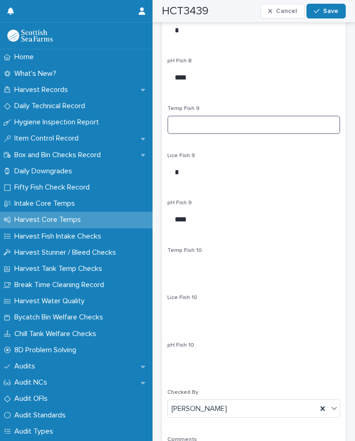
click at [203, 124] on input at bounding box center [253, 125] width 173 height 19
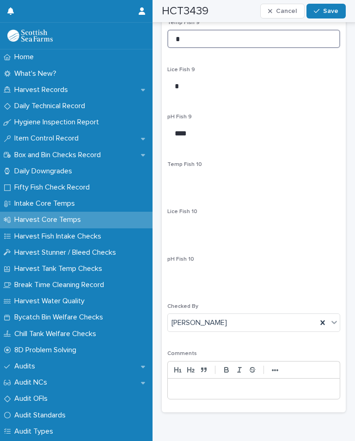
scroll to position [1753, 0]
type input "*"
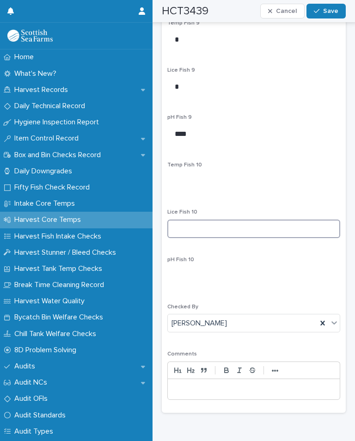
click at [232, 226] on input at bounding box center [253, 229] width 173 height 19
type input "*"
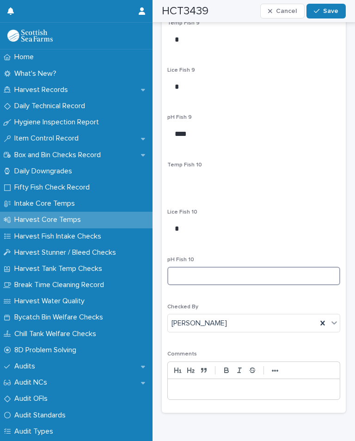
click at [202, 267] on input at bounding box center [253, 276] width 173 height 19
click at [201, 267] on input at bounding box center [253, 276] width 173 height 19
type input "****"
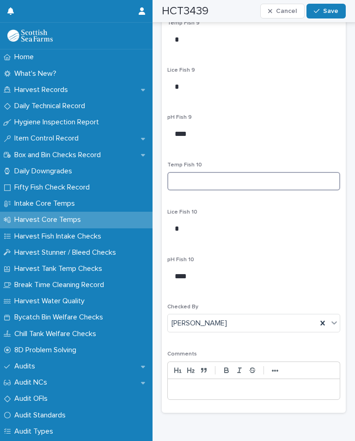
click at [207, 172] on input at bounding box center [253, 181] width 173 height 19
type input "*"
click at [329, 13] on span "Save" at bounding box center [330, 11] width 15 height 6
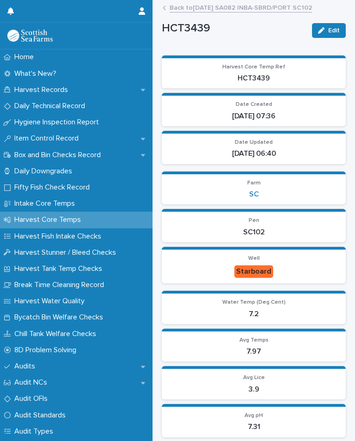
scroll to position [0, 0]
click at [278, 6] on link "Back to [DATE] SA082 INBA-SBRD/PORT SC102" at bounding box center [241, 7] width 142 height 11
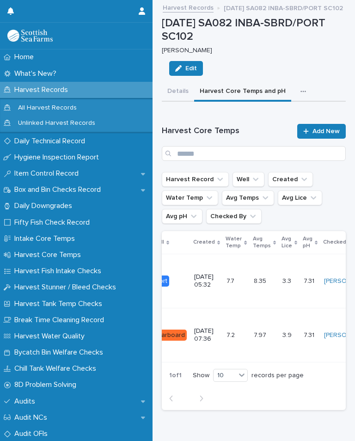
click at [302, 92] on div "button" at bounding box center [305, 91] width 9 height 6
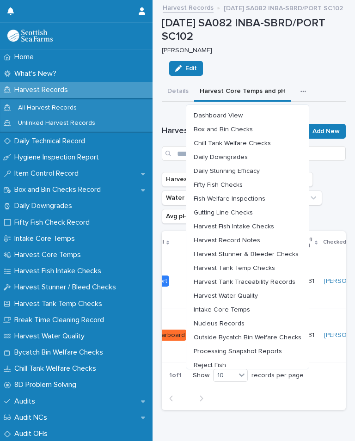
click at [264, 140] on span "Chill Tank Welfare Checks" at bounding box center [232, 143] width 77 height 6
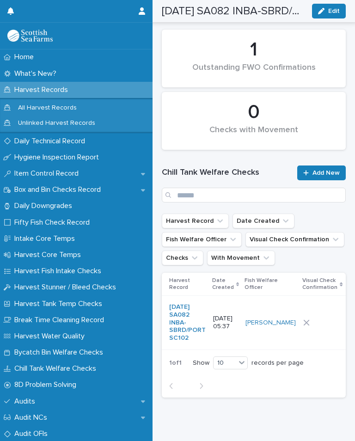
scroll to position [99, 0]
click at [308, 327] on div at bounding box center [322, 323] width 38 height 6
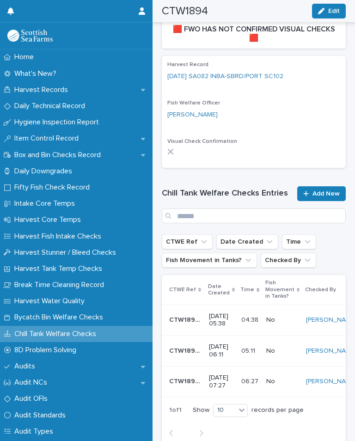
scroll to position [295, 0]
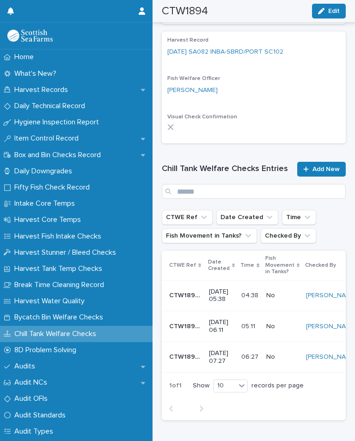
click at [322, 162] on link "Add New" at bounding box center [321, 169] width 49 height 15
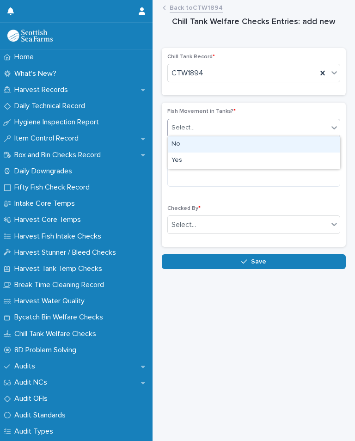
click at [185, 144] on div "No" at bounding box center [254, 144] width 172 height 16
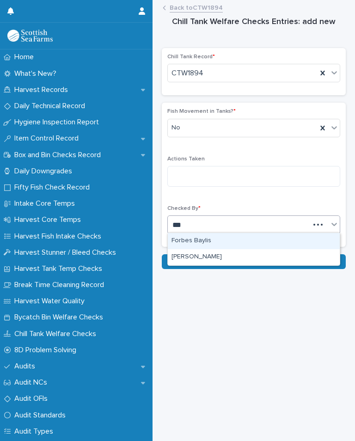
click at [220, 253] on div "[PERSON_NAME]" at bounding box center [254, 257] width 172 height 16
type input "***"
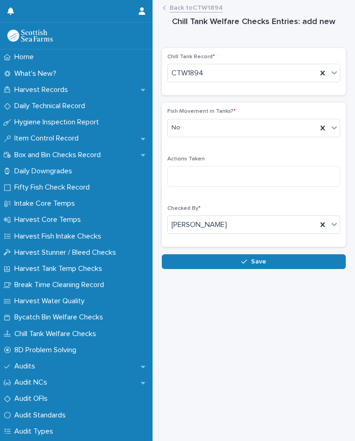
click at [269, 257] on button "Save" at bounding box center [254, 261] width 184 height 15
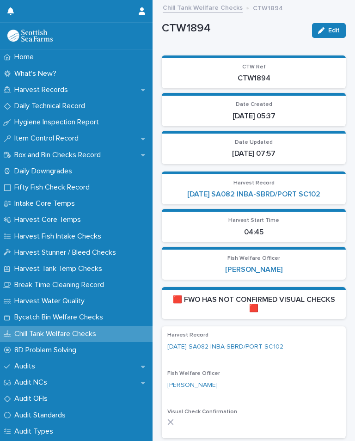
click at [310, 190] on link "[DATE] SA082 INBA-SBRD/PORT SC102" at bounding box center [253, 194] width 133 height 9
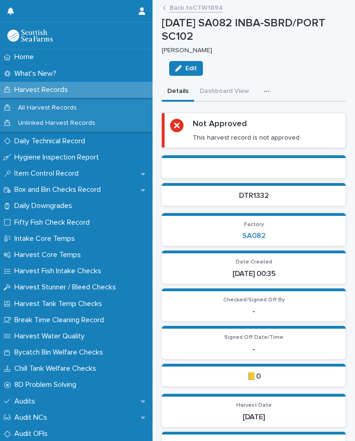
click at [262, 93] on button "button" at bounding box center [269, 91] width 20 height 19
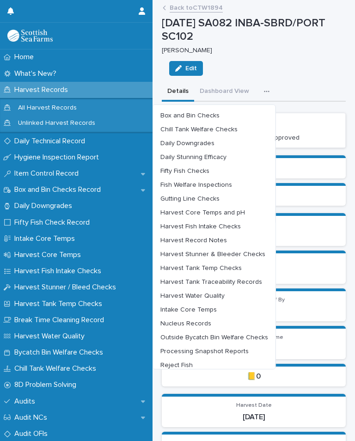
click at [253, 334] on span "Outside Bycatch Bin Welfare Checks" at bounding box center [214, 337] width 108 height 6
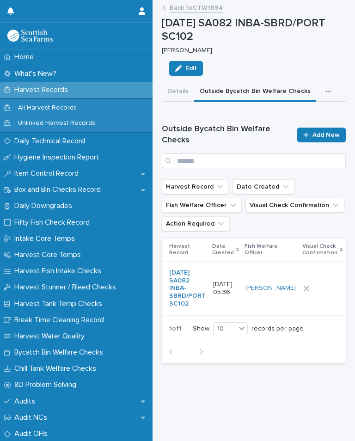
click at [303, 296] on div at bounding box center [322, 289] width 38 height 14
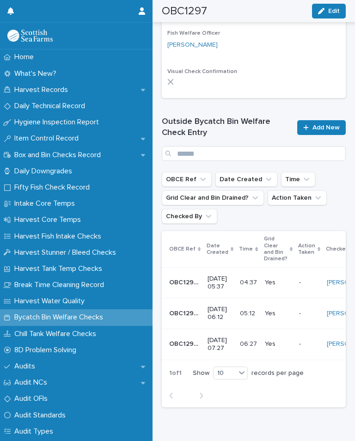
scroll to position [363, 0]
click at [321, 125] on span "Add New" at bounding box center [326, 128] width 27 height 6
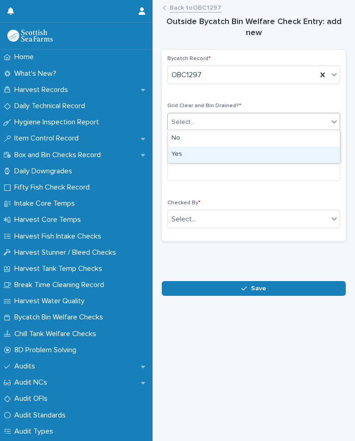
click at [187, 152] on div "Yes" at bounding box center [254, 155] width 172 height 16
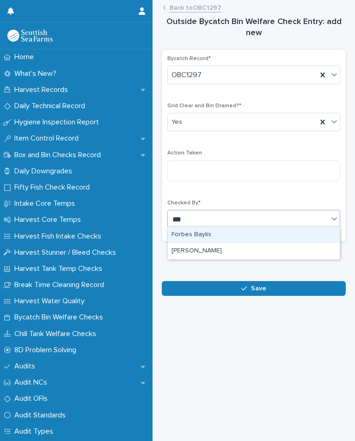
click at [211, 246] on div "[PERSON_NAME]" at bounding box center [254, 251] width 172 height 16
type input "***"
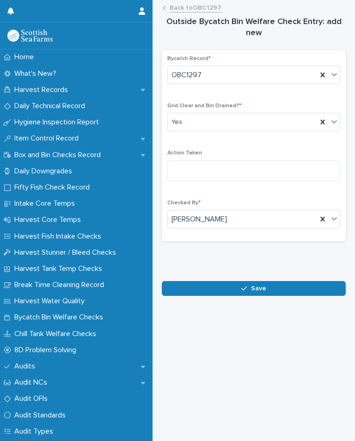
click at [268, 282] on button "Save" at bounding box center [254, 288] width 184 height 15
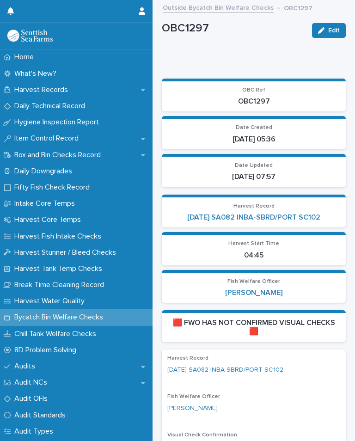
click at [294, 214] on link "[DATE] SA082 INBA-SBRD/PORT SC102" at bounding box center [253, 217] width 133 height 9
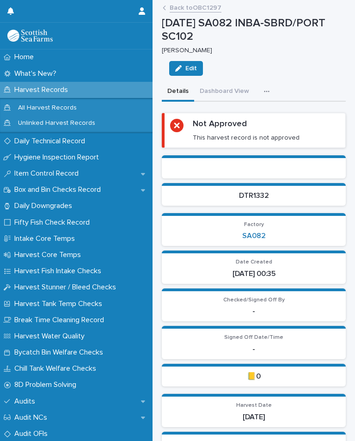
click at [264, 88] on icon "button" at bounding box center [267, 91] width 6 height 6
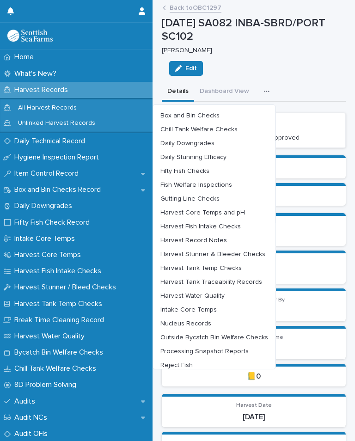
click at [251, 331] on button "Outside Bycatch Bin Welfare Checks" at bounding box center [214, 338] width 115 height 14
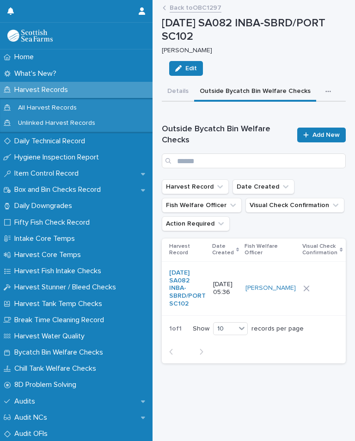
click at [304, 287] on div at bounding box center [322, 289] width 38 height 14
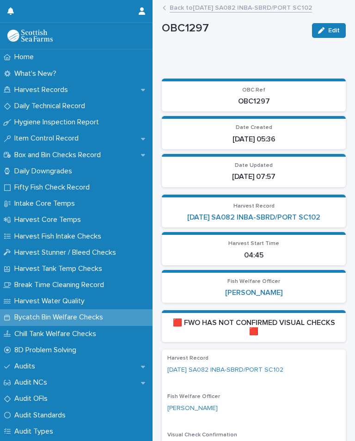
click at [302, 217] on link "[DATE] SA082 INBA-SBRD/PORT SC102" at bounding box center [253, 217] width 133 height 9
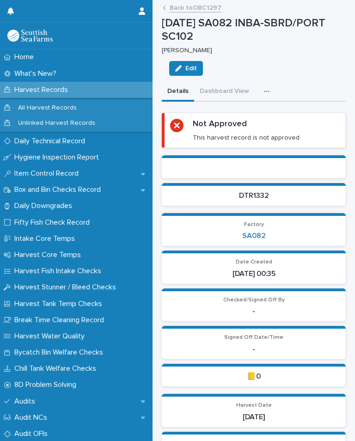
click at [271, 82] on button "button" at bounding box center [269, 91] width 20 height 19
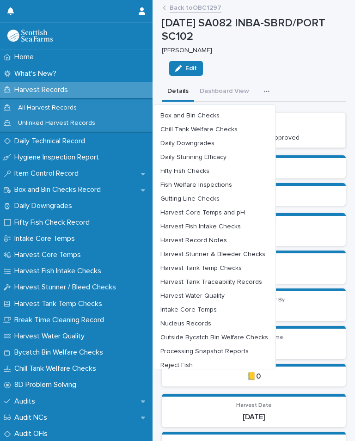
click at [228, 265] on span "Harvest Tank Temp Checks" at bounding box center [200, 268] width 81 height 6
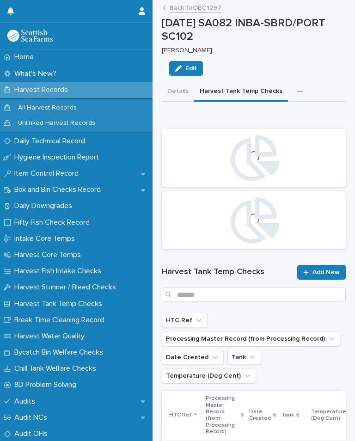
click at [320, 278] on link "Add New" at bounding box center [321, 272] width 49 height 15
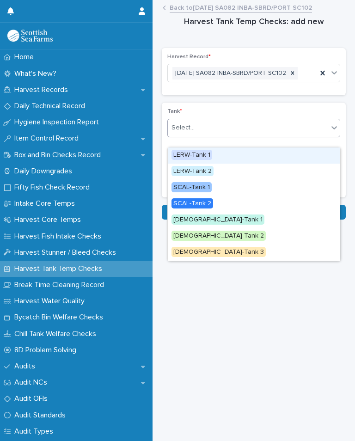
click at [201, 154] on span "LERW-Tank 1" at bounding box center [192, 155] width 41 height 10
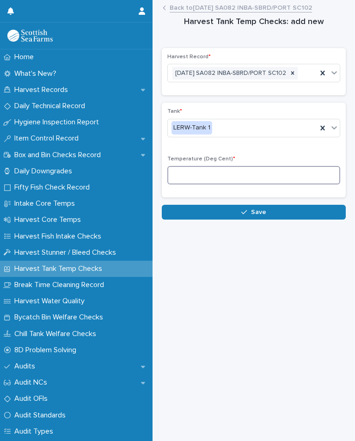
click at [224, 184] on input at bounding box center [253, 175] width 173 height 19
type input "*"
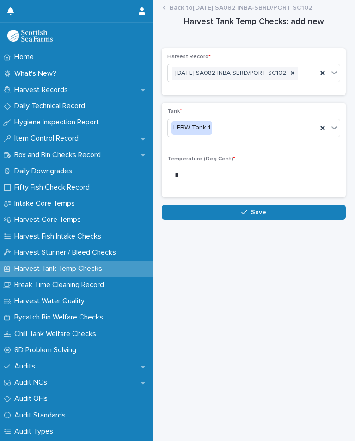
click at [281, 220] on button "Save" at bounding box center [254, 212] width 184 height 15
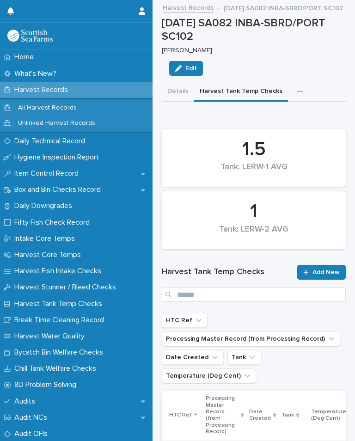
click at [298, 86] on button "button" at bounding box center [302, 91] width 20 height 19
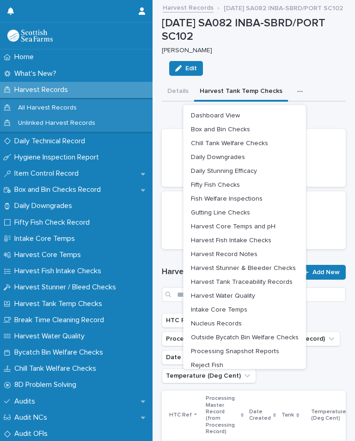
click at [325, 60] on div "[DATE] SA082 INBA-SBRD/PORT SC102 [PERSON_NAME] Edit" at bounding box center [254, 50] width 184 height 66
